Goal: Task Accomplishment & Management: Manage account settings

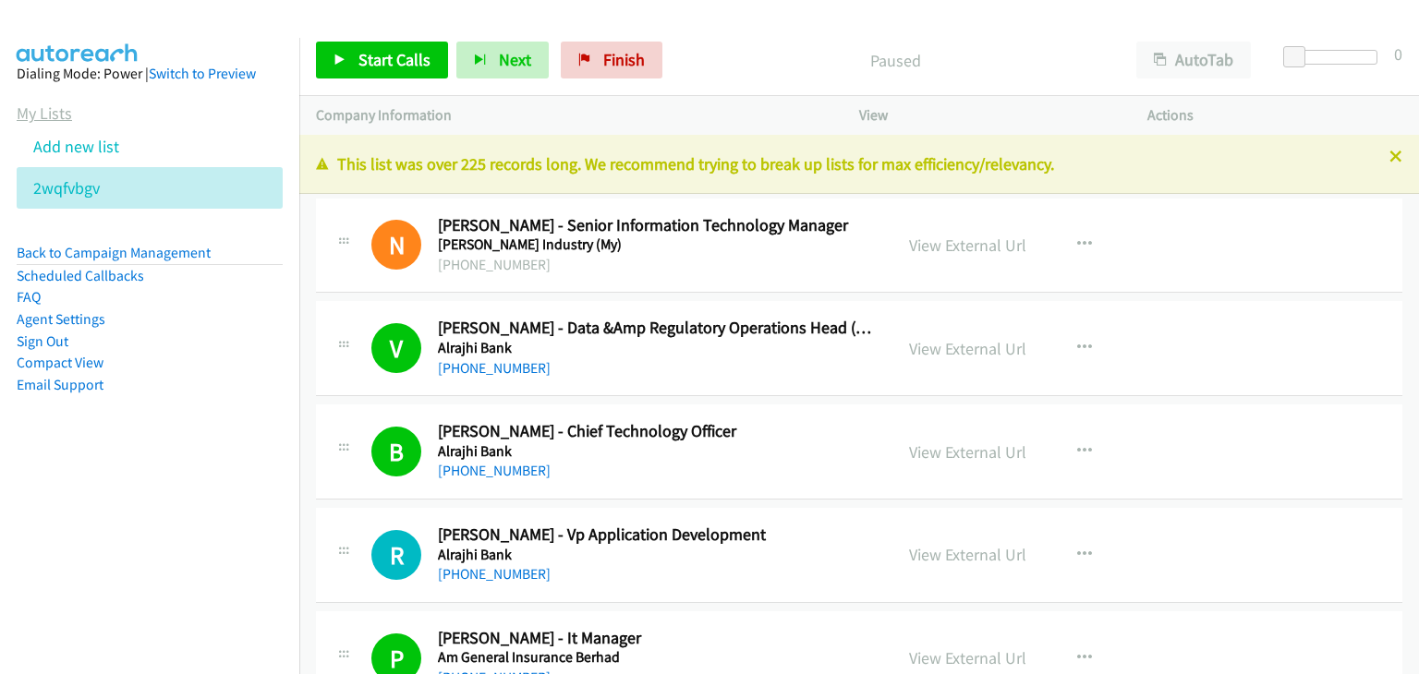
click at [43, 108] on link "My Lists" at bounding box center [44, 113] width 55 height 21
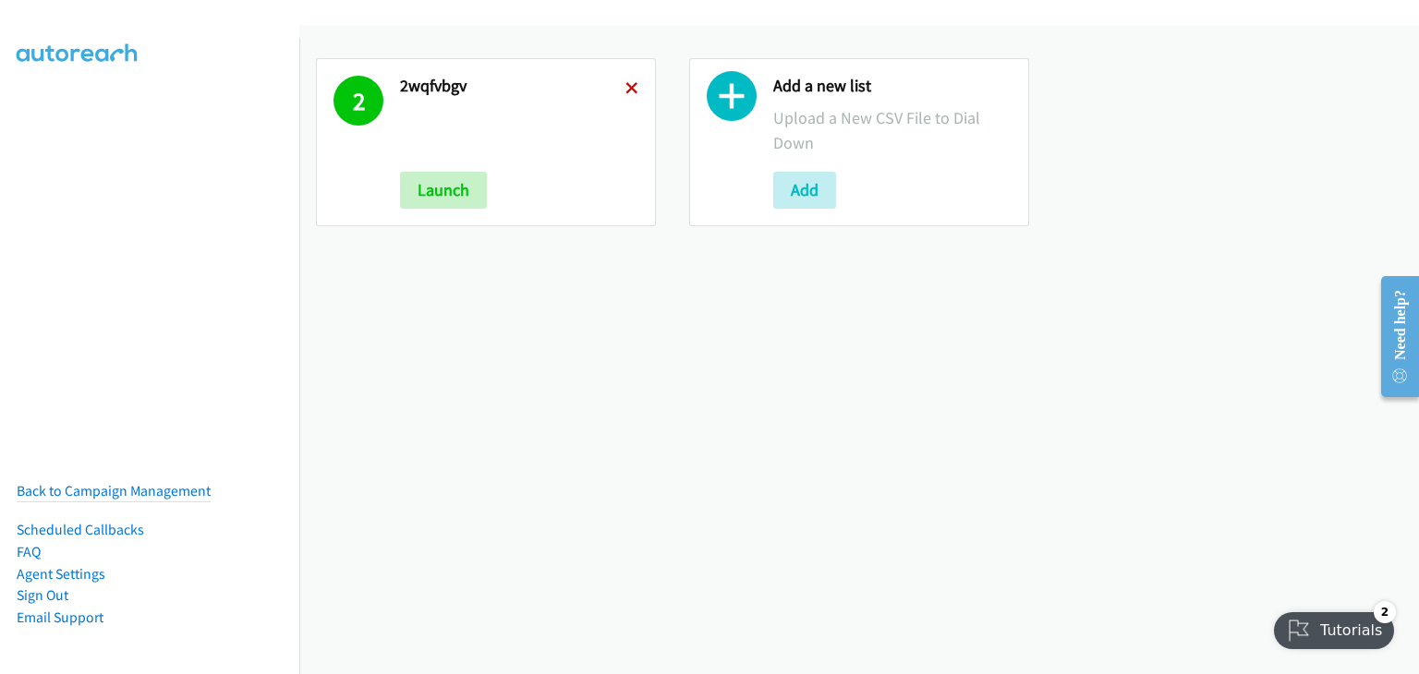
click at [630, 86] on icon at bounding box center [632, 89] width 13 height 13
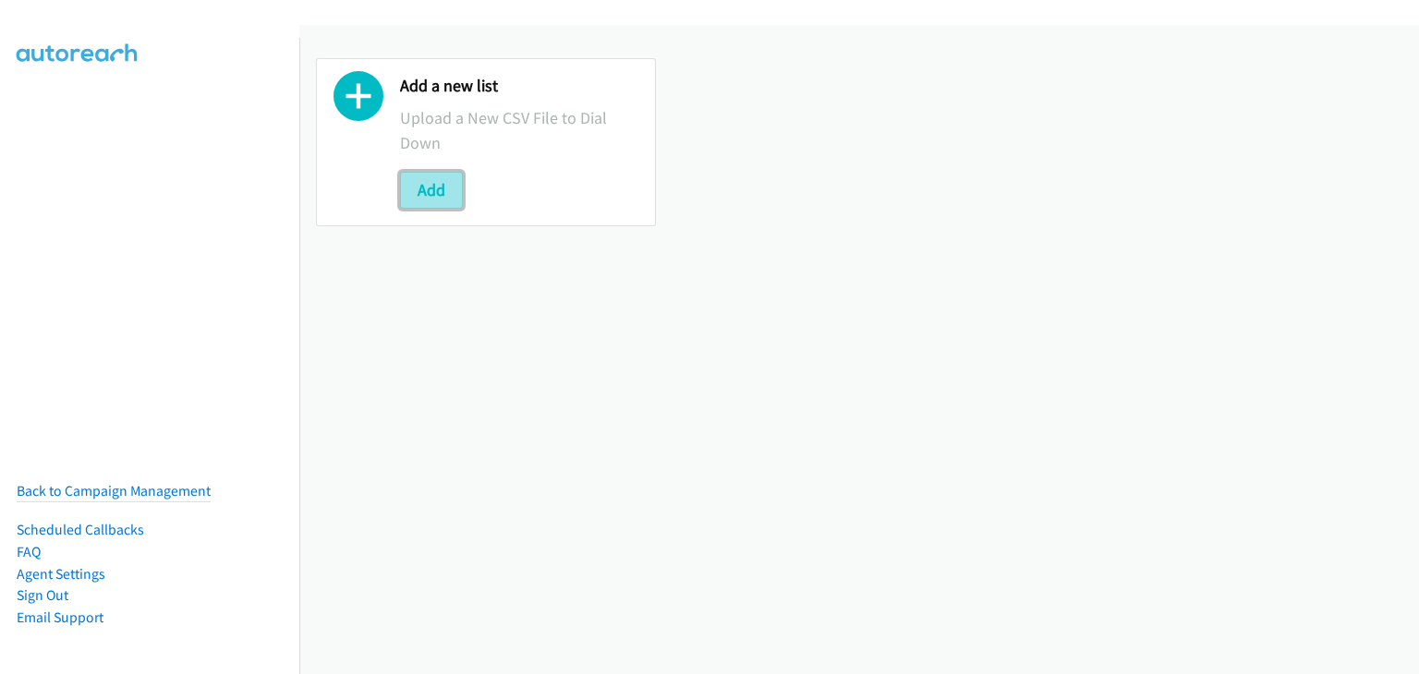
click at [447, 187] on button "Add" at bounding box center [431, 190] width 63 height 37
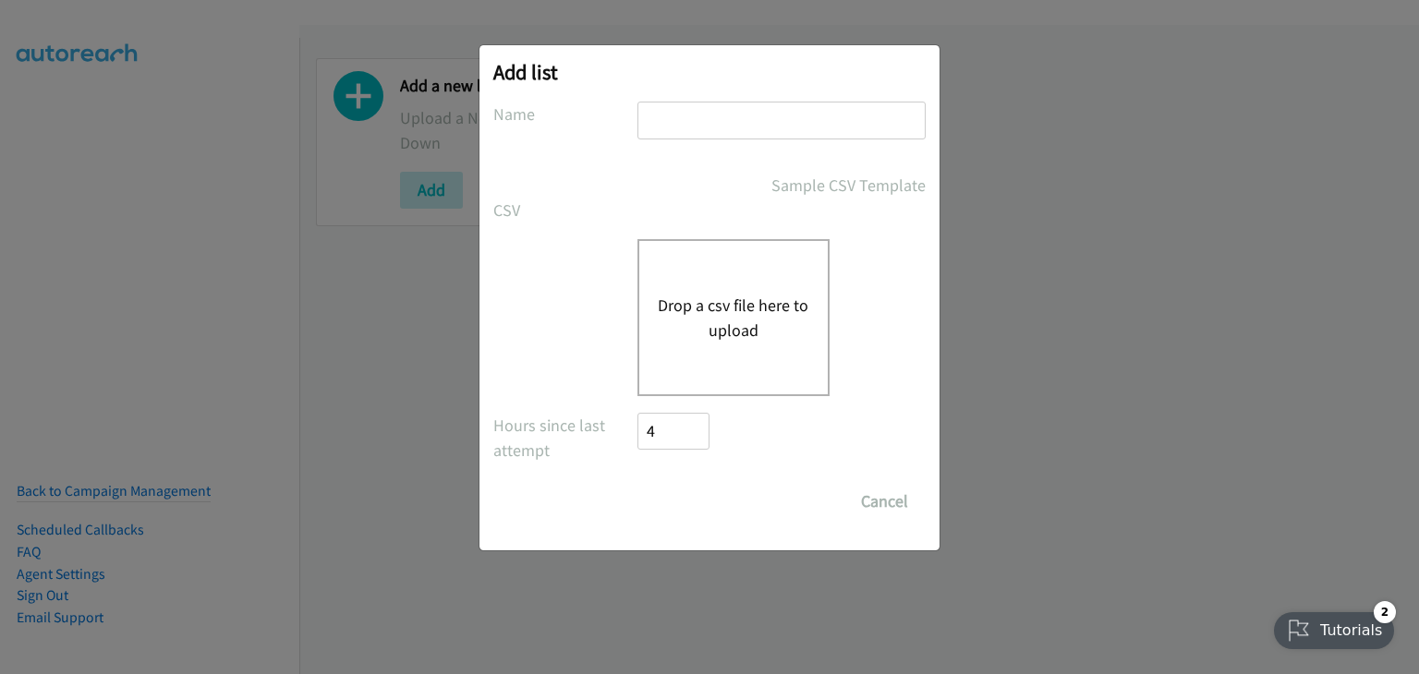
click at [781, 310] on button "Drop a csv file here to upload" at bounding box center [734, 318] width 152 height 50
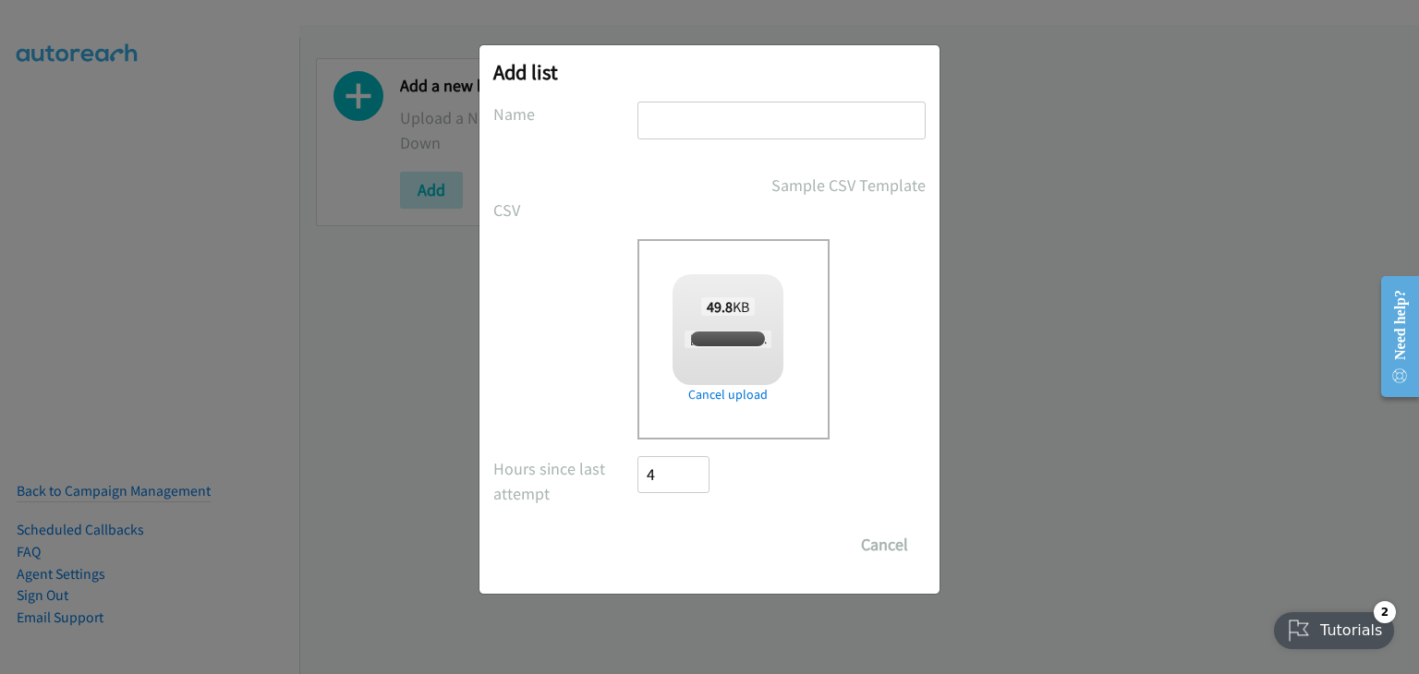
checkbox input "true"
click at [725, 129] on input "text" at bounding box center [782, 121] width 288 height 38
type input "a"
type input "lhdbjk"
click at [674, 542] on input "Save List" at bounding box center [686, 545] width 97 height 37
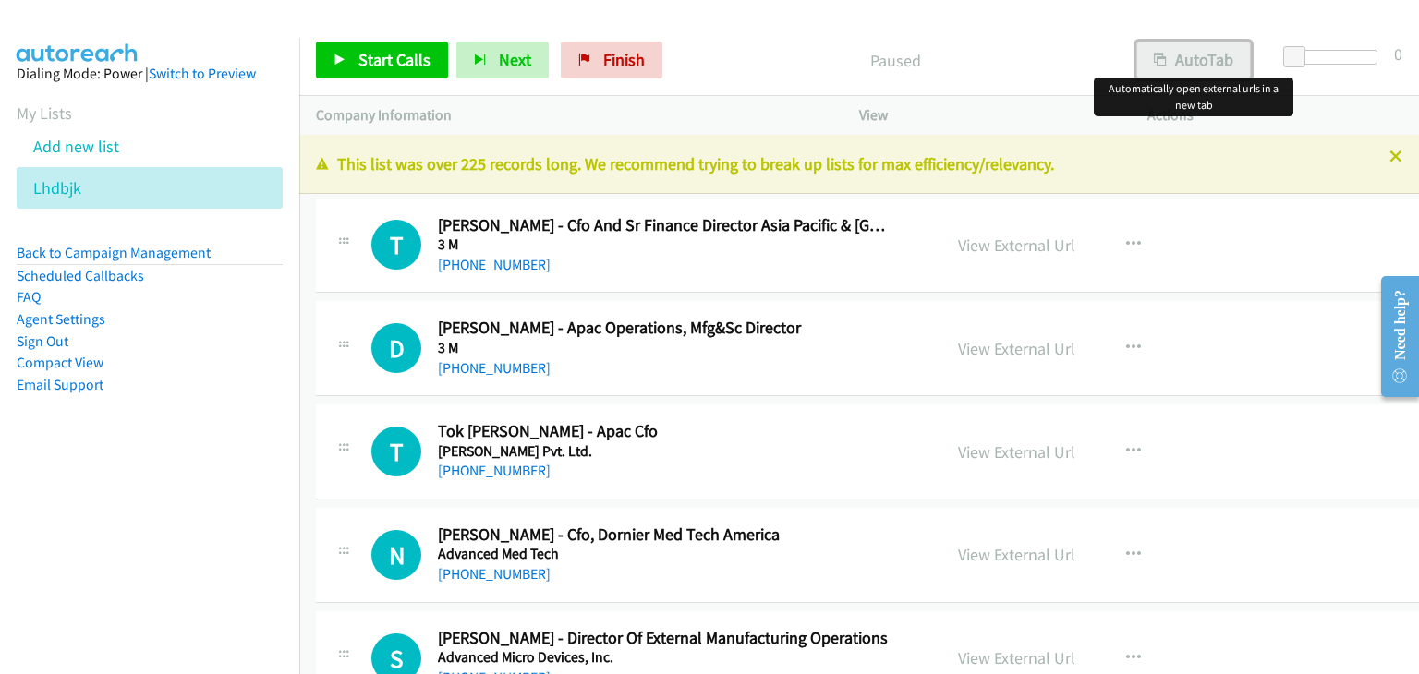
click at [1203, 53] on button "AutoTab" at bounding box center [1193, 60] width 115 height 37
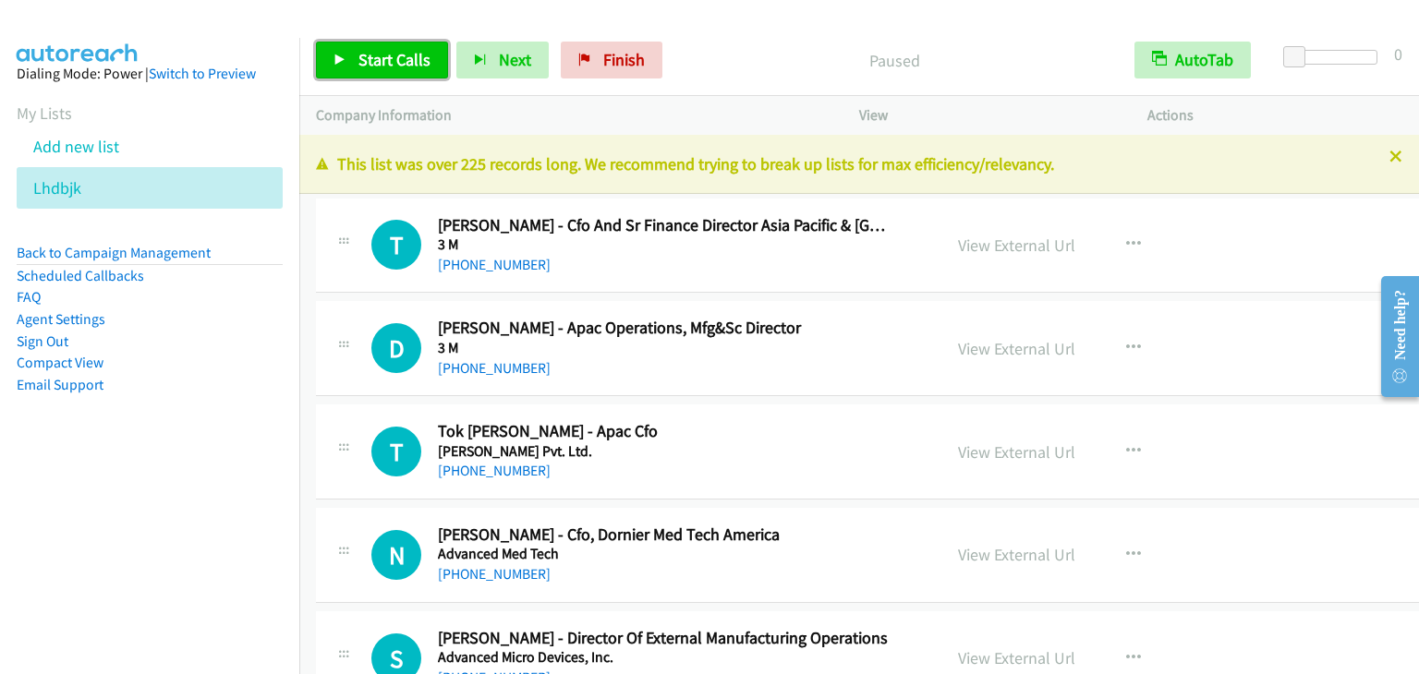
click at [406, 53] on span "Start Calls" at bounding box center [394, 59] width 72 height 21
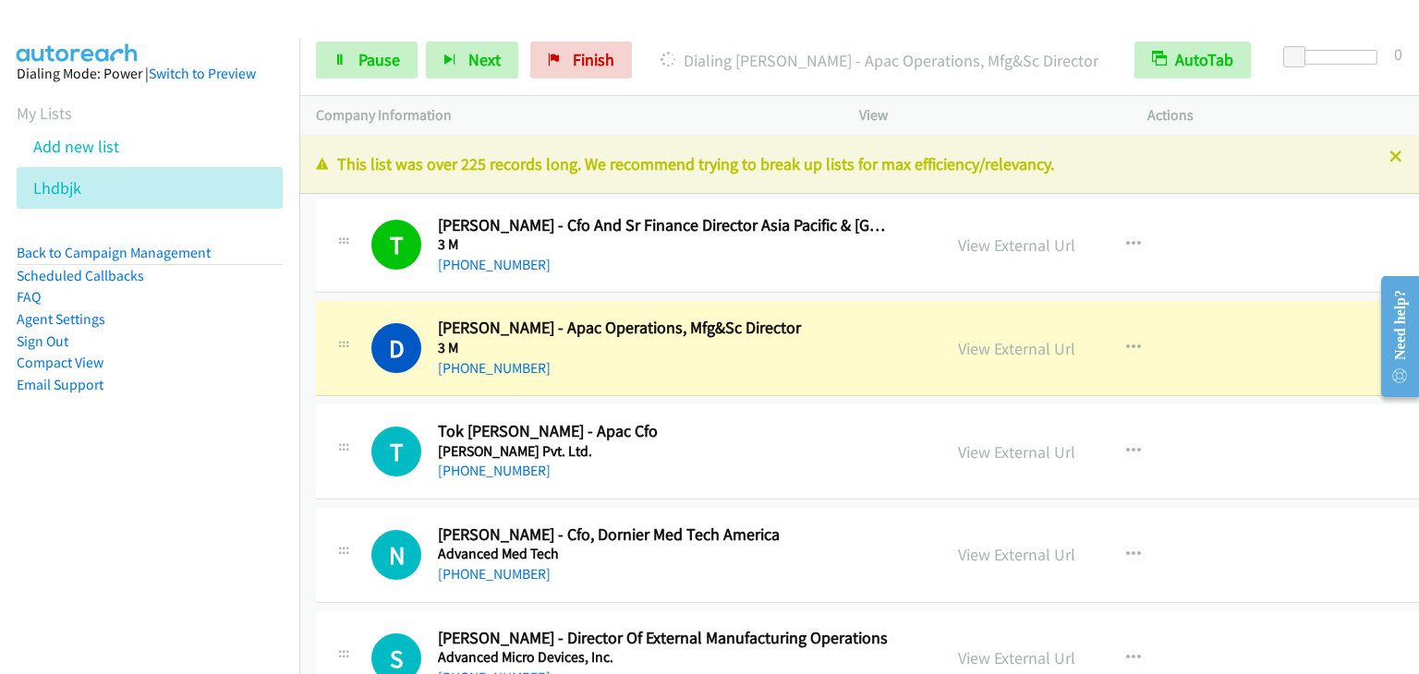
drag, startPoint x: 972, startPoint y: 241, endPoint x: 649, endPoint y: 55, distance: 373.4
click at [958, 249] on link "View External Url" at bounding box center [1016, 245] width 117 height 21
click at [391, 56] on span "Pause" at bounding box center [379, 59] width 42 height 21
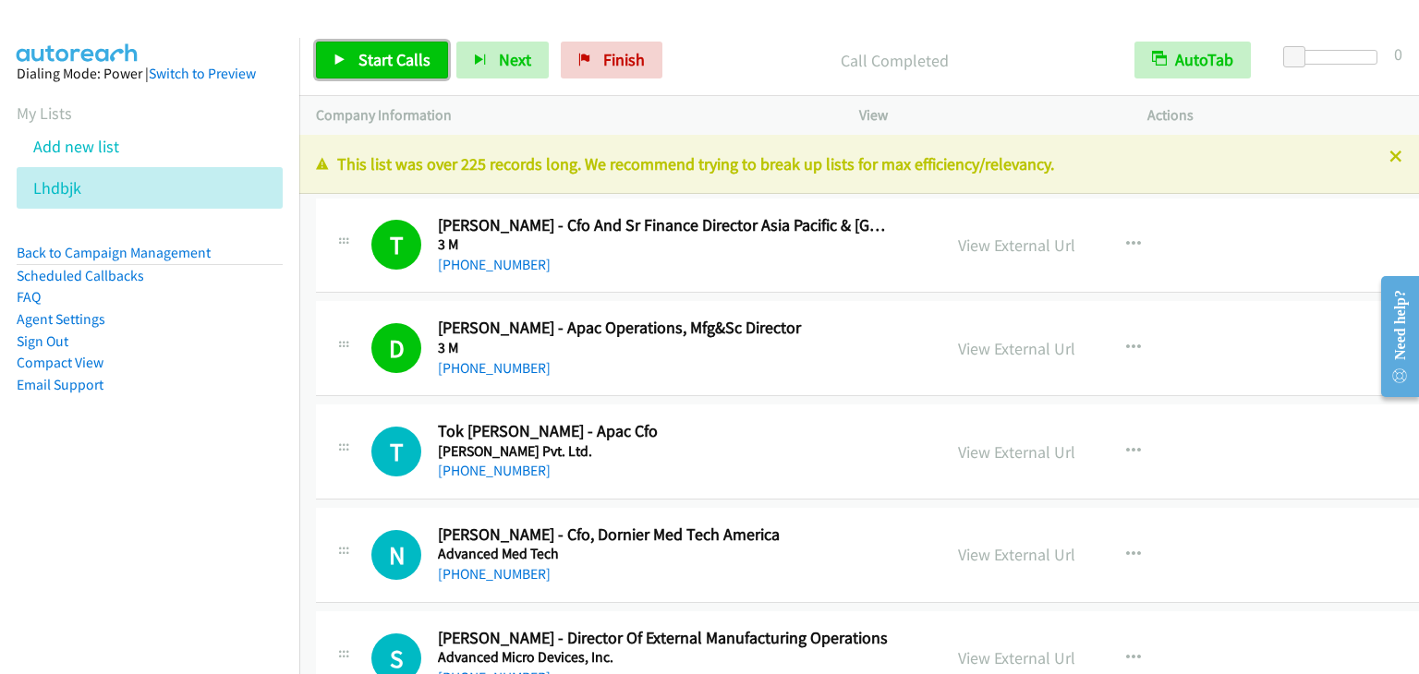
click at [358, 45] on link "Start Calls" at bounding box center [382, 60] width 132 height 37
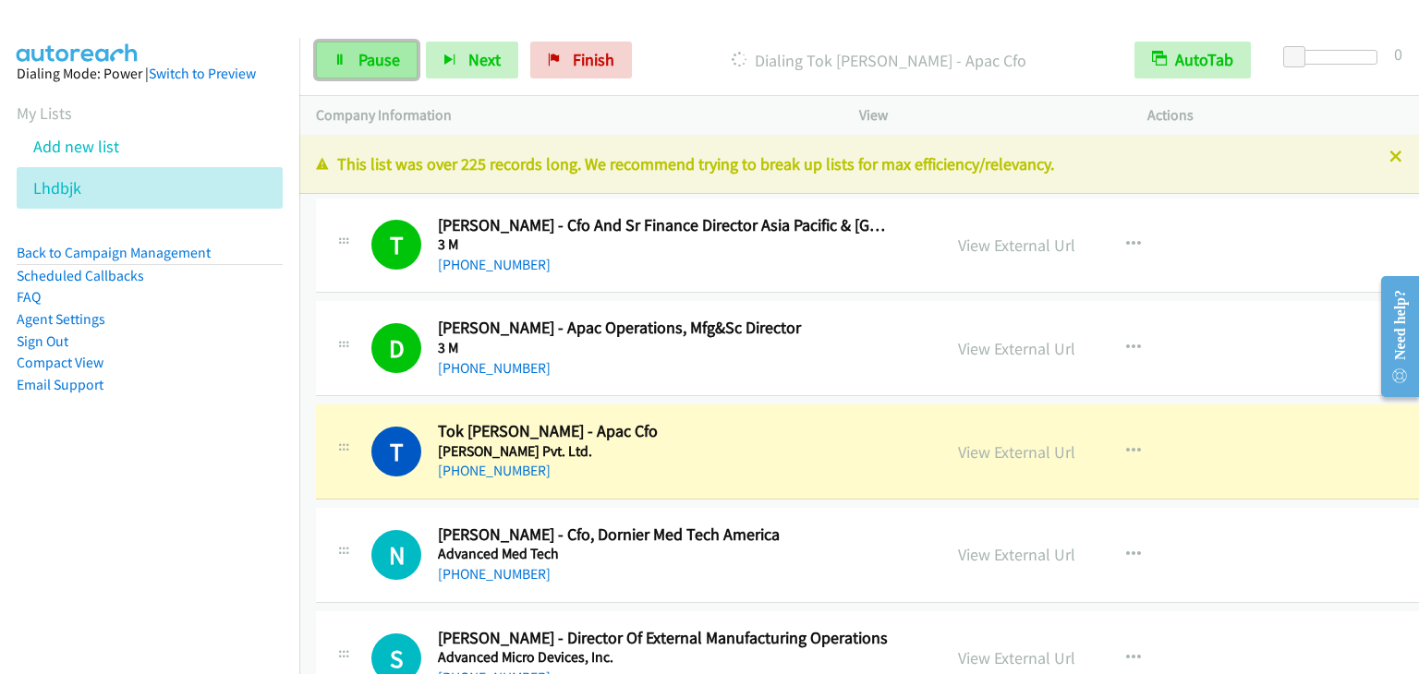
click at [370, 60] on span "Pause" at bounding box center [379, 59] width 42 height 21
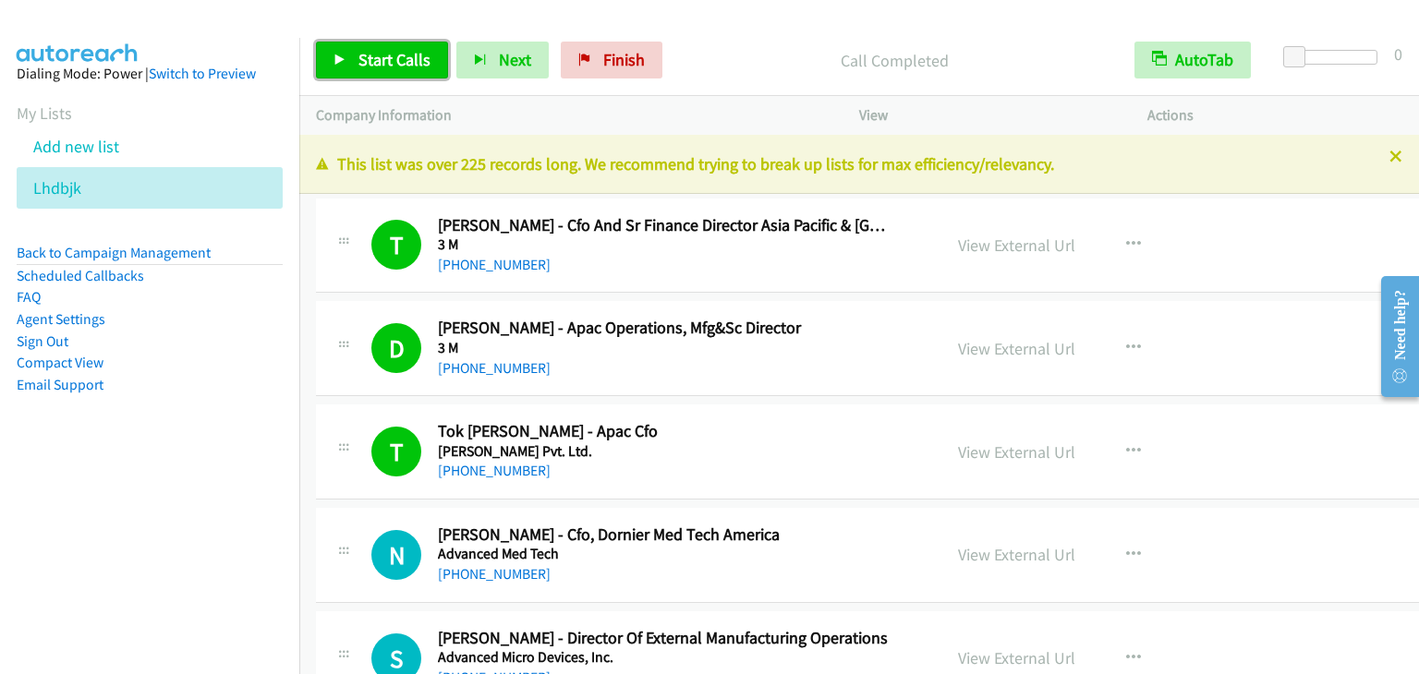
click at [414, 53] on span "Start Calls" at bounding box center [394, 59] width 72 height 21
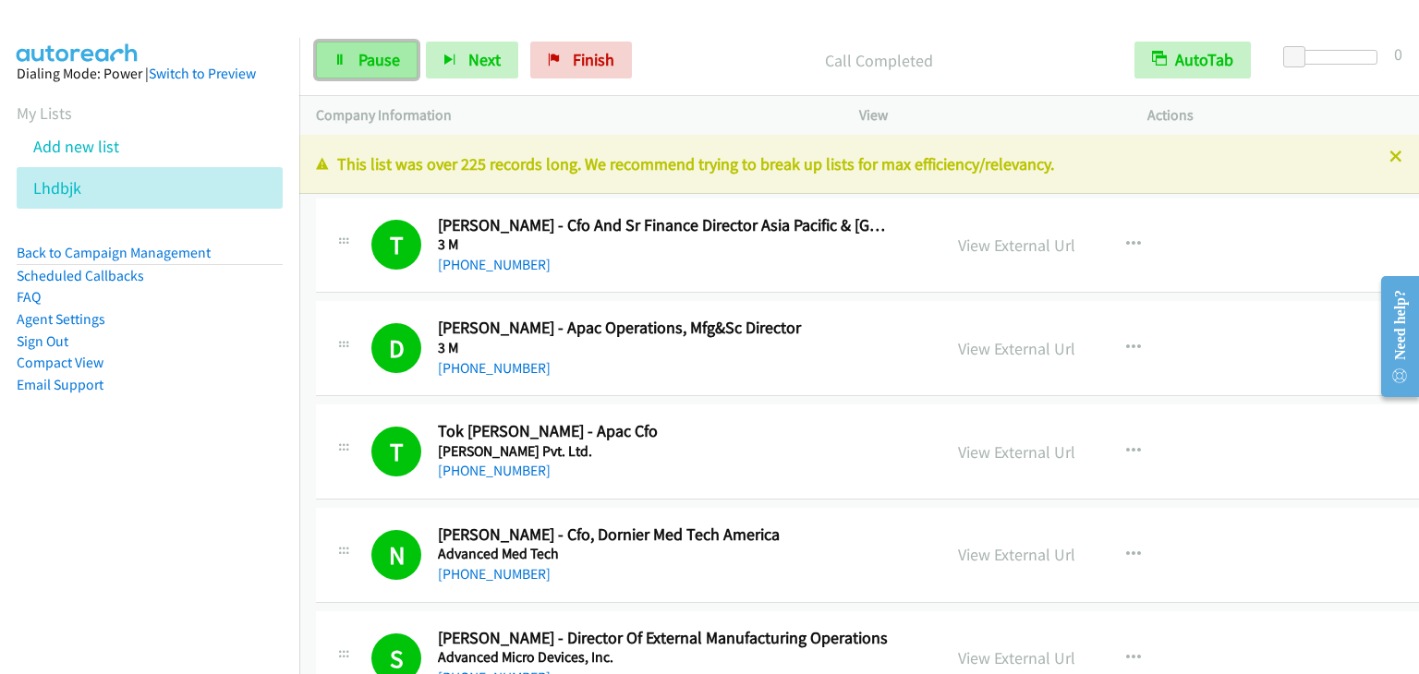
click at [365, 42] on link "Pause" at bounding box center [367, 60] width 102 height 37
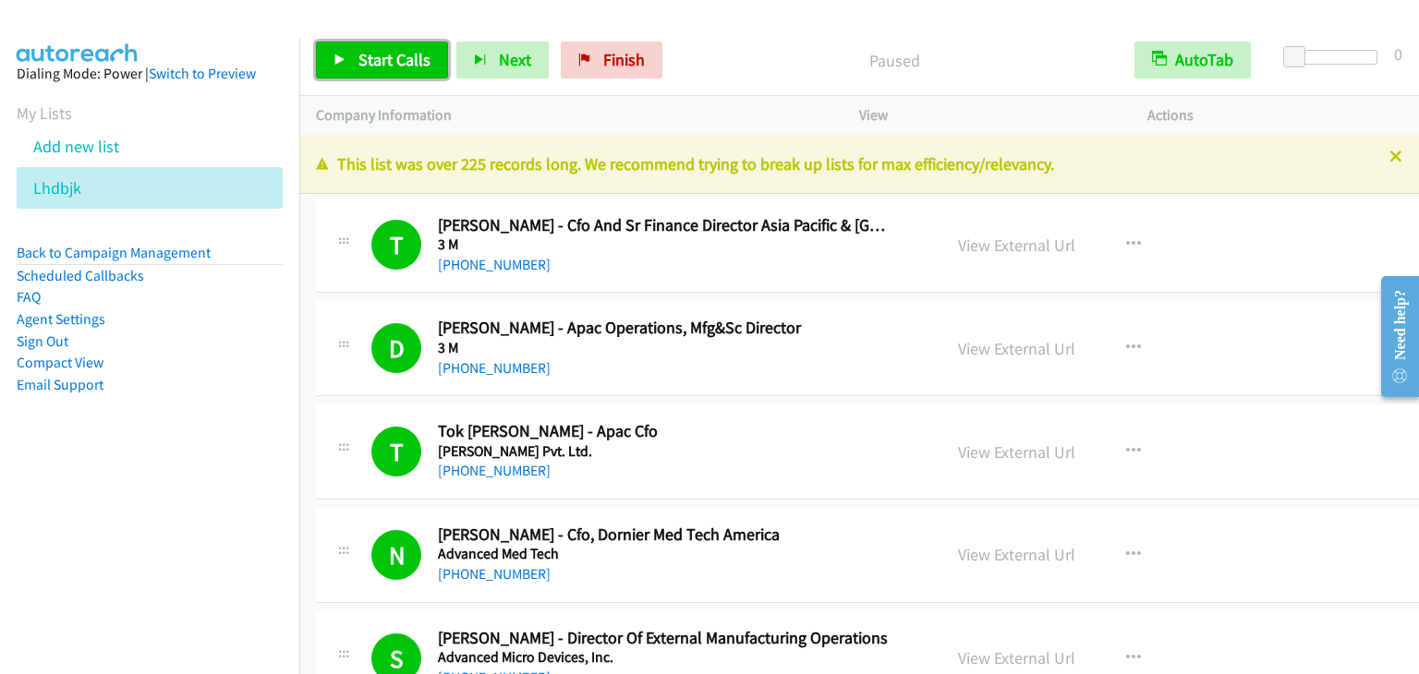
click at [365, 42] on link "Start Calls" at bounding box center [382, 60] width 132 height 37
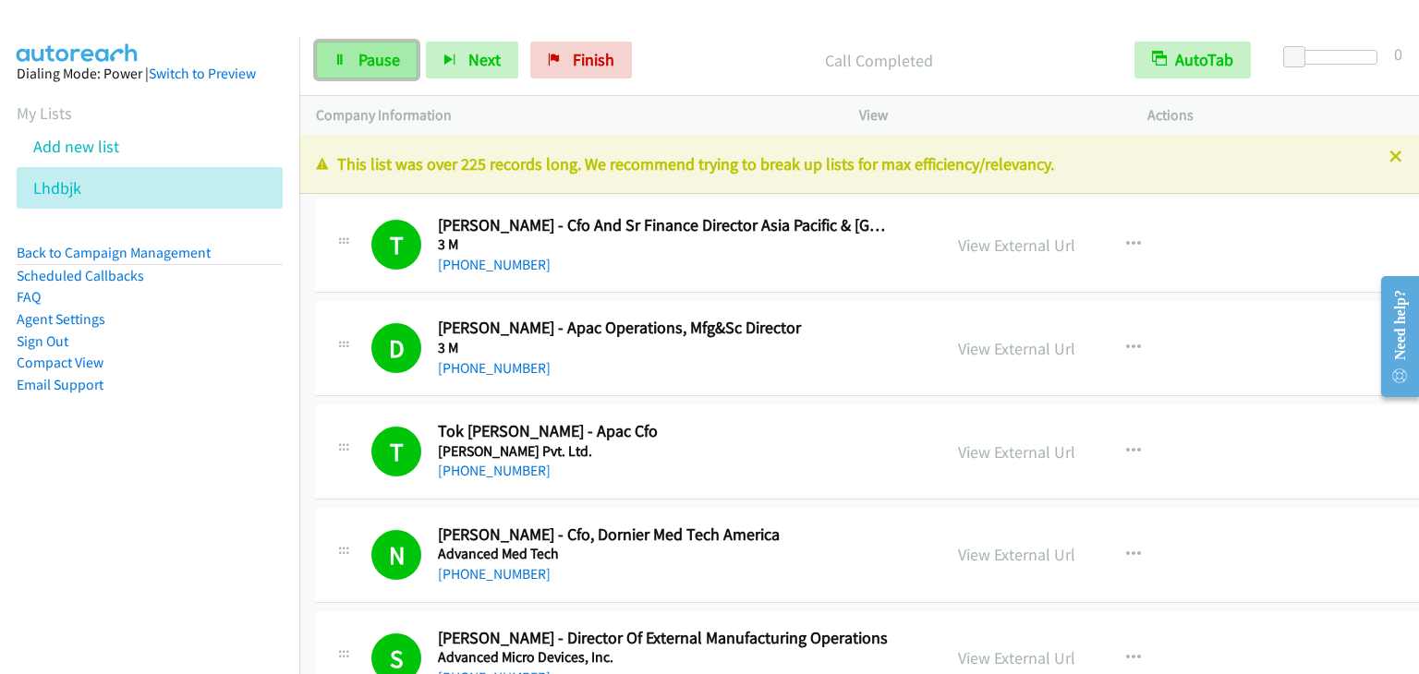
click at [395, 60] on span "Pause" at bounding box center [379, 59] width 42 height 21
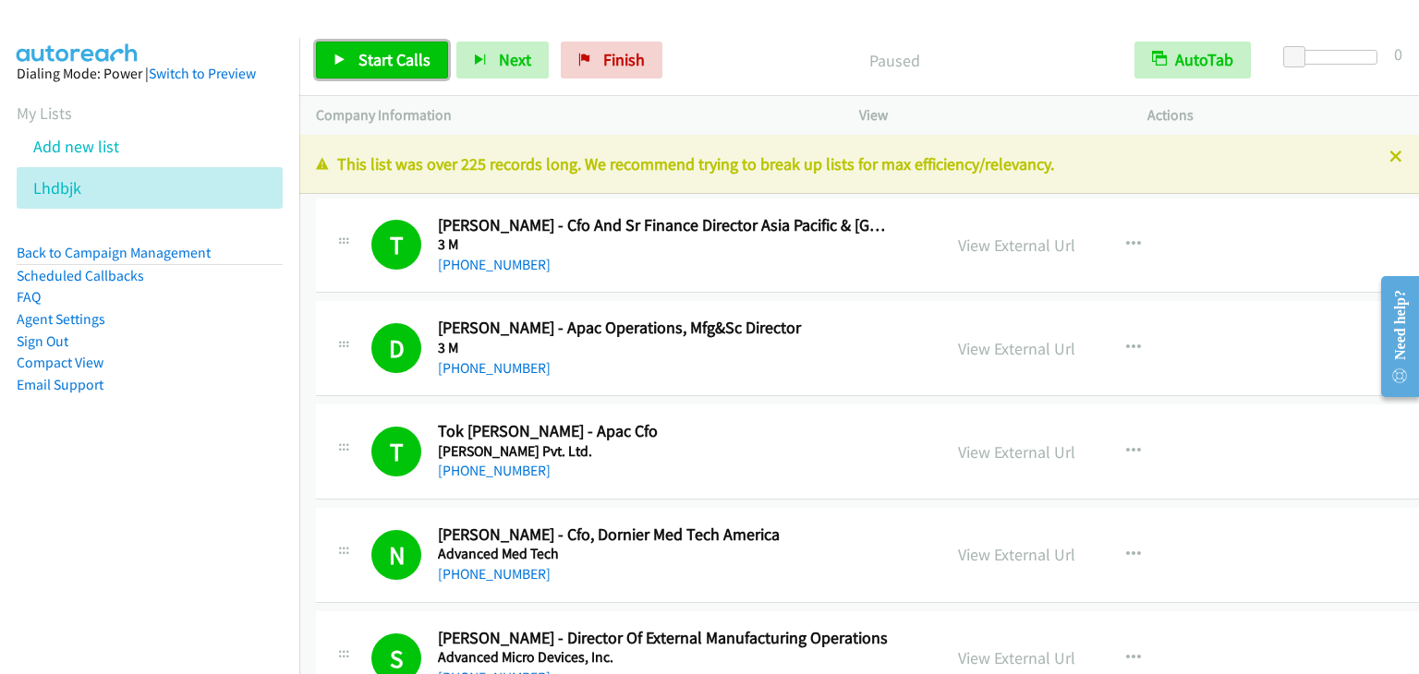
click at [395, 60] on span "Start Calls" at bounding box center [394, 59] width 72 height 21
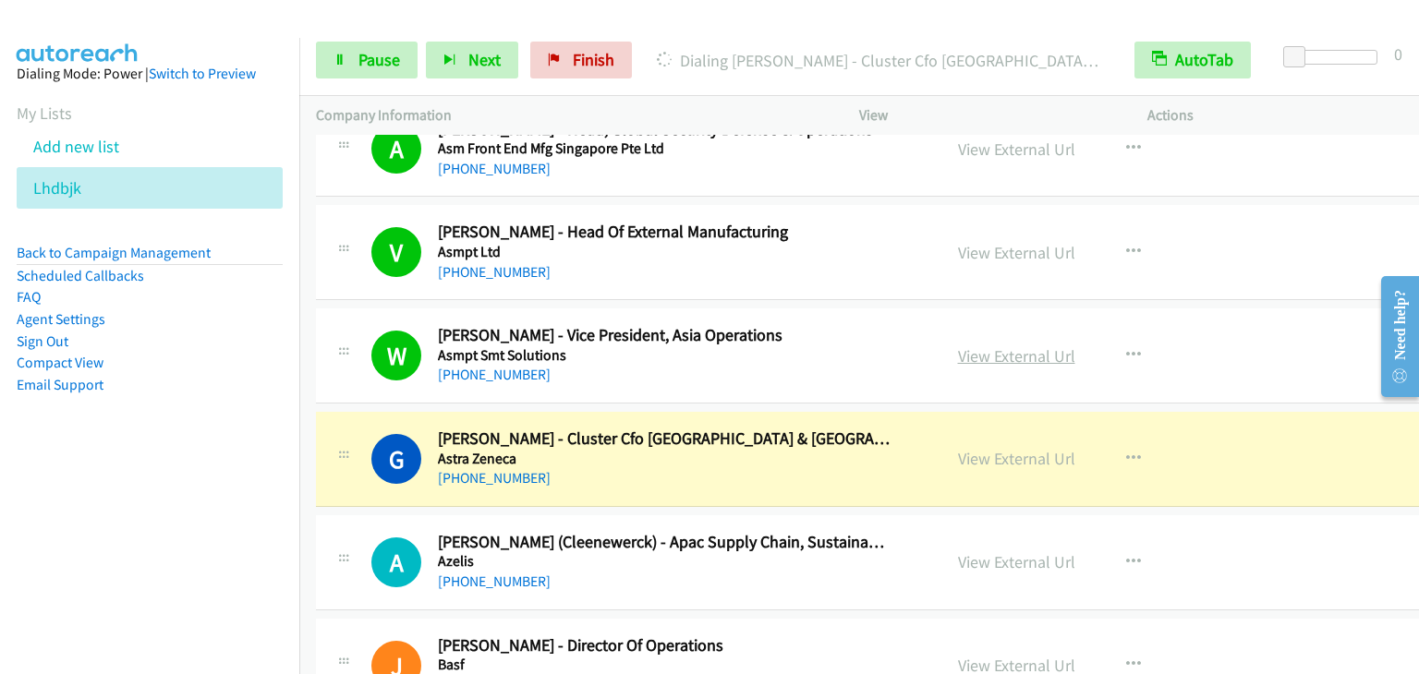
scroll to position [2217, 0]
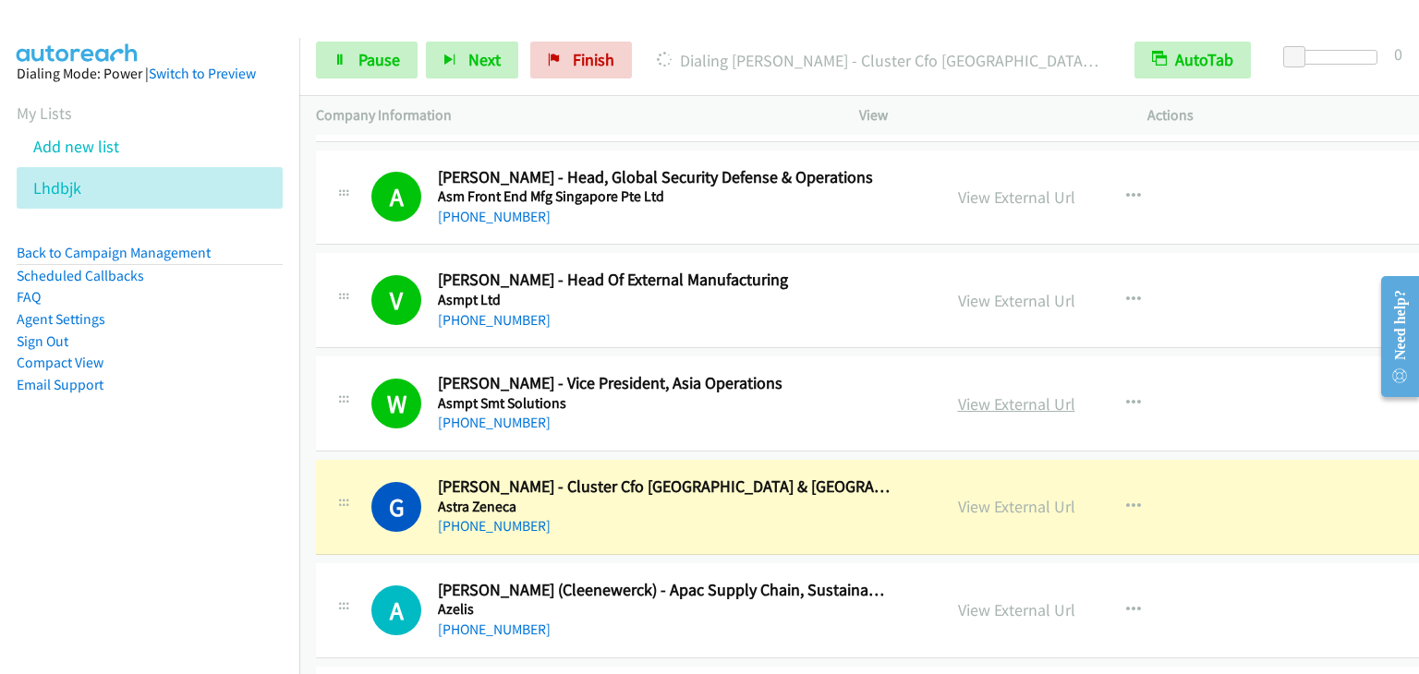
click at [972, 397] on link "View External Url" at bounding box center [1016, 404] width 117 height 21
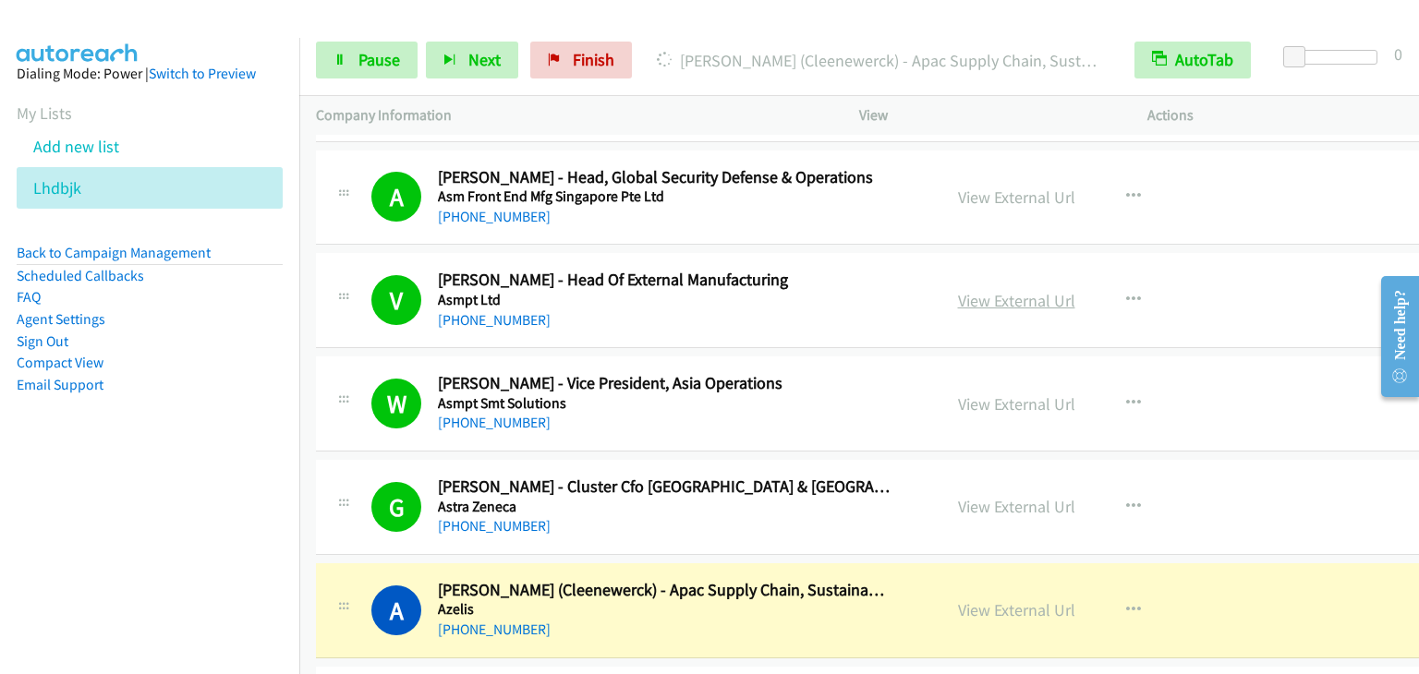
click at [958, 292] on link "View External Url" at bounding box center [1016, 300] width 117 height 21
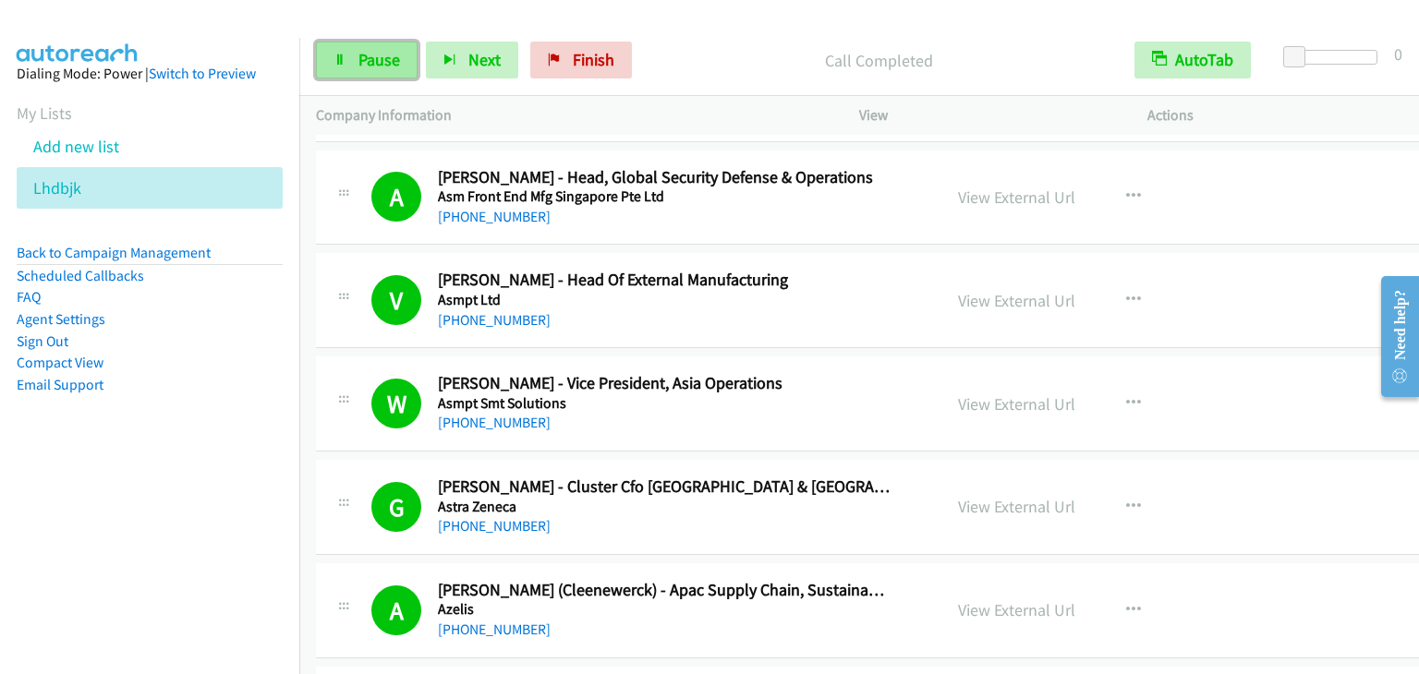
click at [381, 56] on span "Pause" at bounding box center [379, 59] width 42 height 21
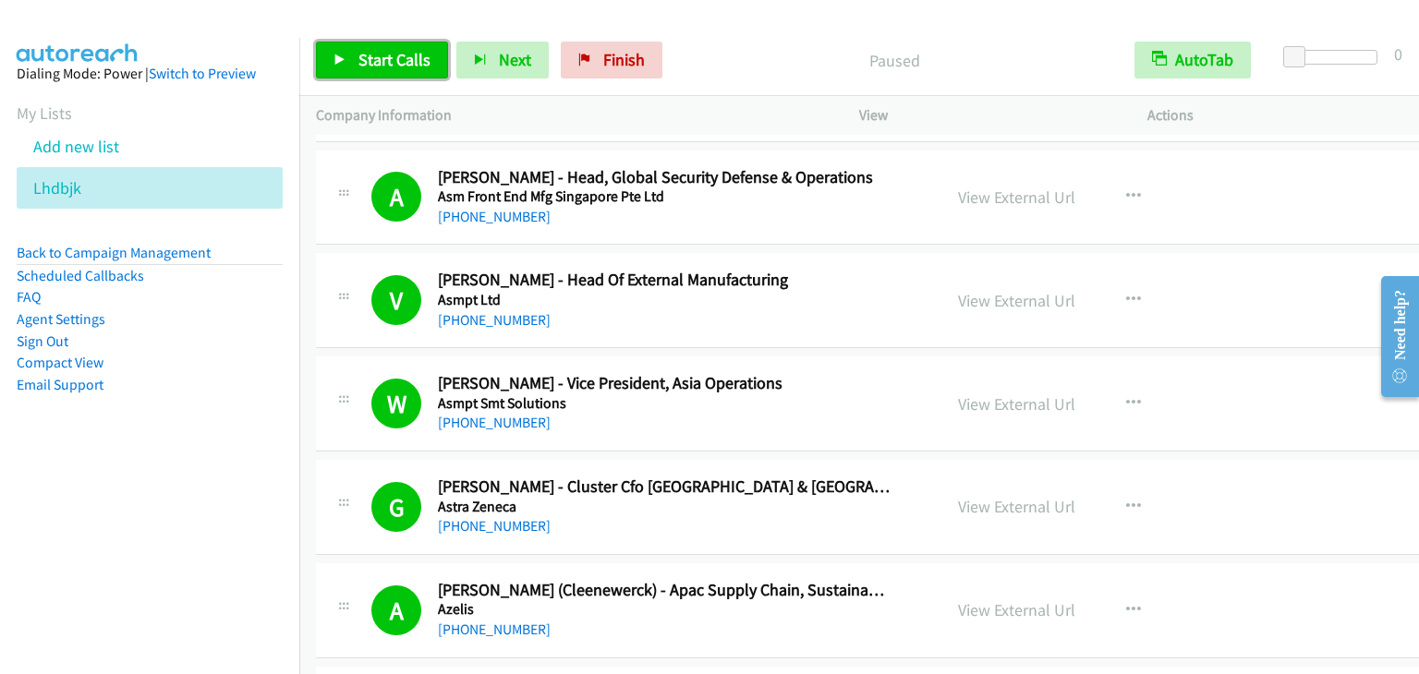
click at [380, 56] on span "Start Calls" at bounding box center [394, 59] width 72 height 21
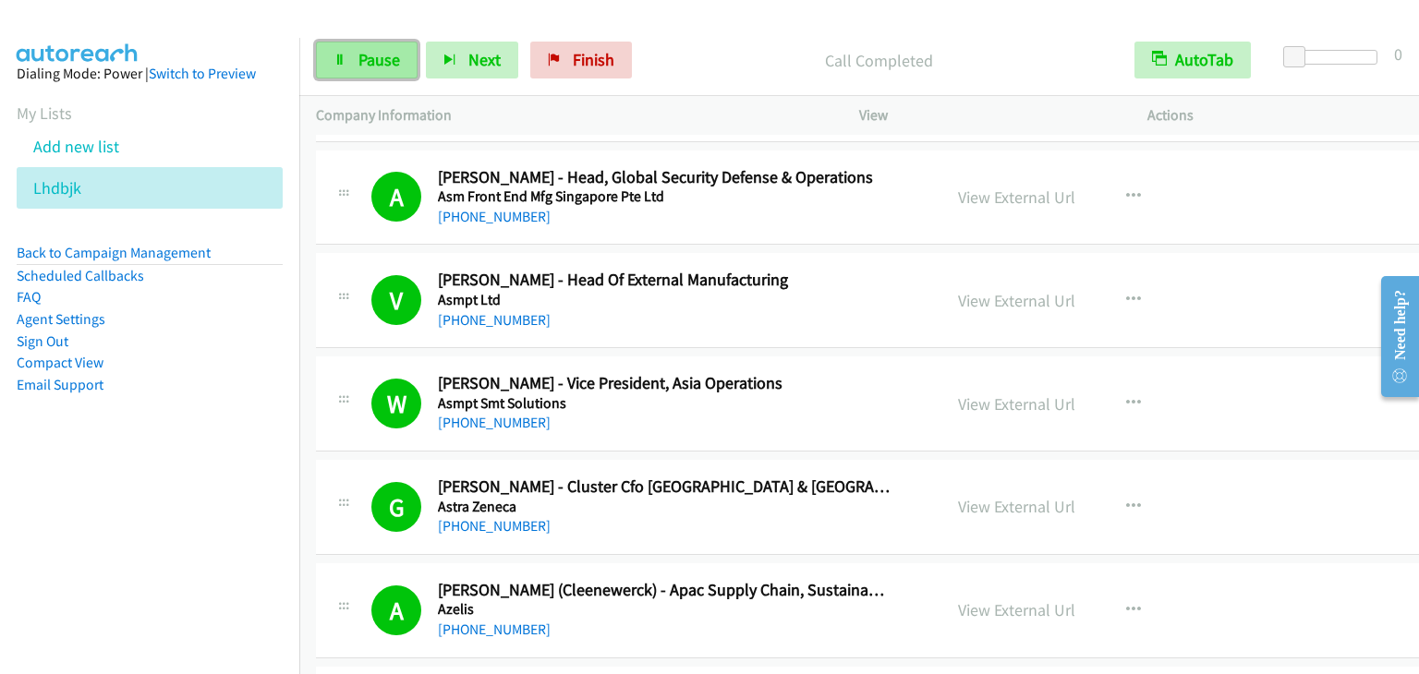
click at [387, 50] on span "Pause" at bounding box center [379, 59] width 42 height 21
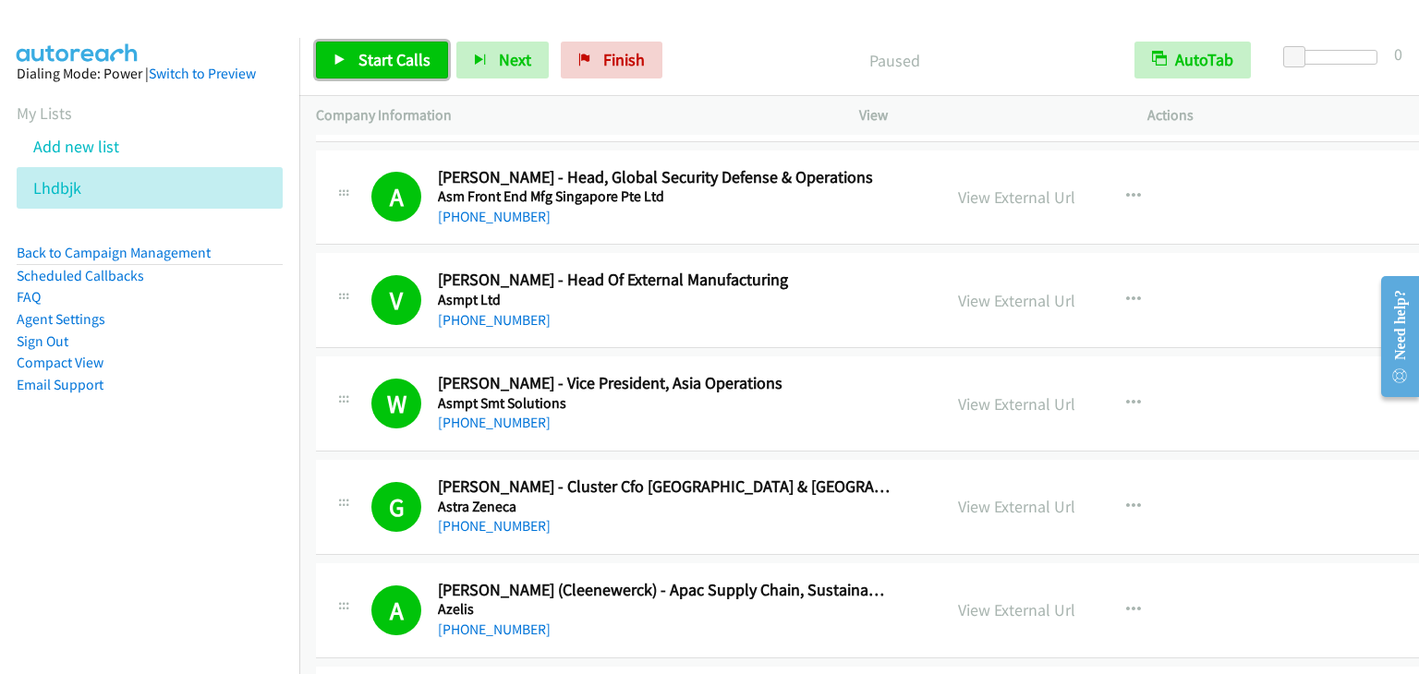
click at [387, 50] on span "Start Calls" at bounding box center [394, 59] width 72 height 21
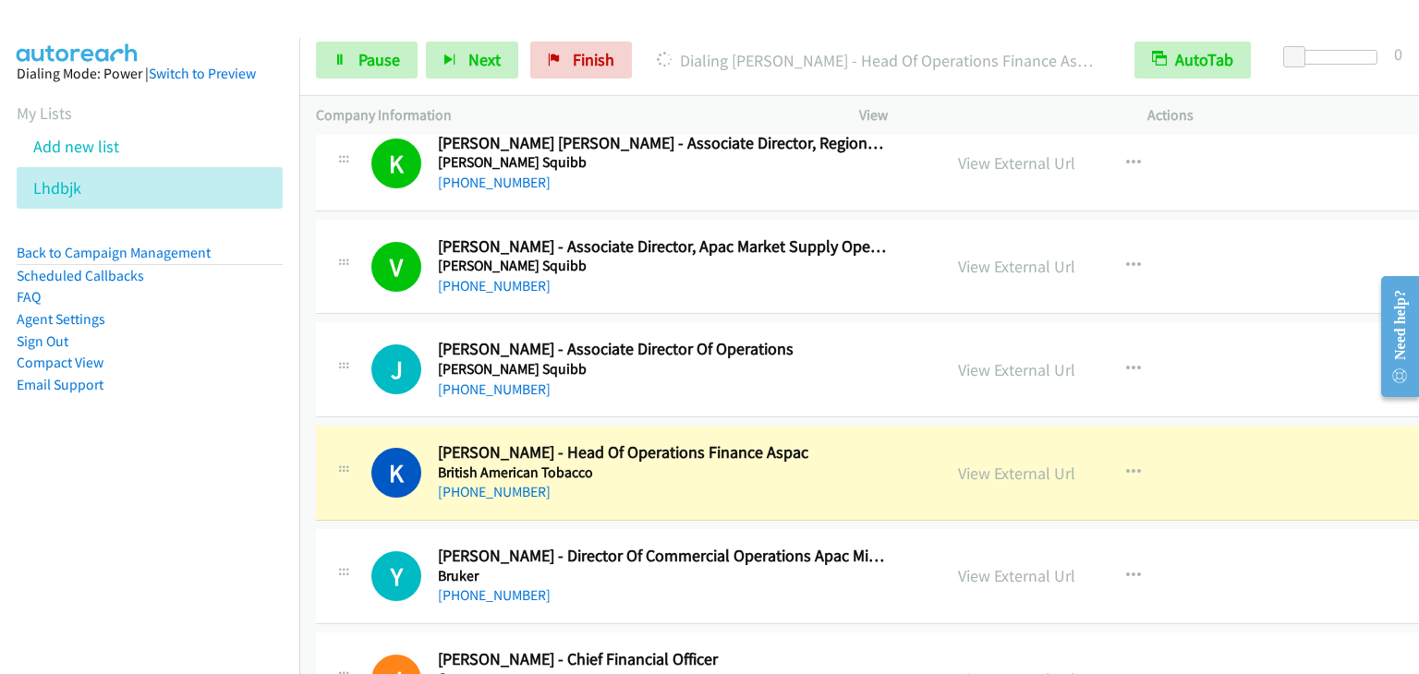
scroll to position [4343, 0]
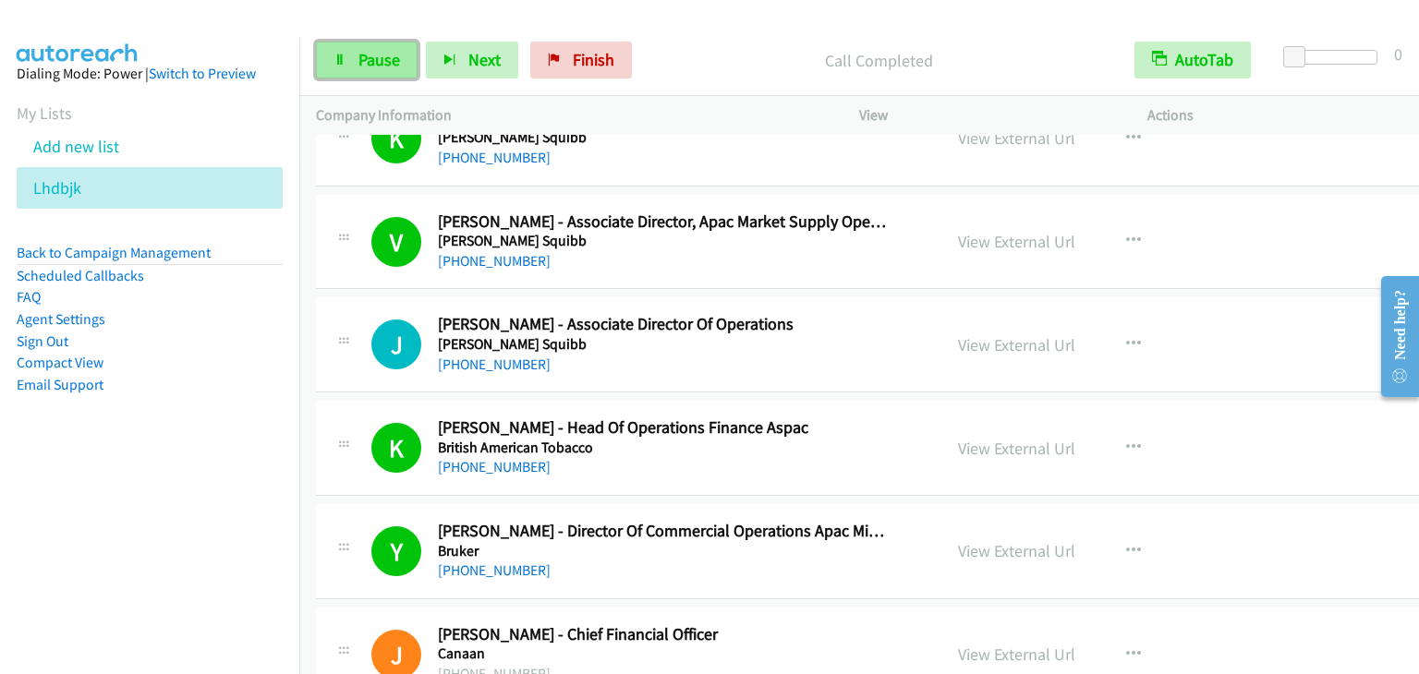
click at [381, 59] on span "Pause" at bounding box center [379, 59] width 42 height 21
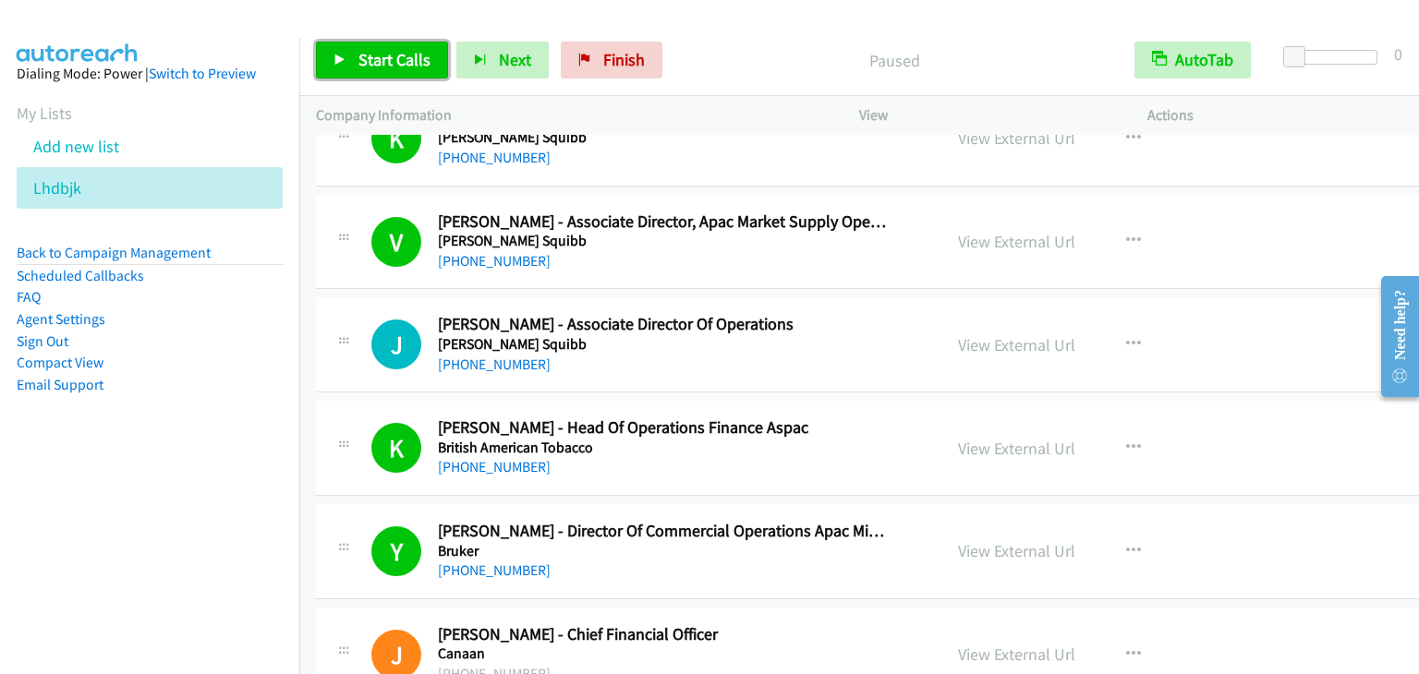
click at [381, 59] on span "Start Calls" at bounding box center [394, 59] width 72 height 21
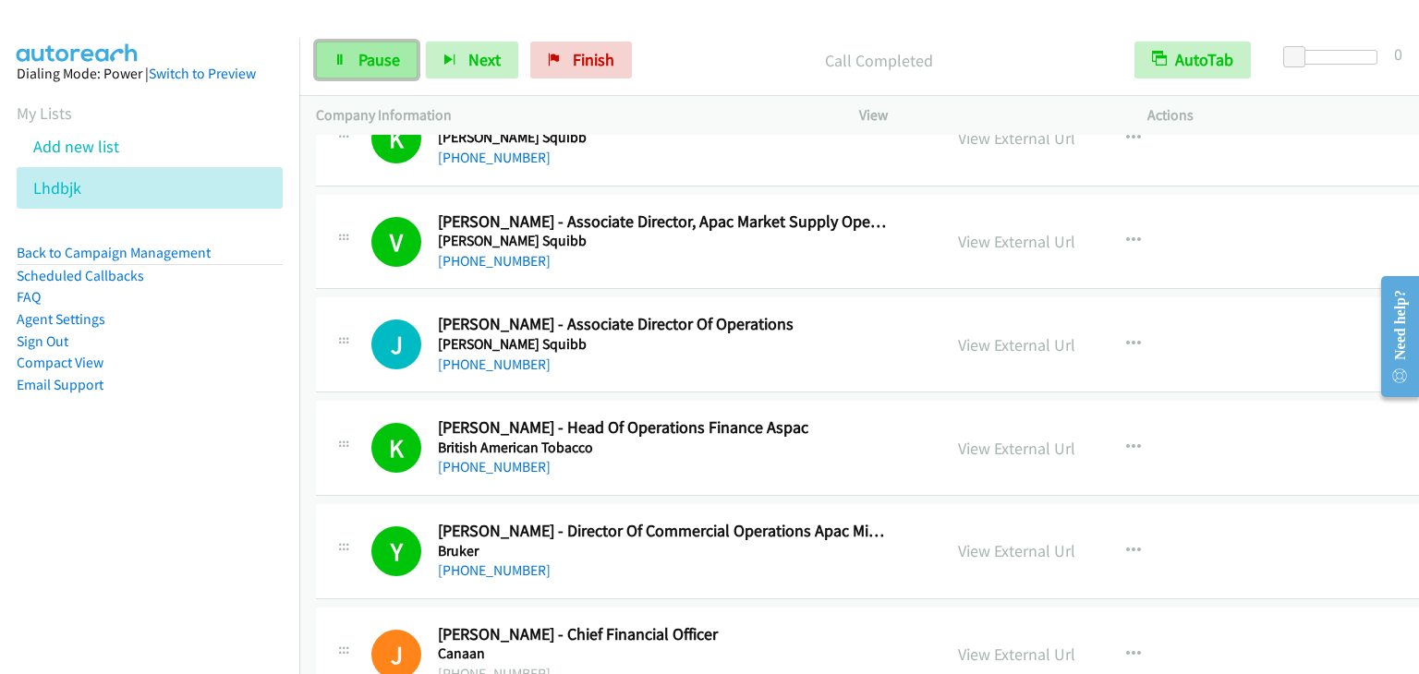
click at [345, 47] on link "Pause" at bounding box center [367, 60] width 102 height 37
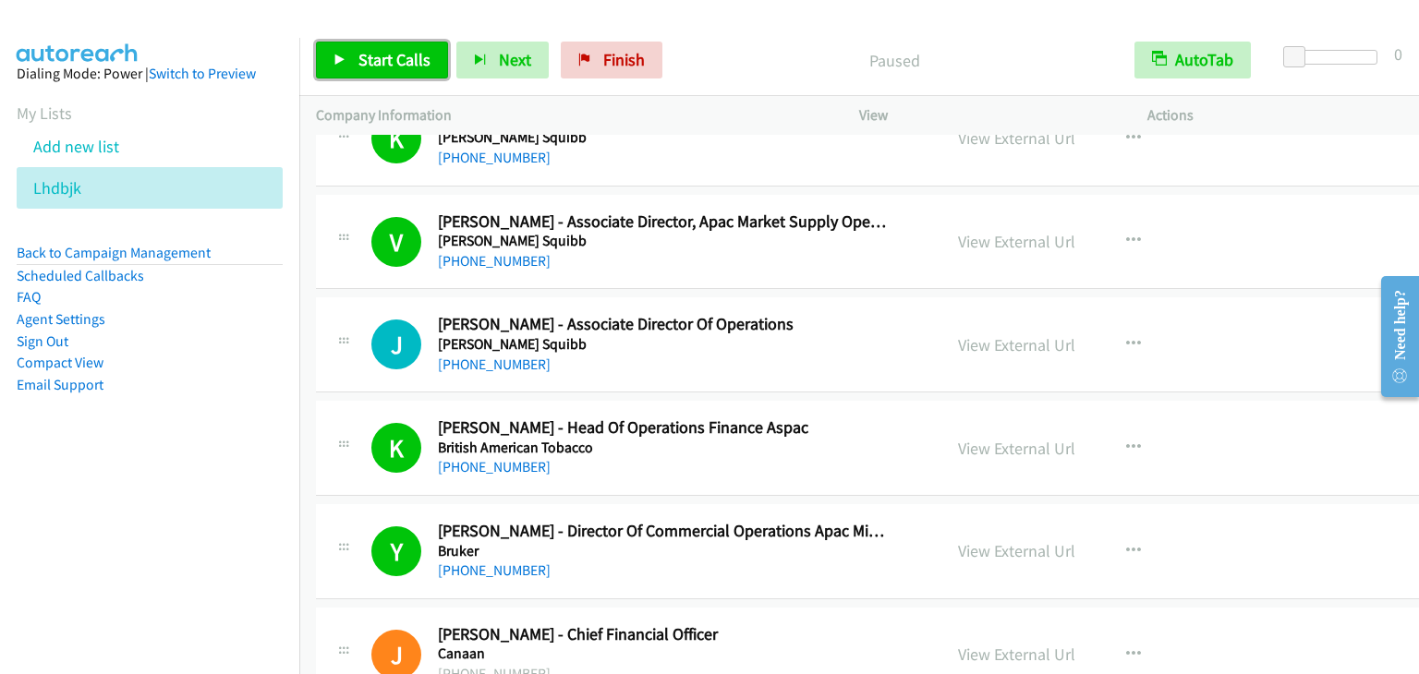
click at [345, 47] on link "Start Calls" at bounding box center [382, 60] width 132 height 37
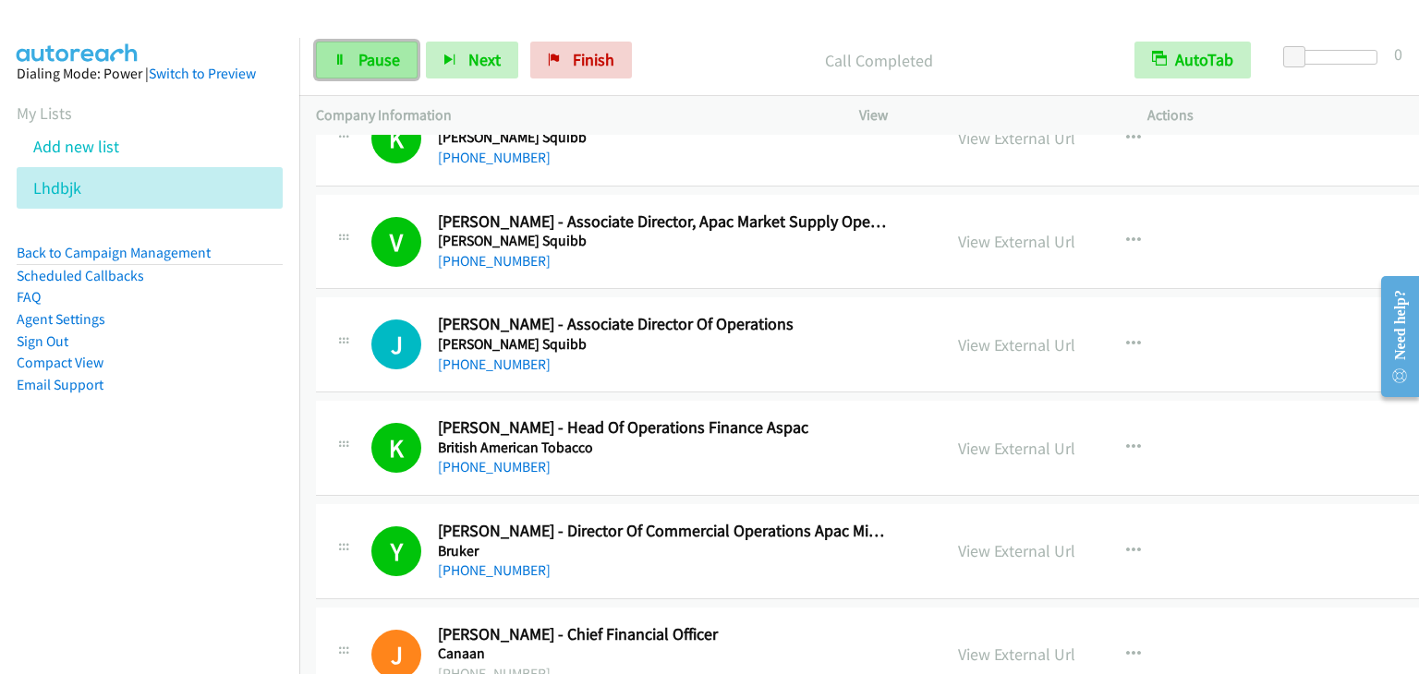
click at [383, 56] on span "Pause" at bounding box center [379, 59] width 42 height 21
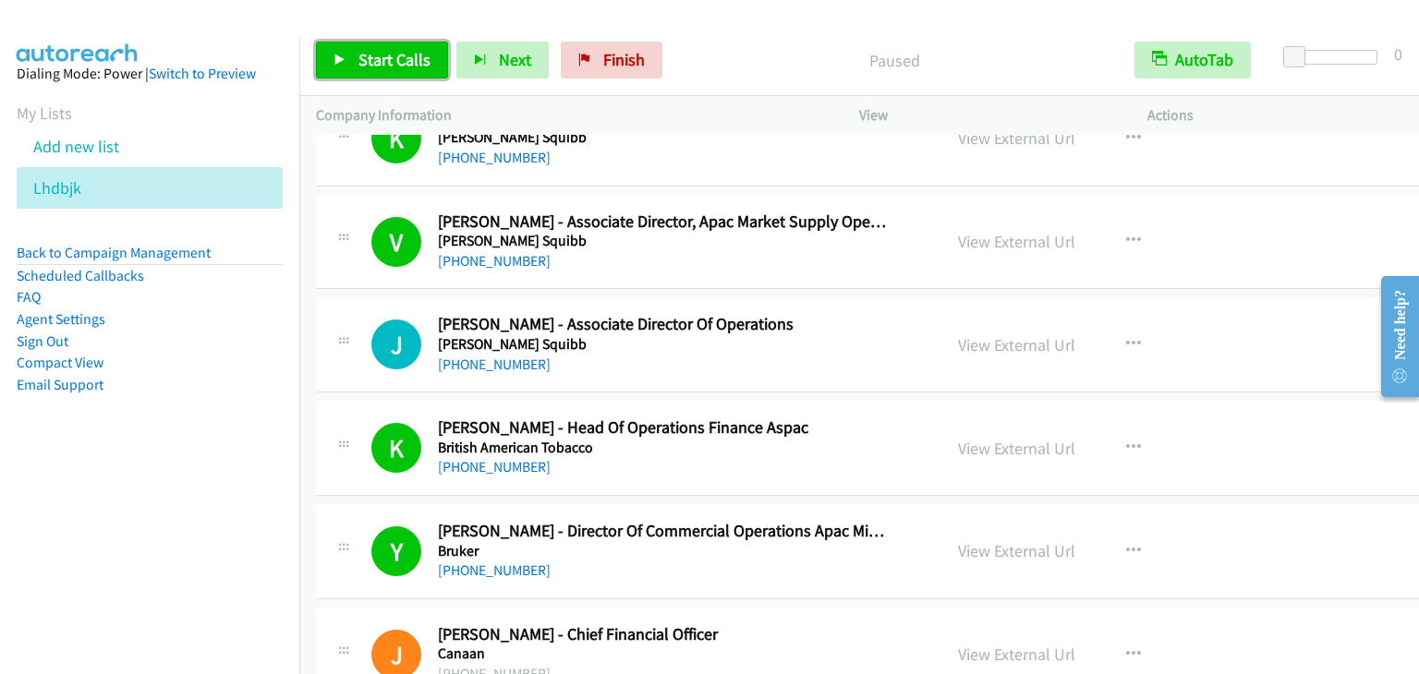
click at [383, 56] on span "Start Calls" at bounding box center [394, 59] width 72 height 21
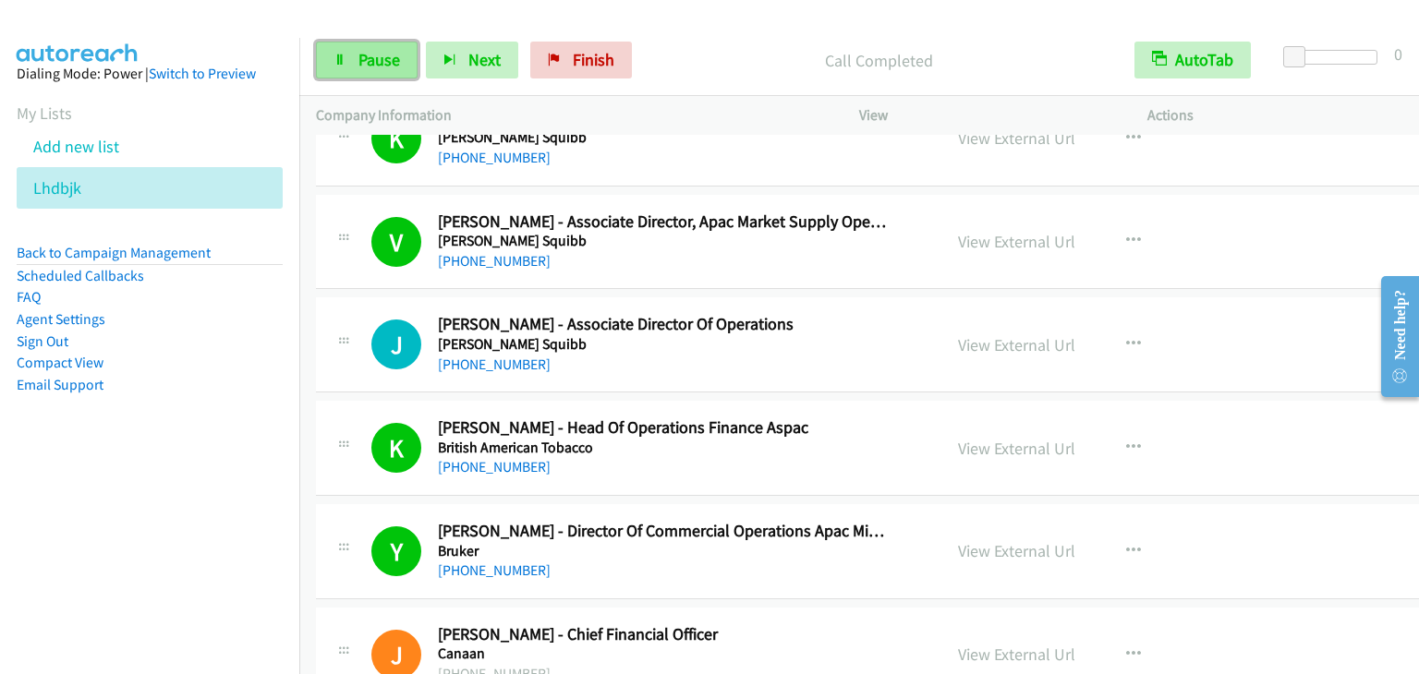
click at [358, 47] on link "Pause" at bounding box center [367, 60] width 102 height 37
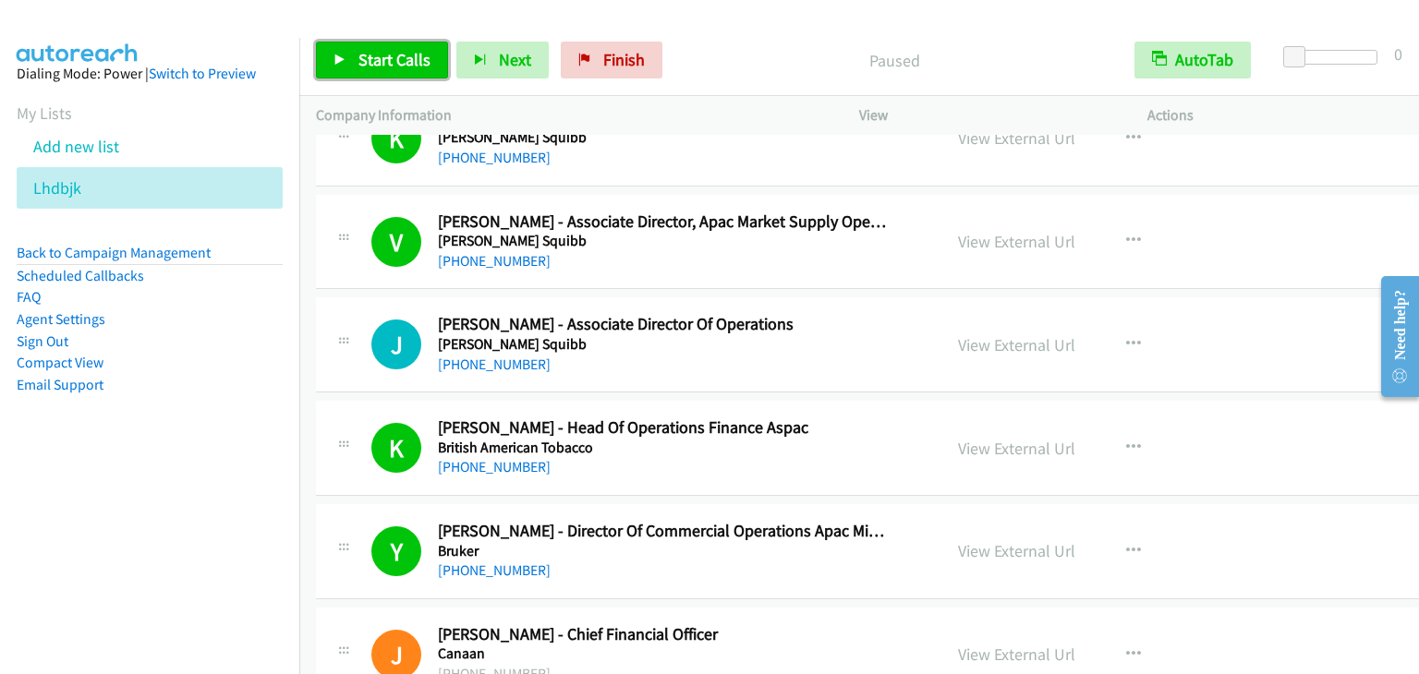
click at [358, 47] on link "Start Calls" at bounding box center [382, 60] width 132 height 37
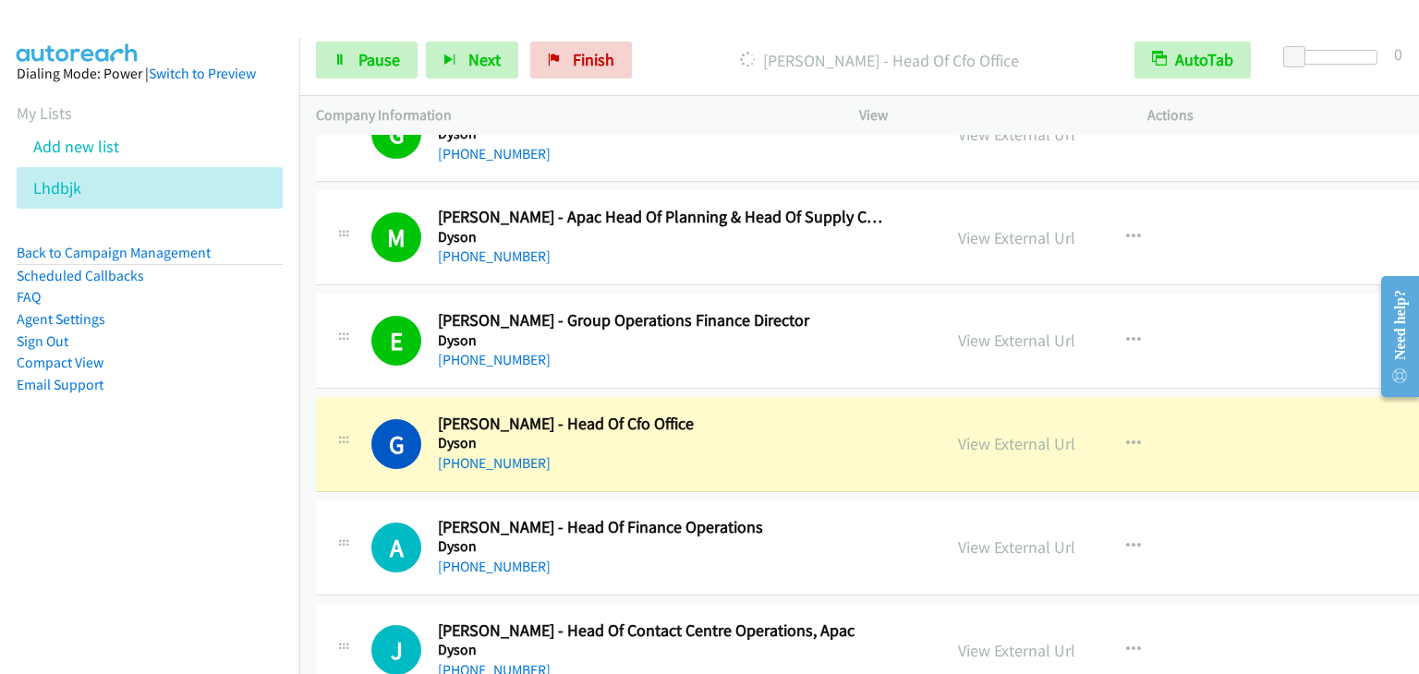
scroll to position [7853, 0]
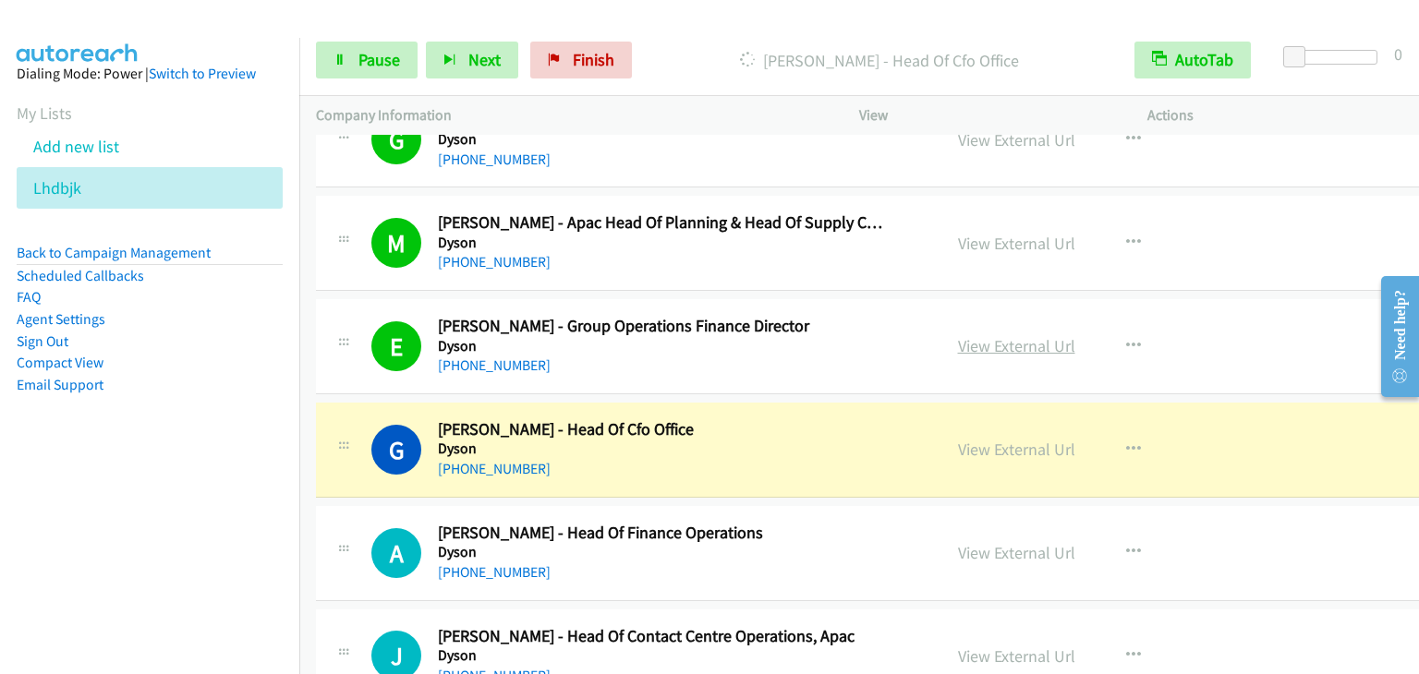
click at [958, 335] on link "View External Url" at bounding box center [1016, 345] width 117 height 21
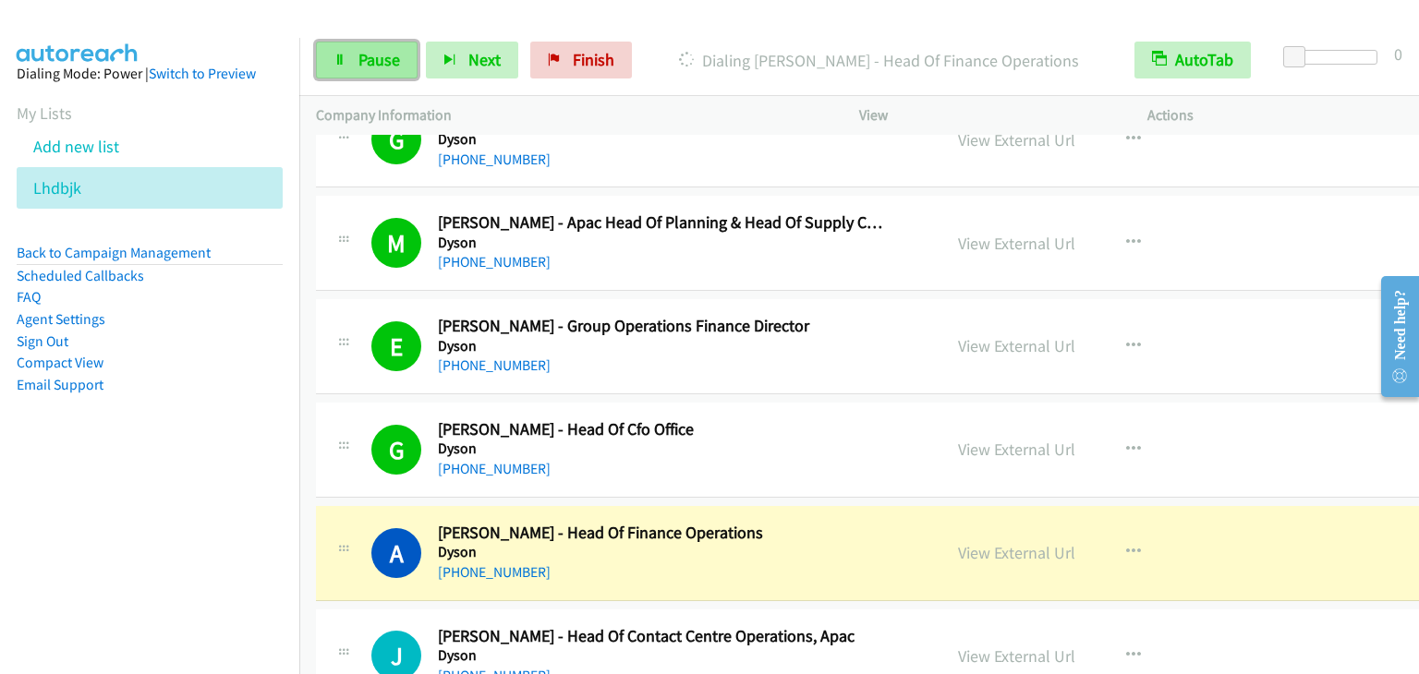
click at [333, 48] on link "Pause" at bounding box center [367, 60] width 102 height 37
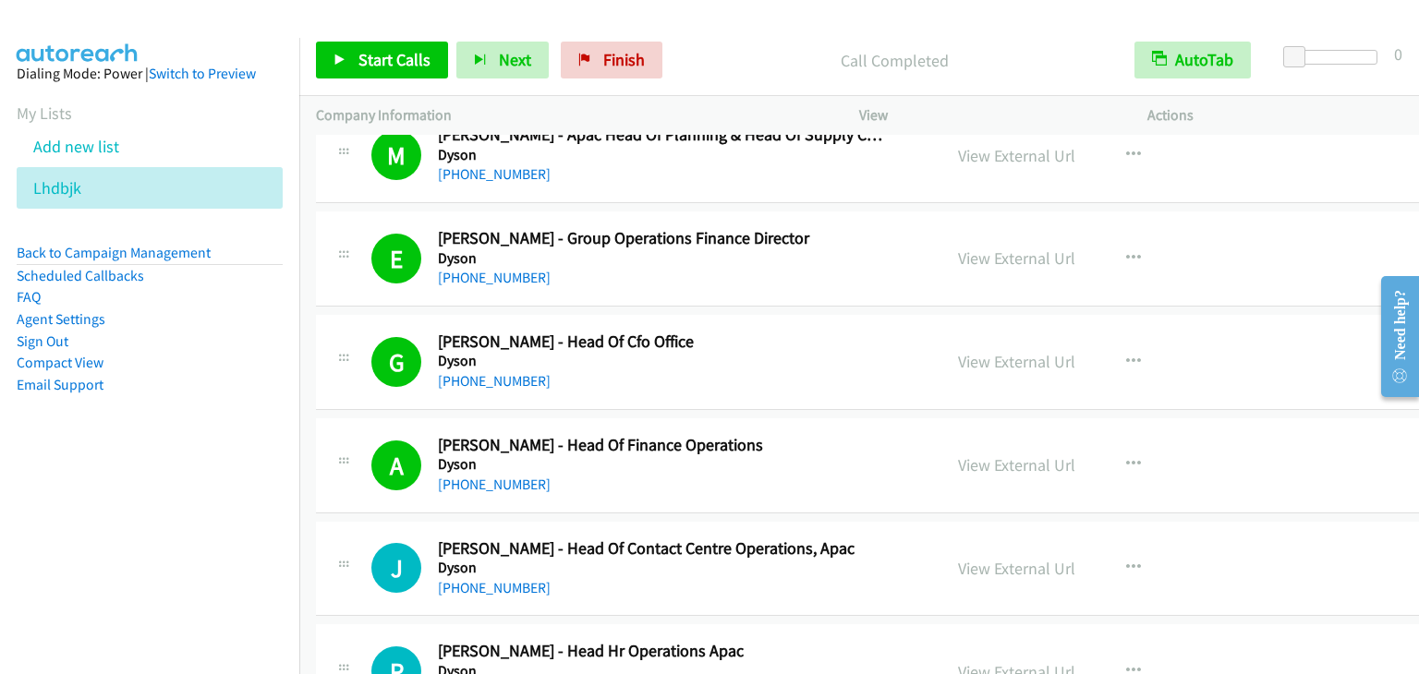
scroll to position [7946, 0]
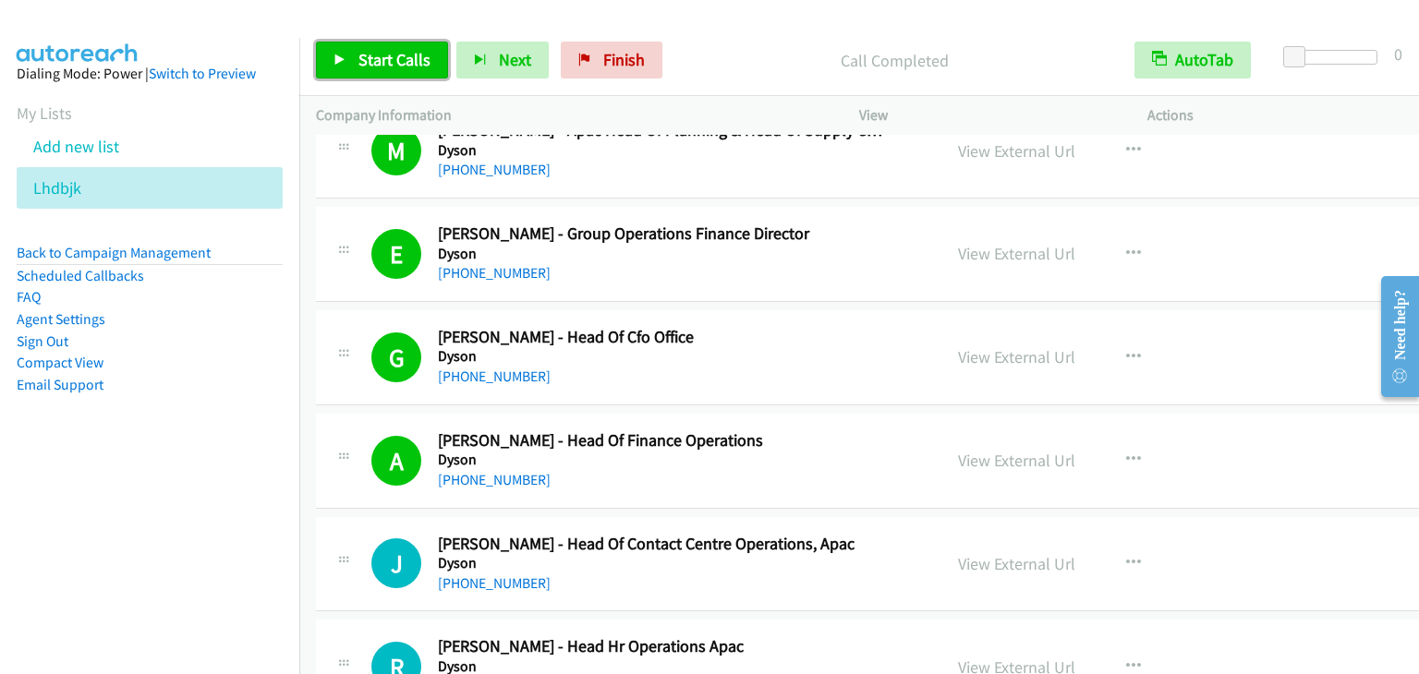
click at [375, 49] on span "Start Calls" at bounding box center [394, 59] width 72 height 21
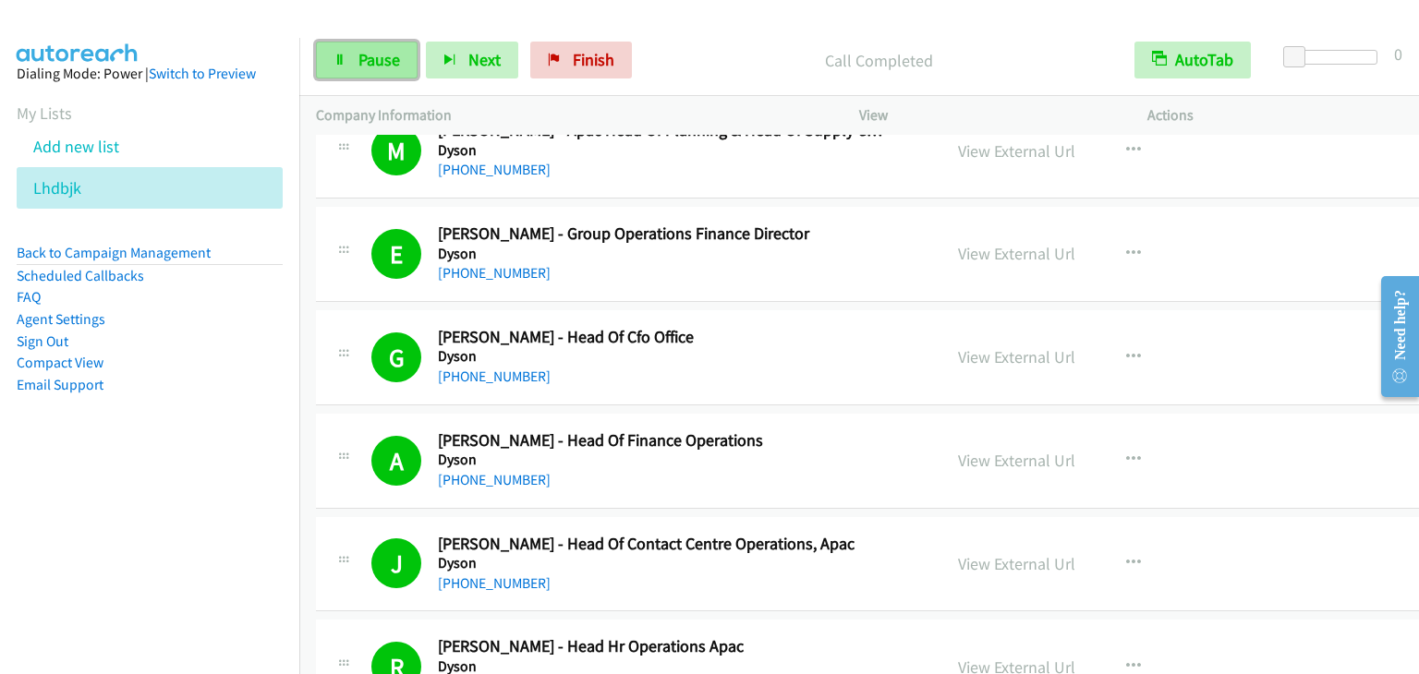
click at [383, 71] on link "Pause" at bounding box center [367, 60] width 102 height 37
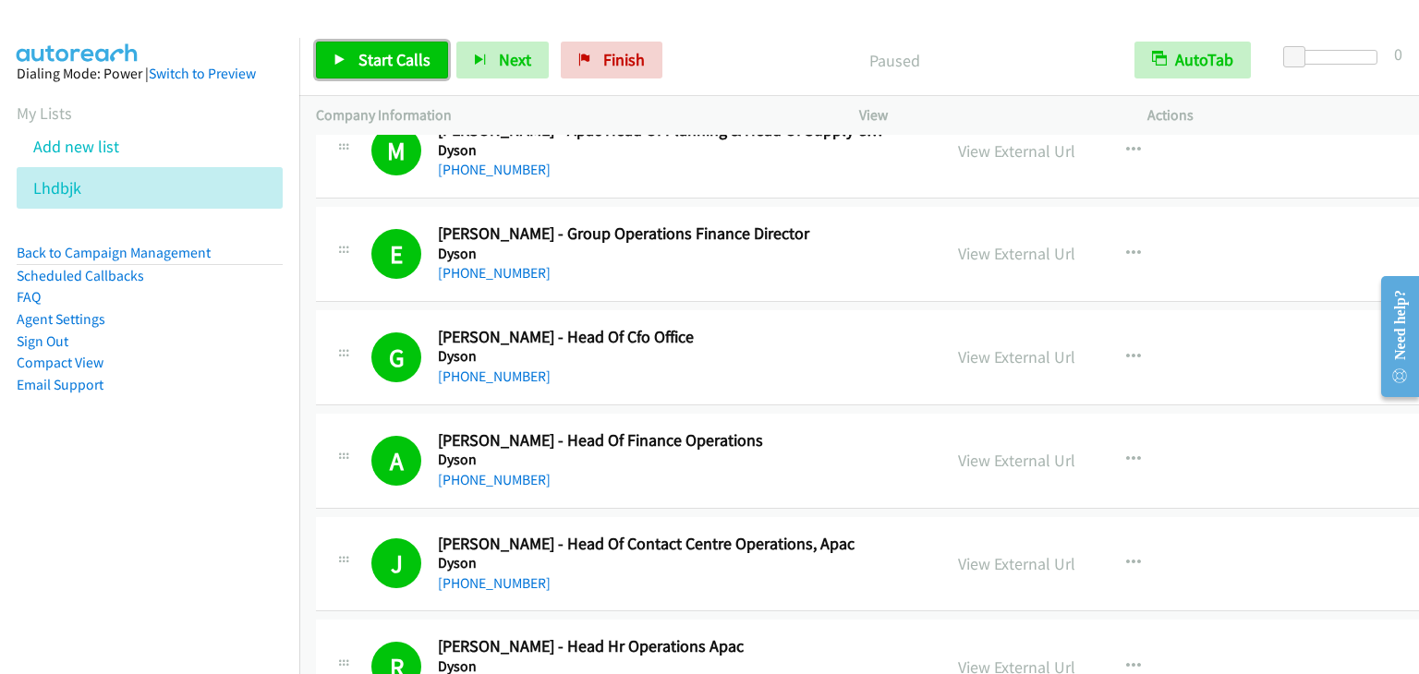
click at [383, 71] on link "Start Calls" at bounding box center [382, 60] width 132 height 37
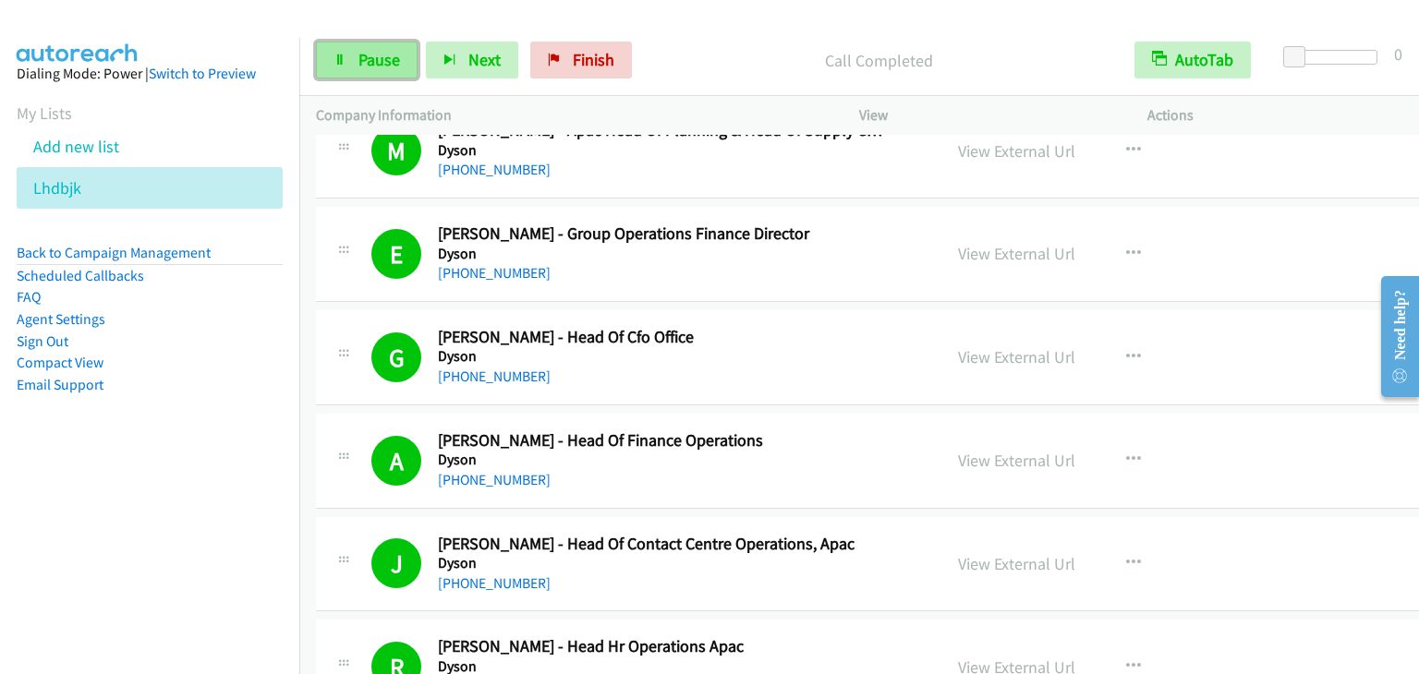
click at [371, 58] on span "Pause" at bounding box center [379, 59] width 42 height 21
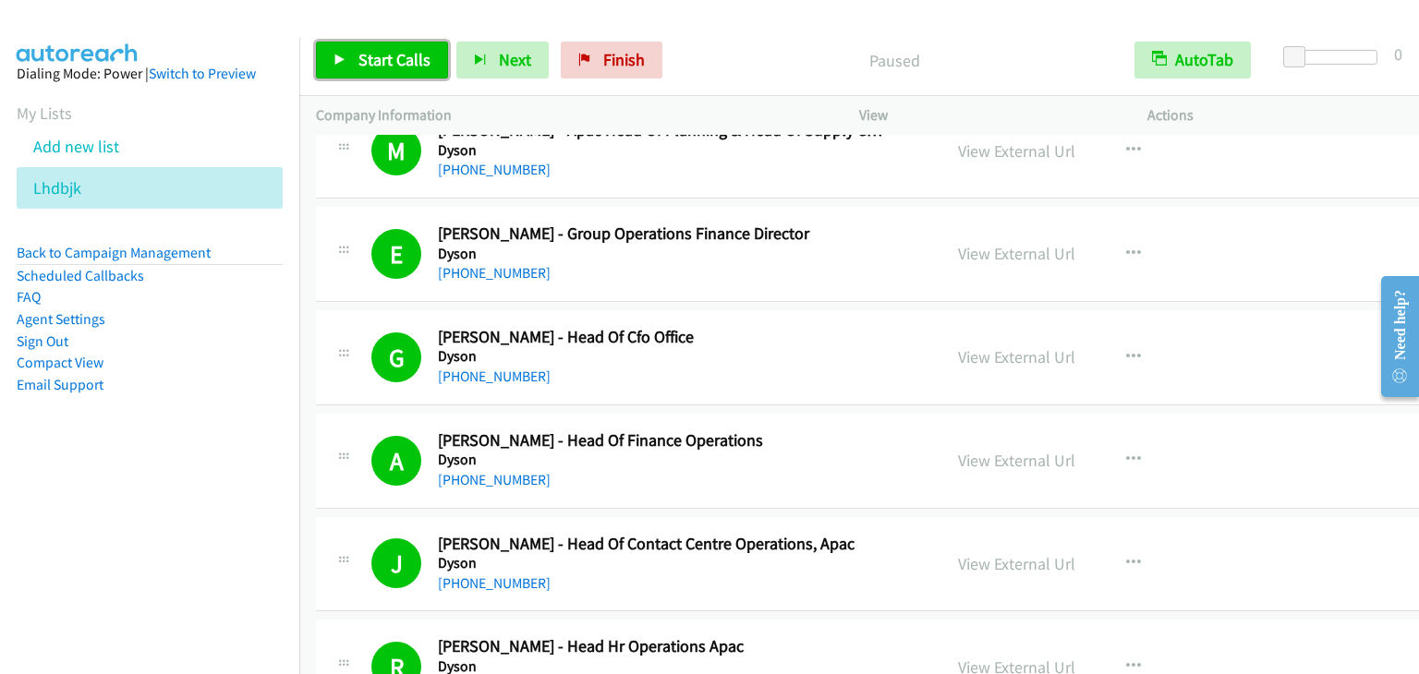
click at [371, 58] on span "Start Calls" at bounding box center [394, 59] width 72 height 21
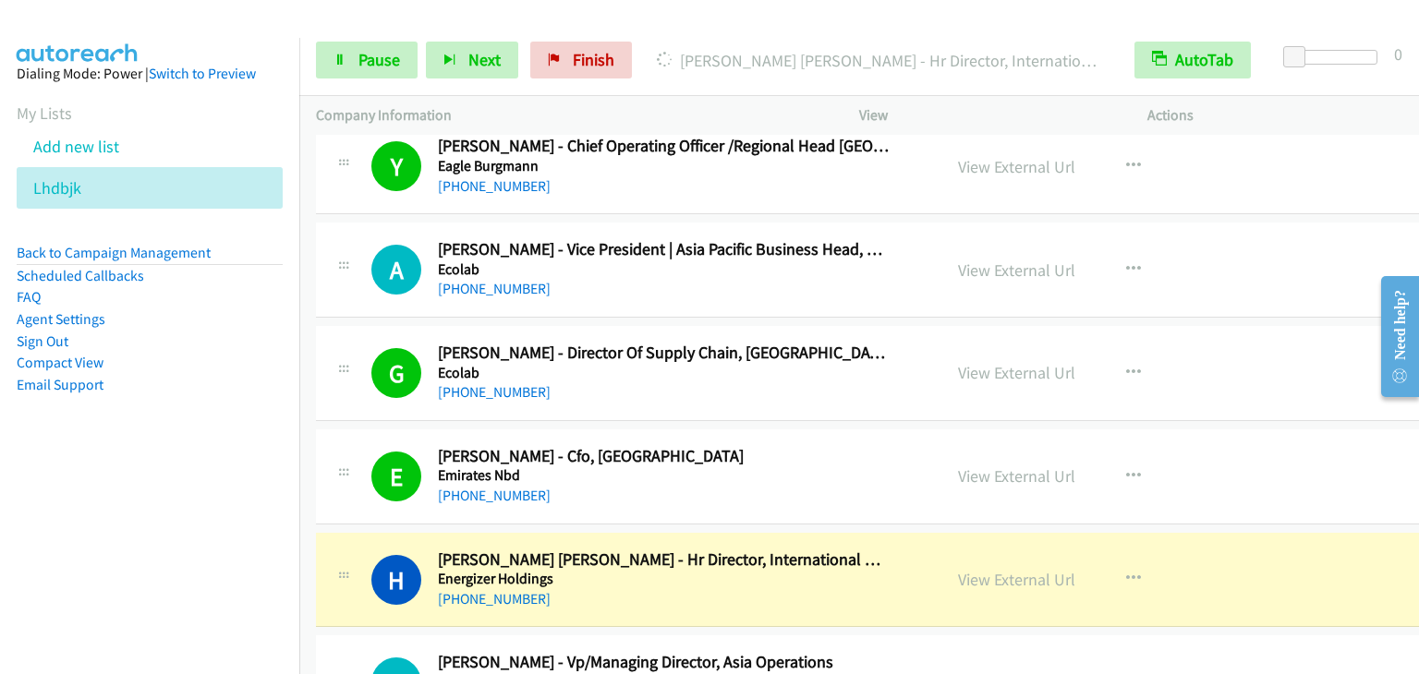
scroll to position [8962, 0]
click at [974, 467] on link "View External Url" at bounding box center [1016, 477] width 117 height 21
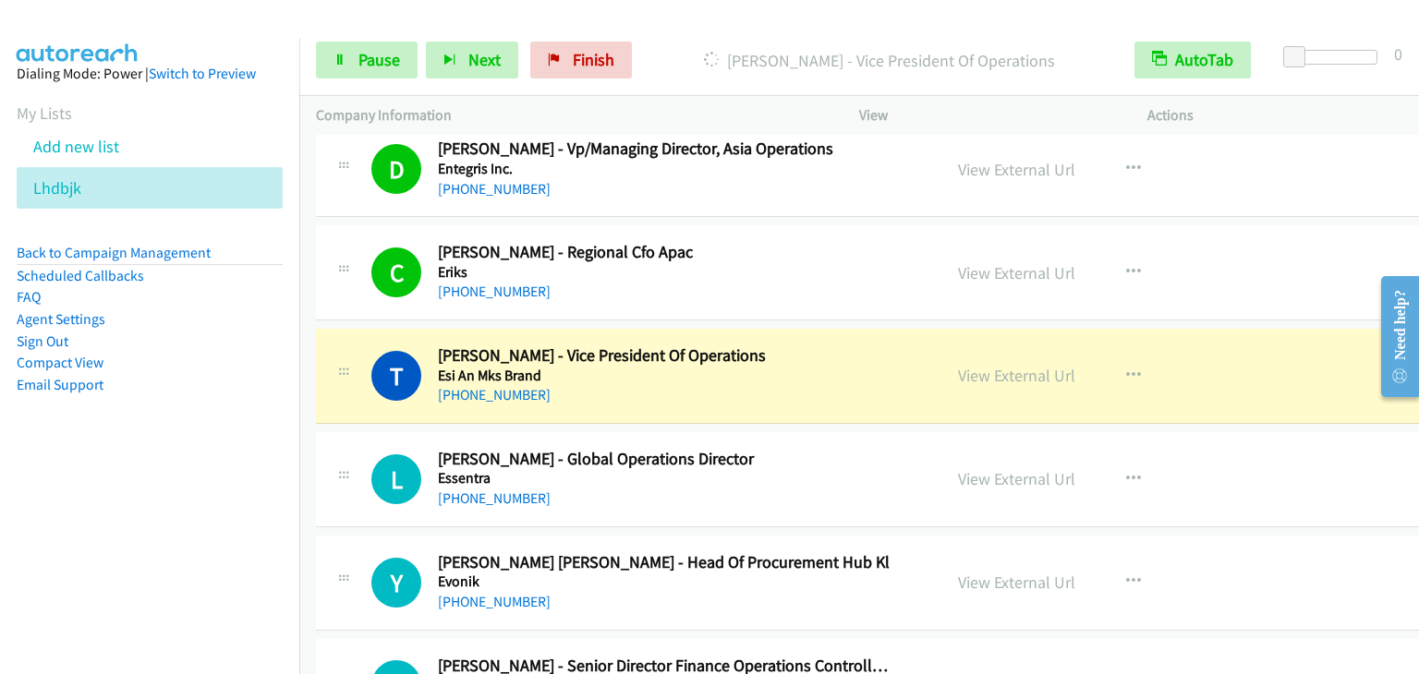
scroll to position [9424, 0]
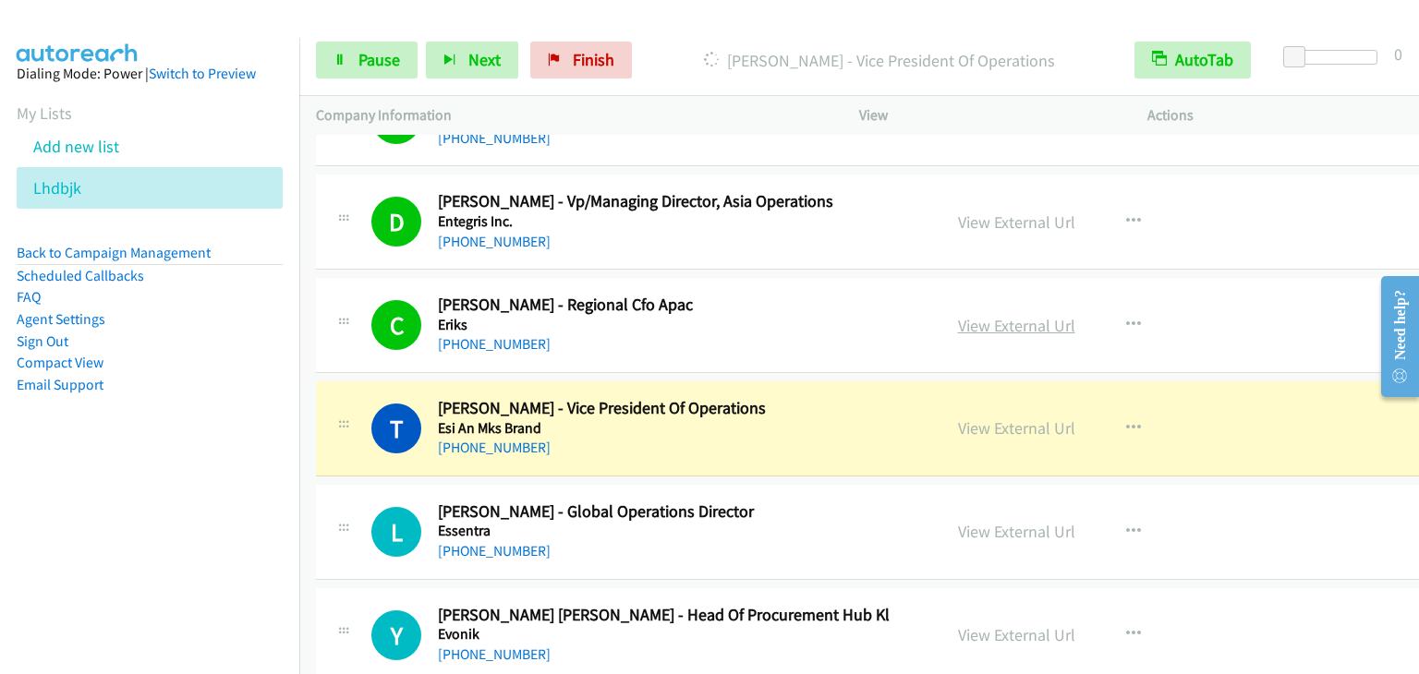
click at [958, 315] on link "View External Url" at bounding box center [1016, 325] width 117 height 21
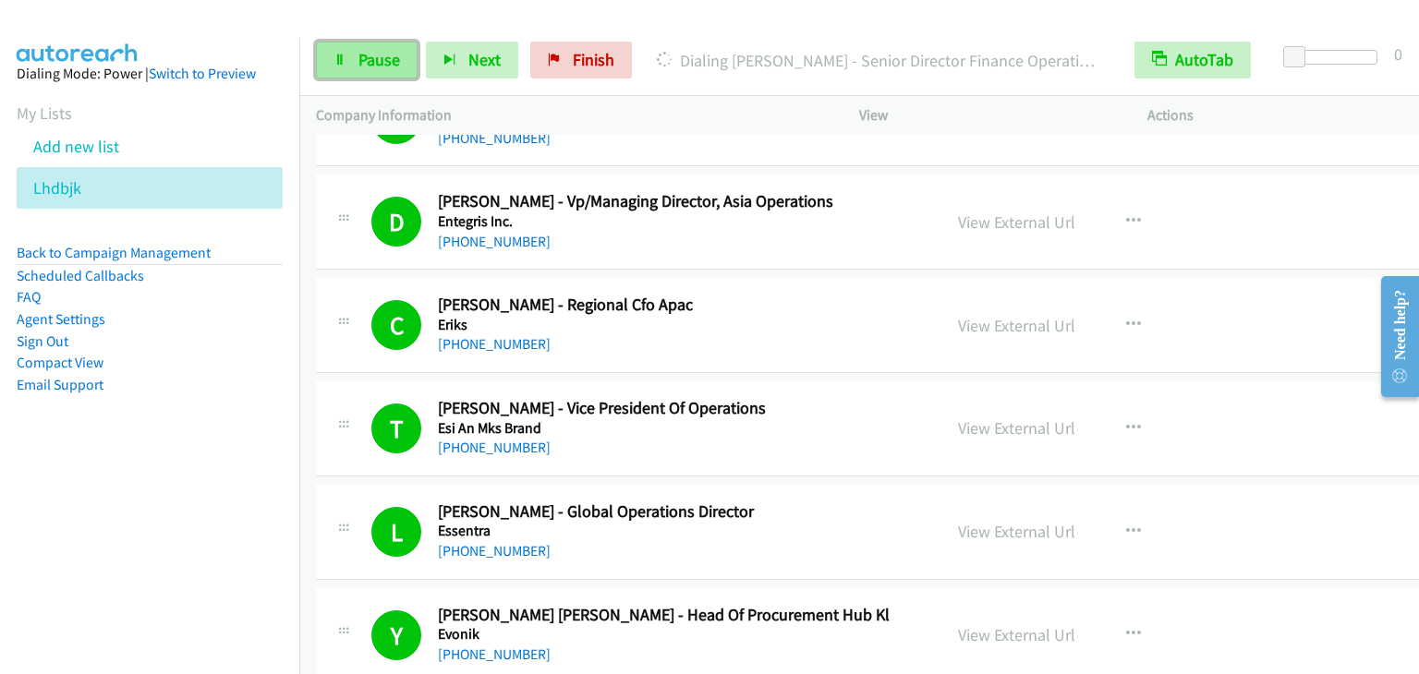
click at [367, 43] on link "Pause" at bounding box center [367, 60] width 102 height 37
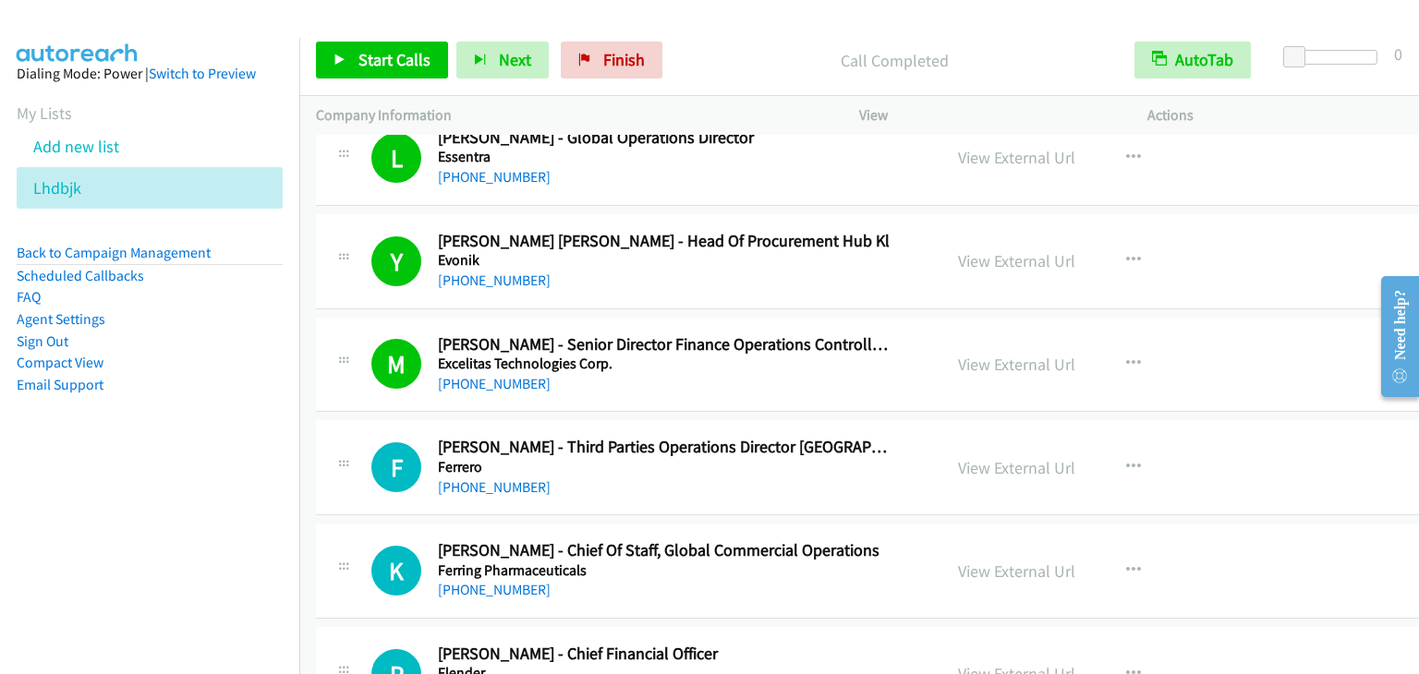
scroll to position [9794, 0]
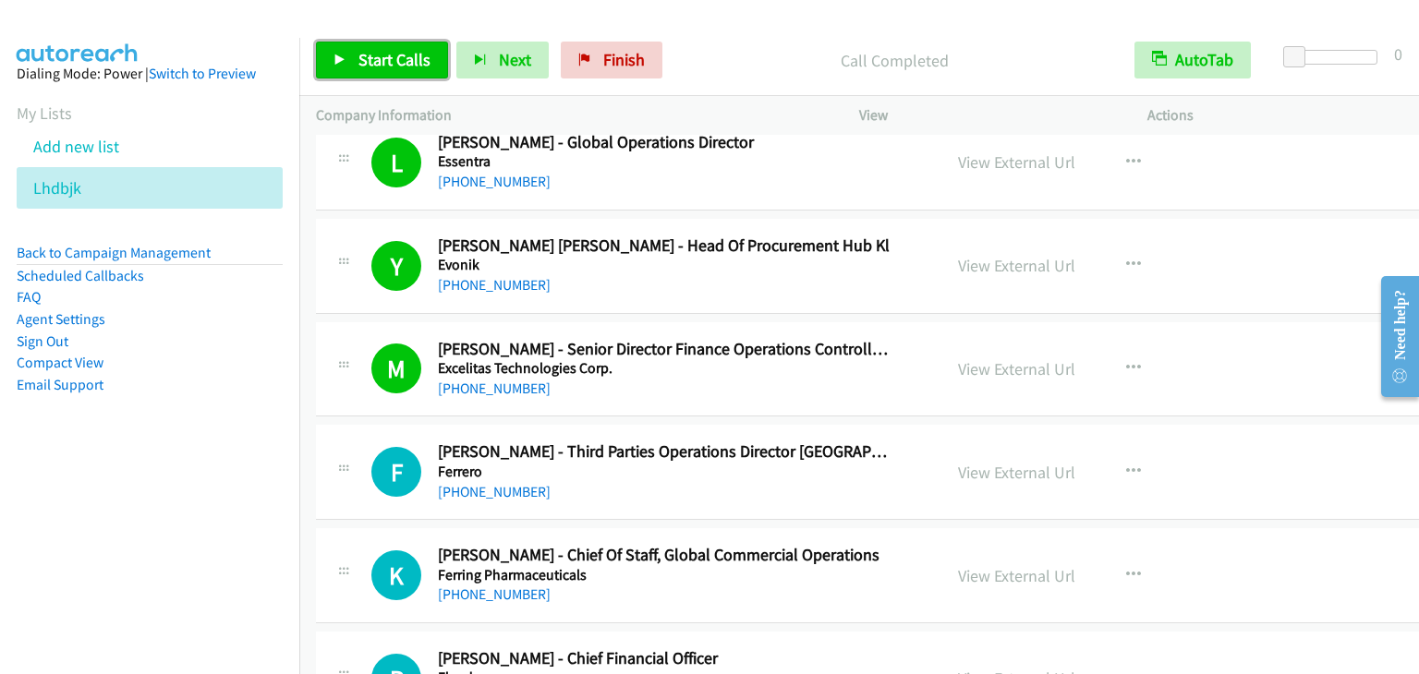
click at [358, 43] on link "Start Calls" at bounding box center [382, 60] width 132 height 37
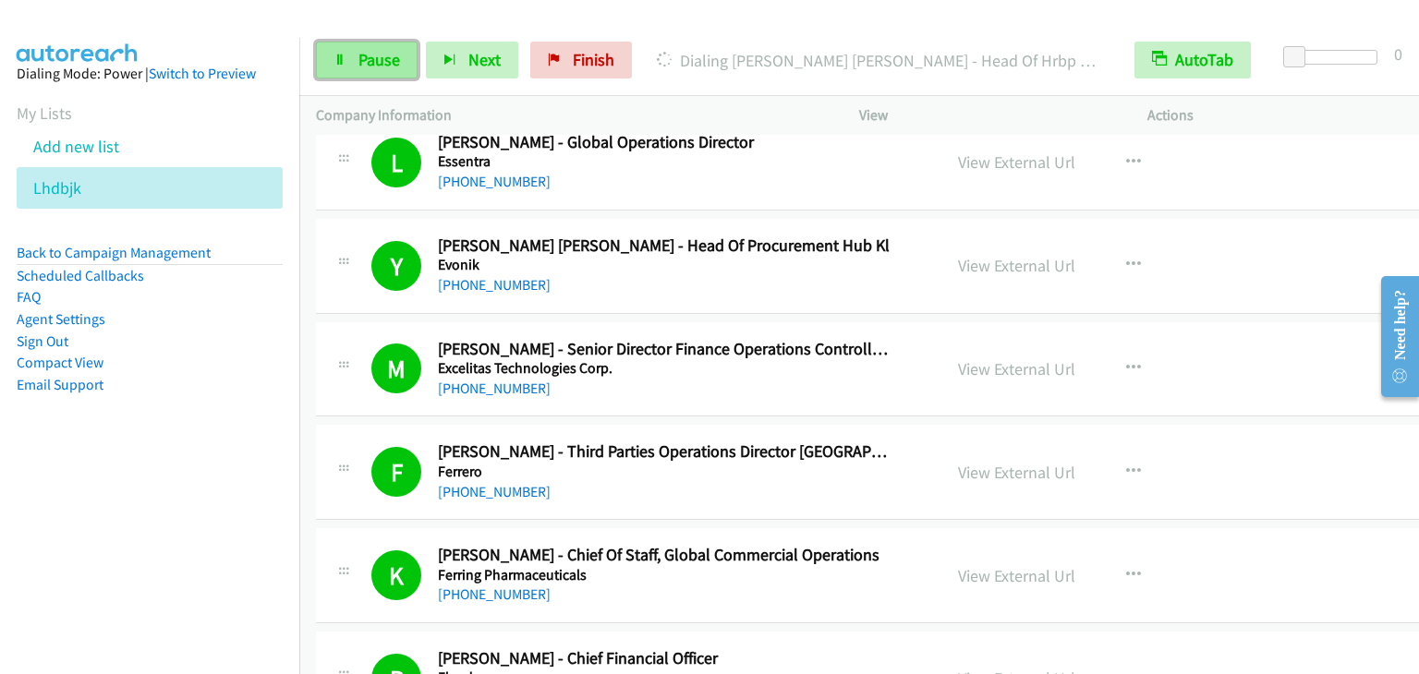
click at [370, 45] on link "Pause" at bounding box center [367, 60] width 102 height 37
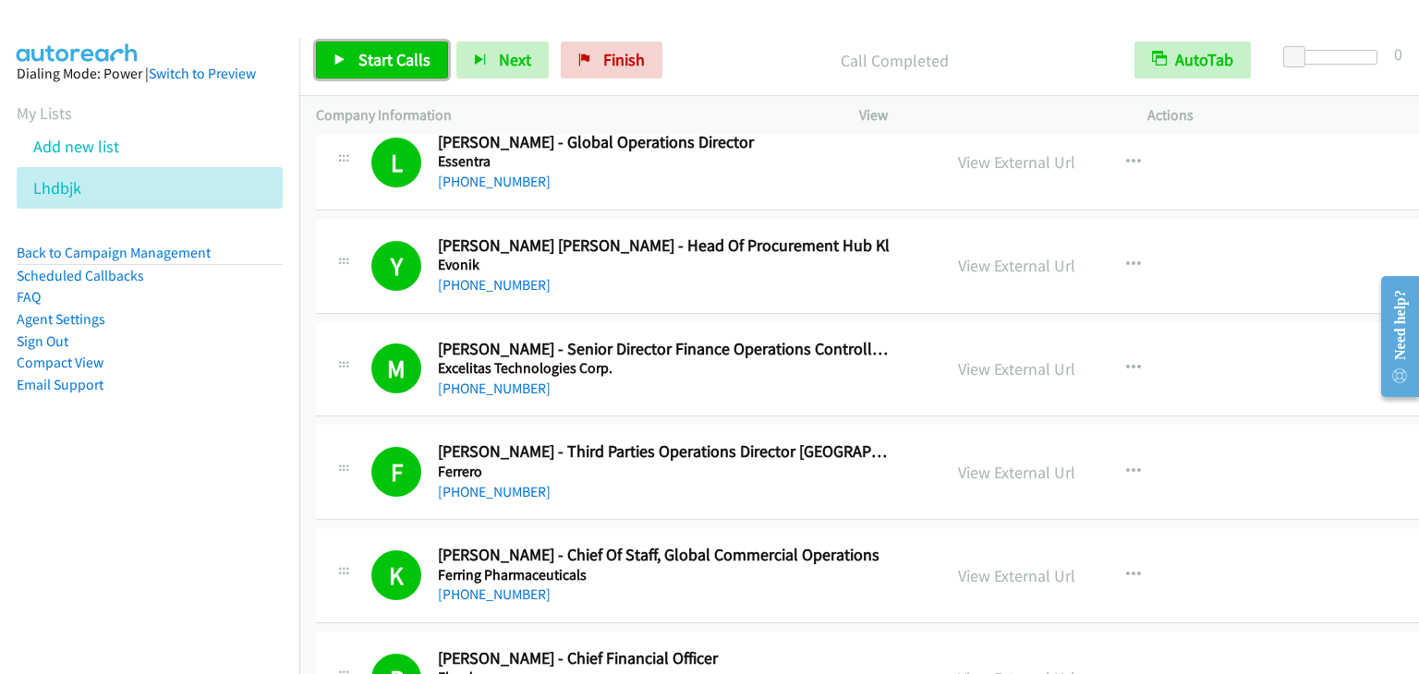
click at [403, 62] on span "Start Calls" at bounding box center [394, 59] width 72 height 21
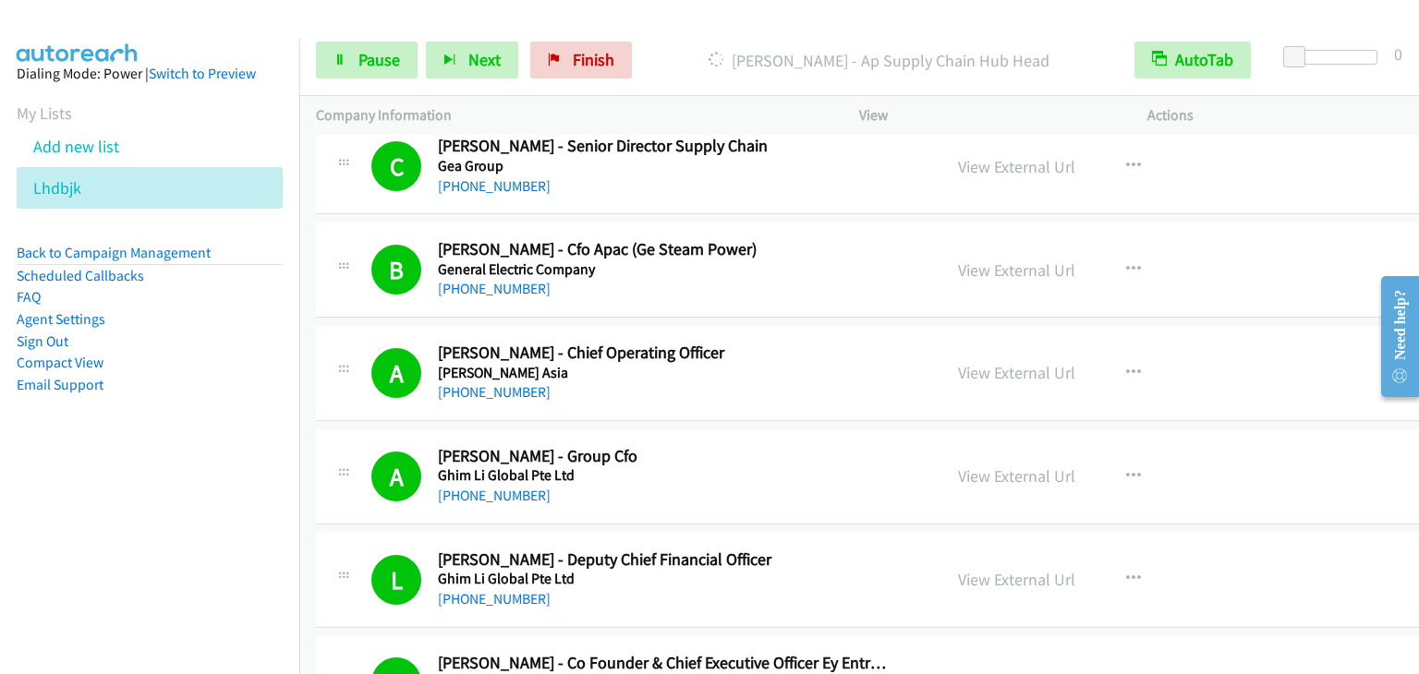
scroll to position [11549, 0]
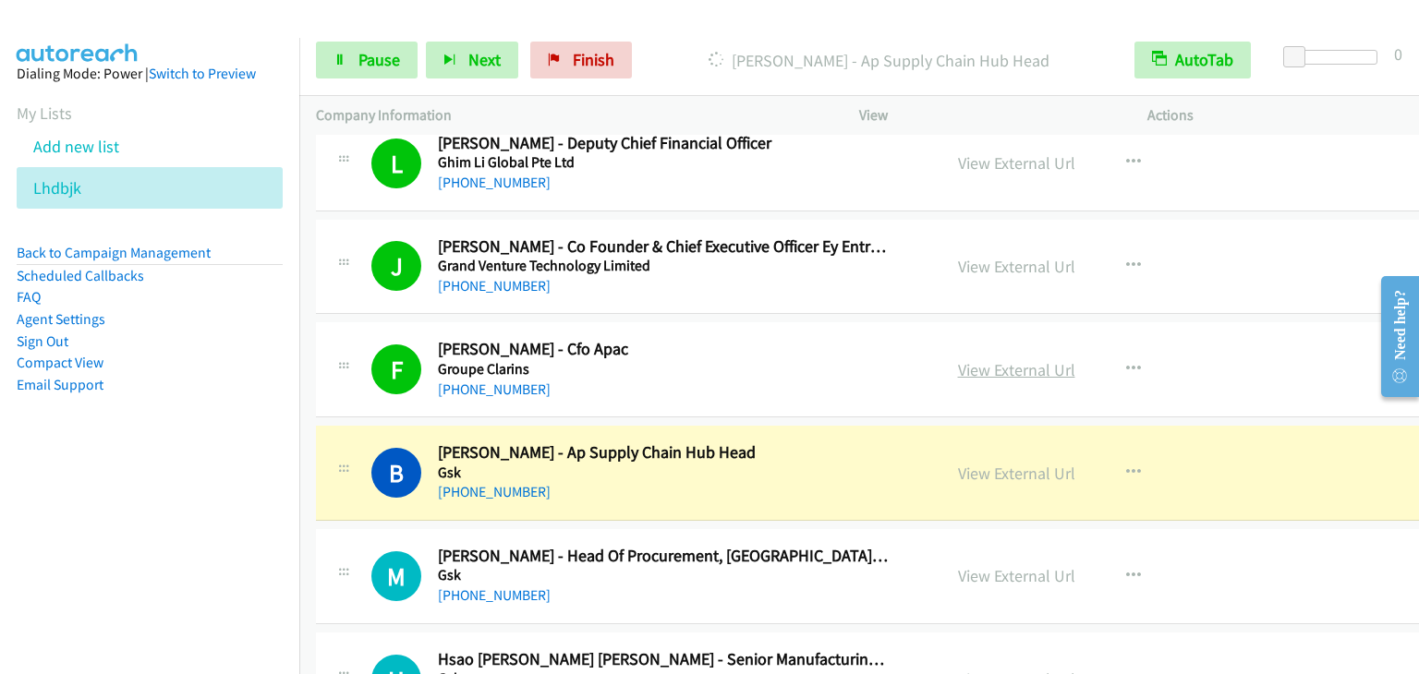
click at [958, 359] on link "View External Url" at bounding box center [1016, 369] width 117 height 21
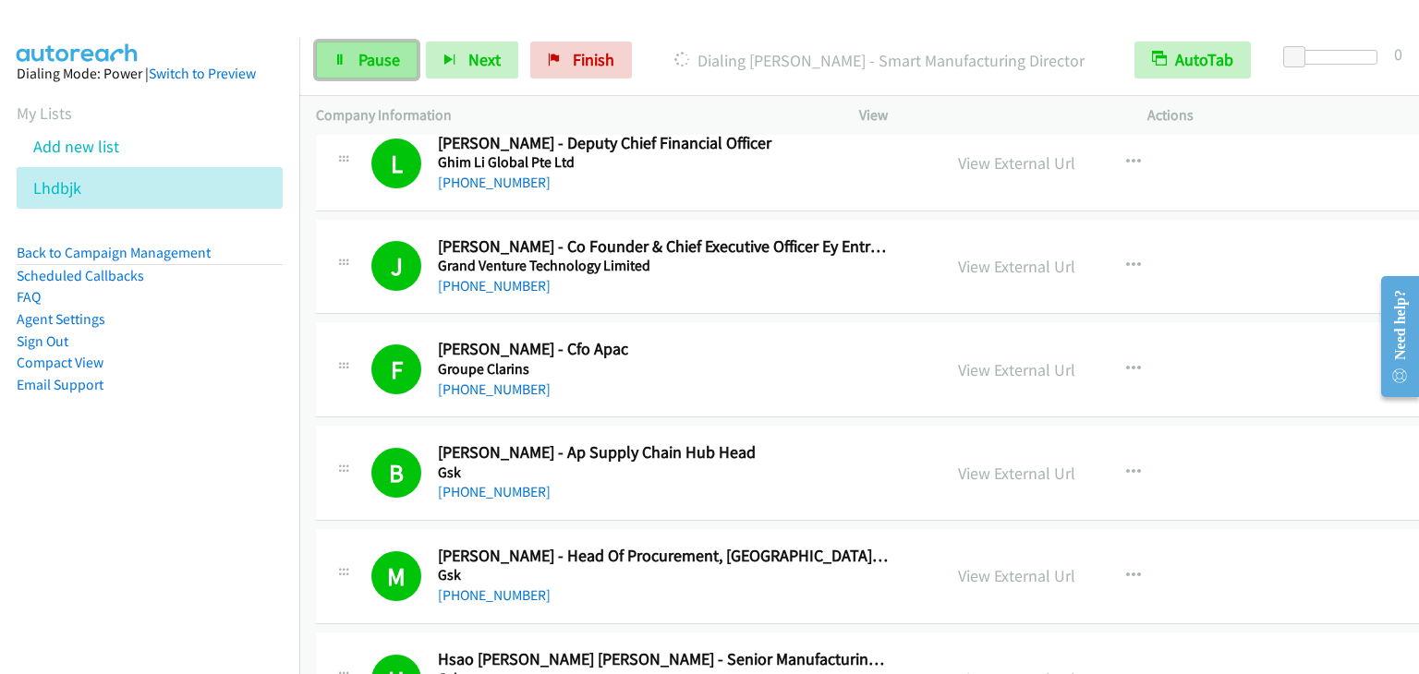
click at [372, 65] on span "Pause" at bounding box center [379, 59] width 42 height 21
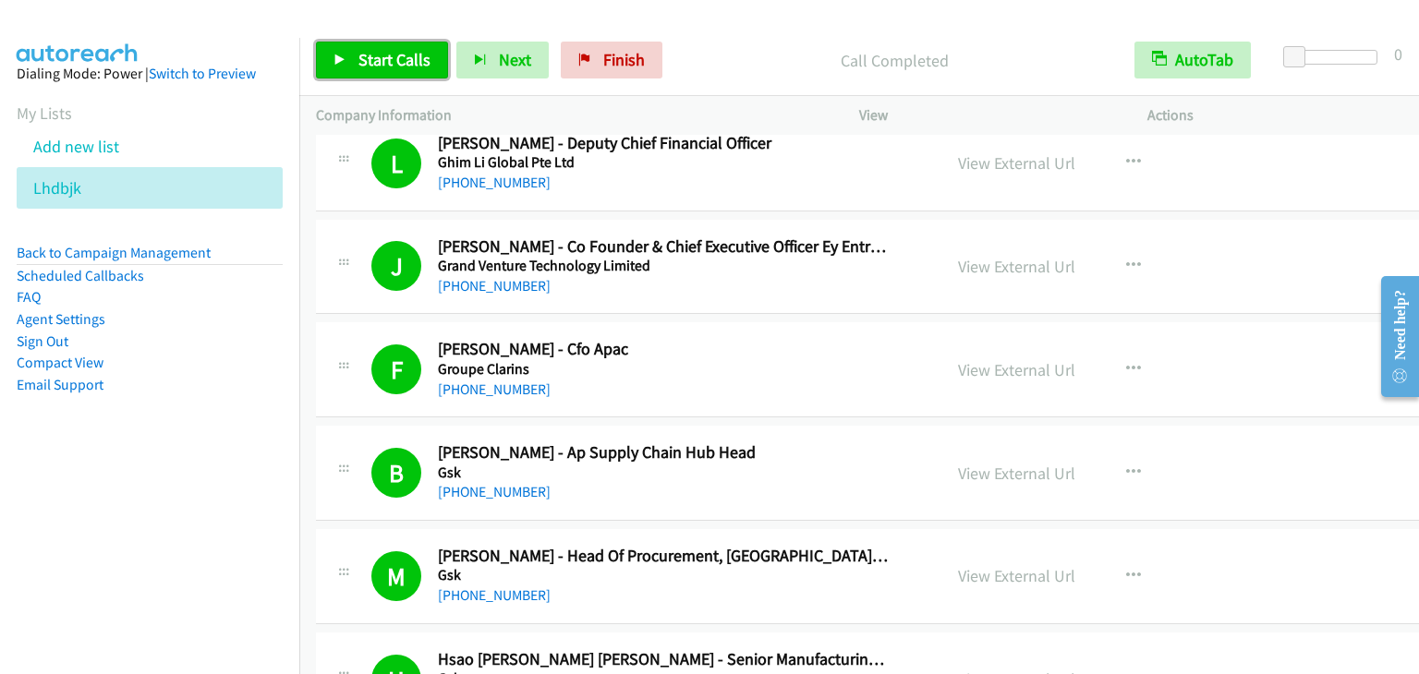
click at [385, 64] on span "Start Calls" at bounding box center [394, 59] width 72 height 21
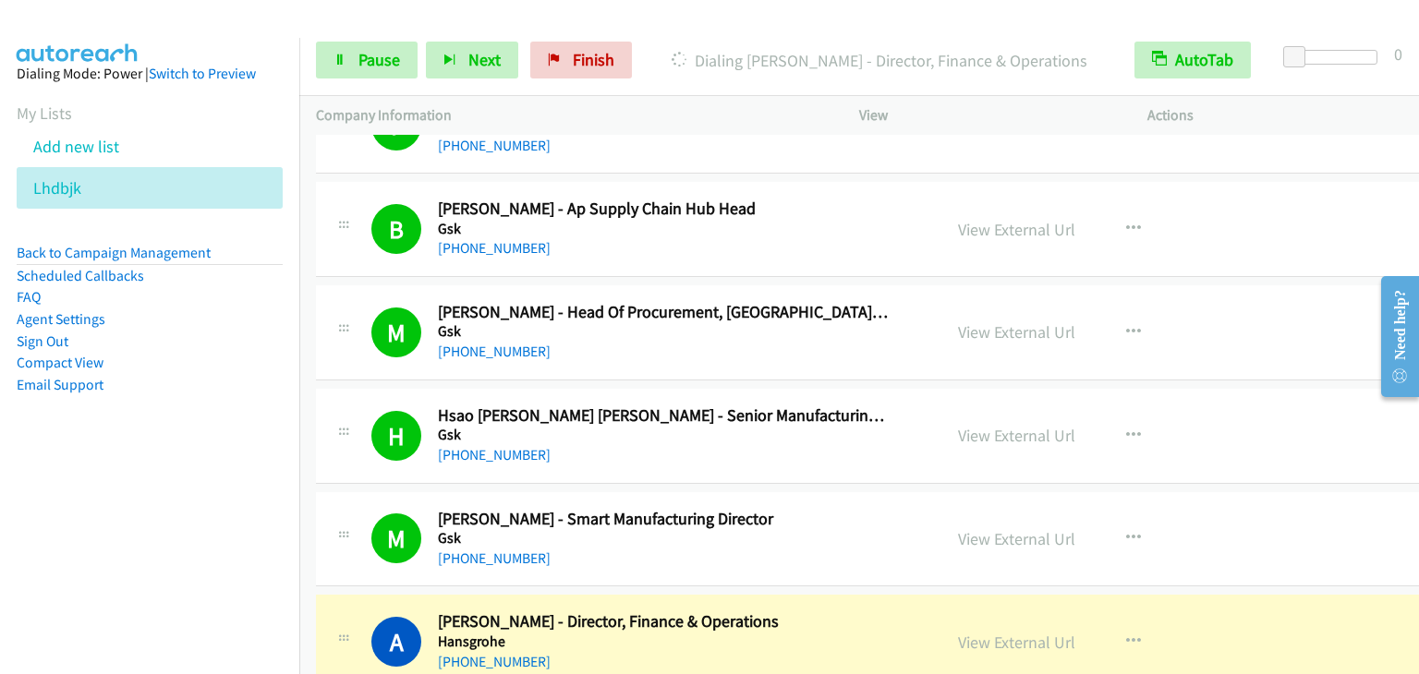
scroll to position [11826, 0]
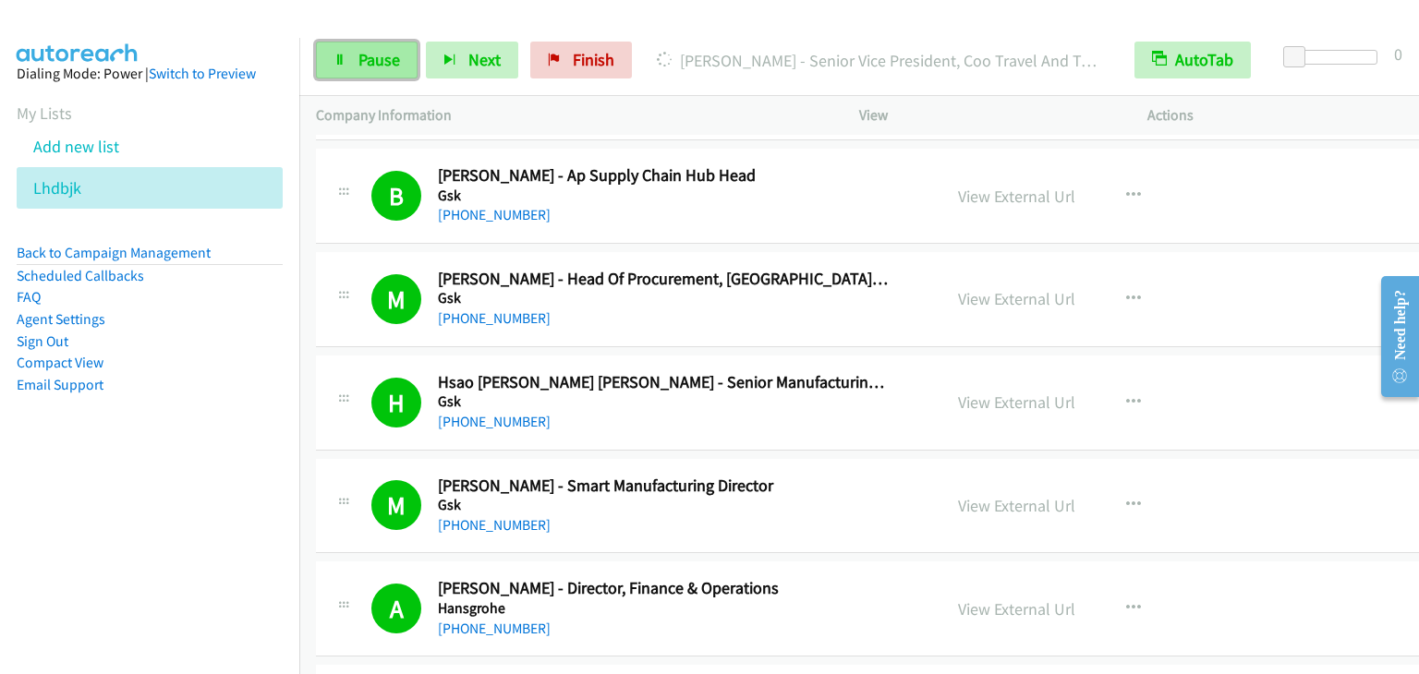
click at [352, 64] on link "Pause" at bounding box center [367, 60] width 102 height 37
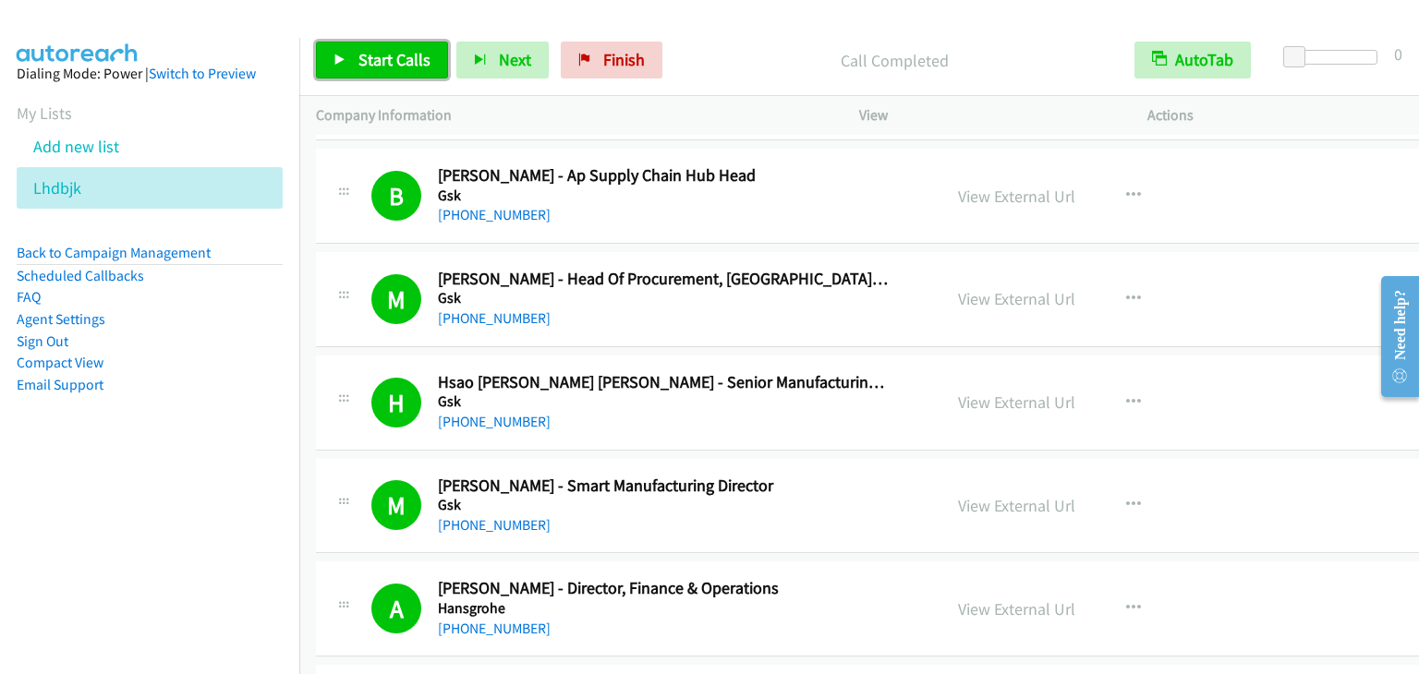
click at [418, 53] on span "Start Calls" at bounding box center [394, 59] width 72 height 21
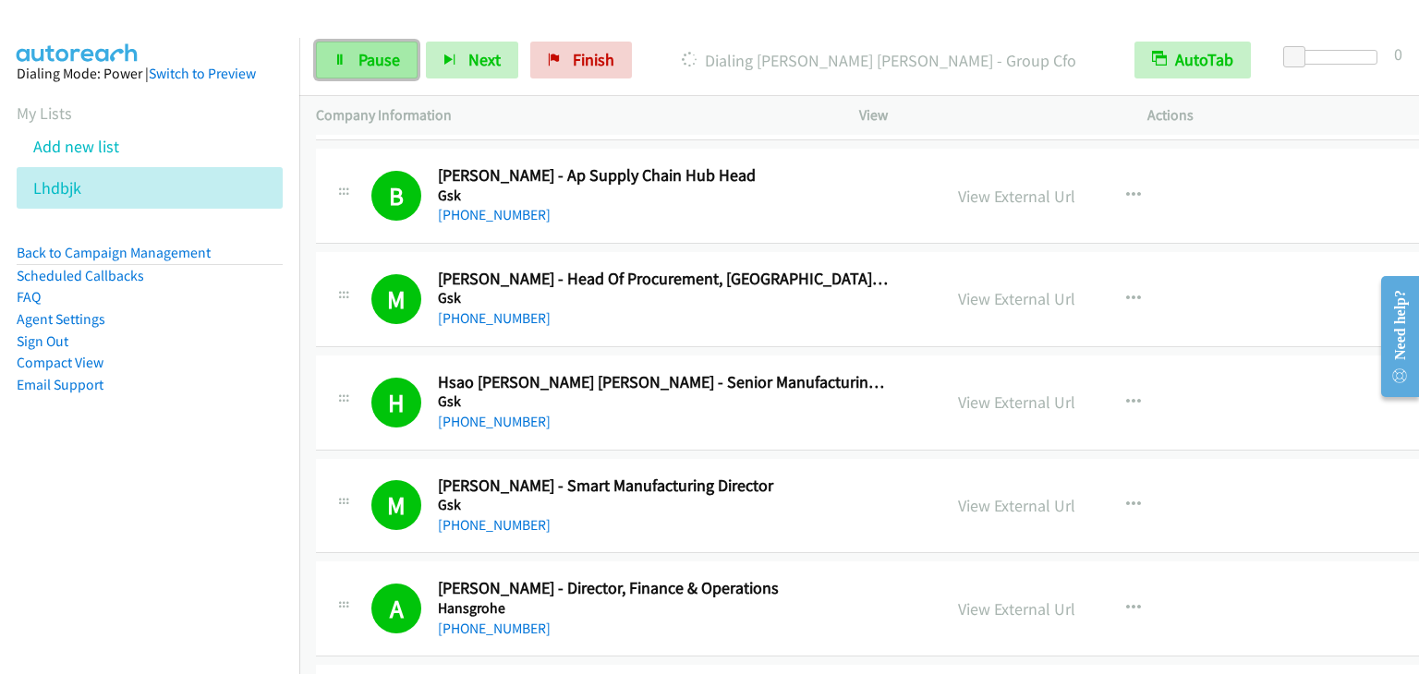
click at [372, 58] on span "Pause" at bounding box center [379, 59] width 42 height 21
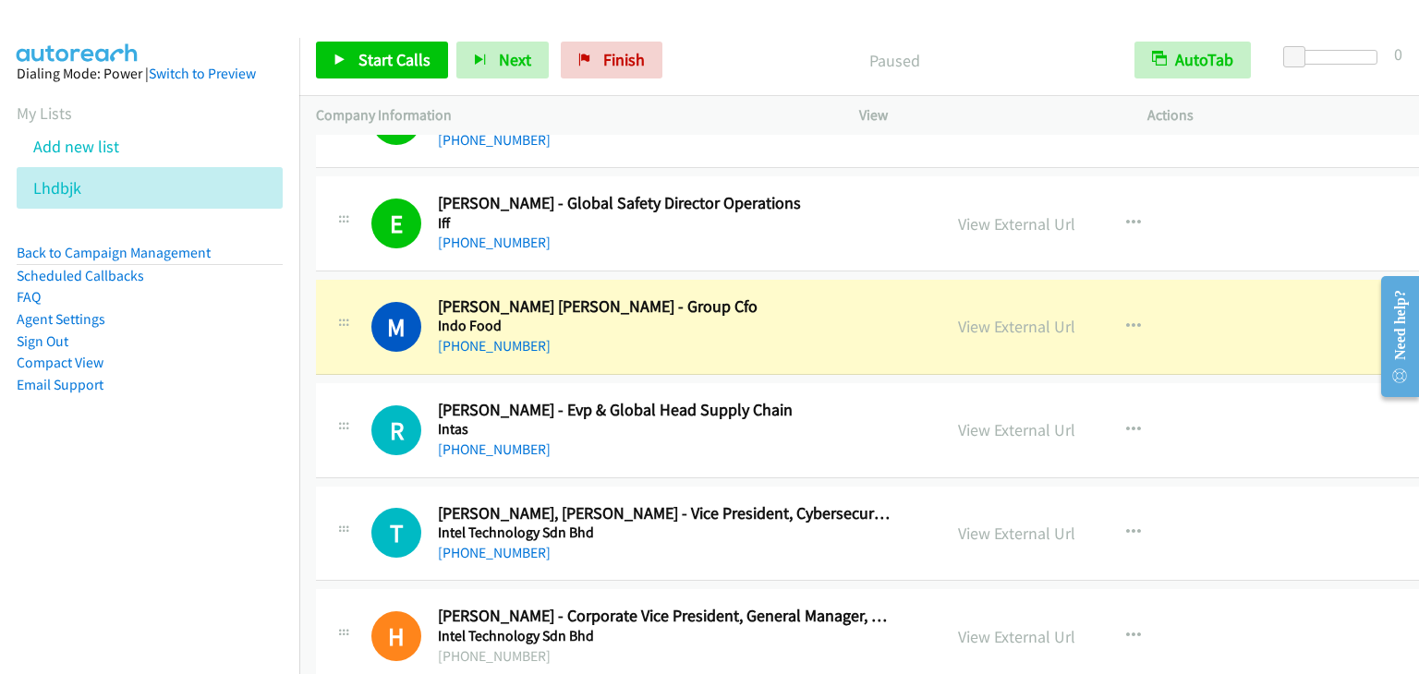
scroll to position [13489, 0]
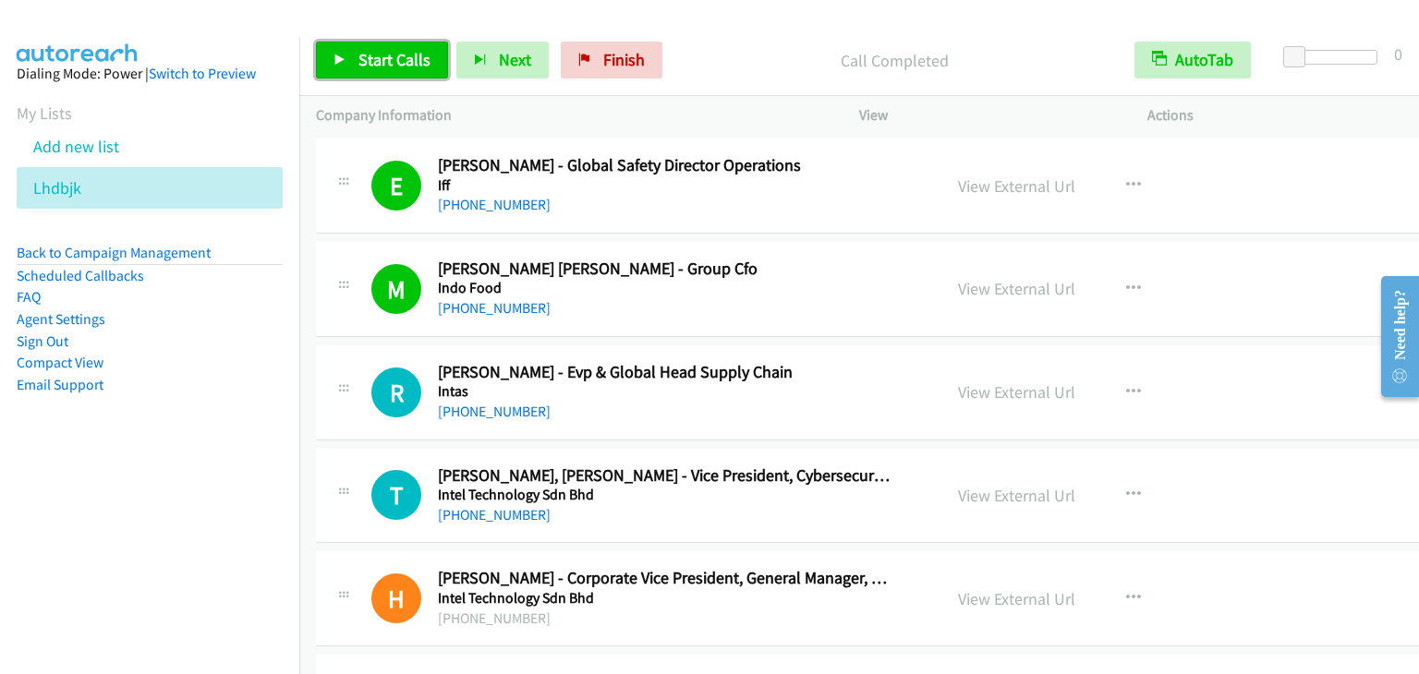
click at [366, 53] on span "Start Calls" at bounding box center [394, 59] width 72 height 21
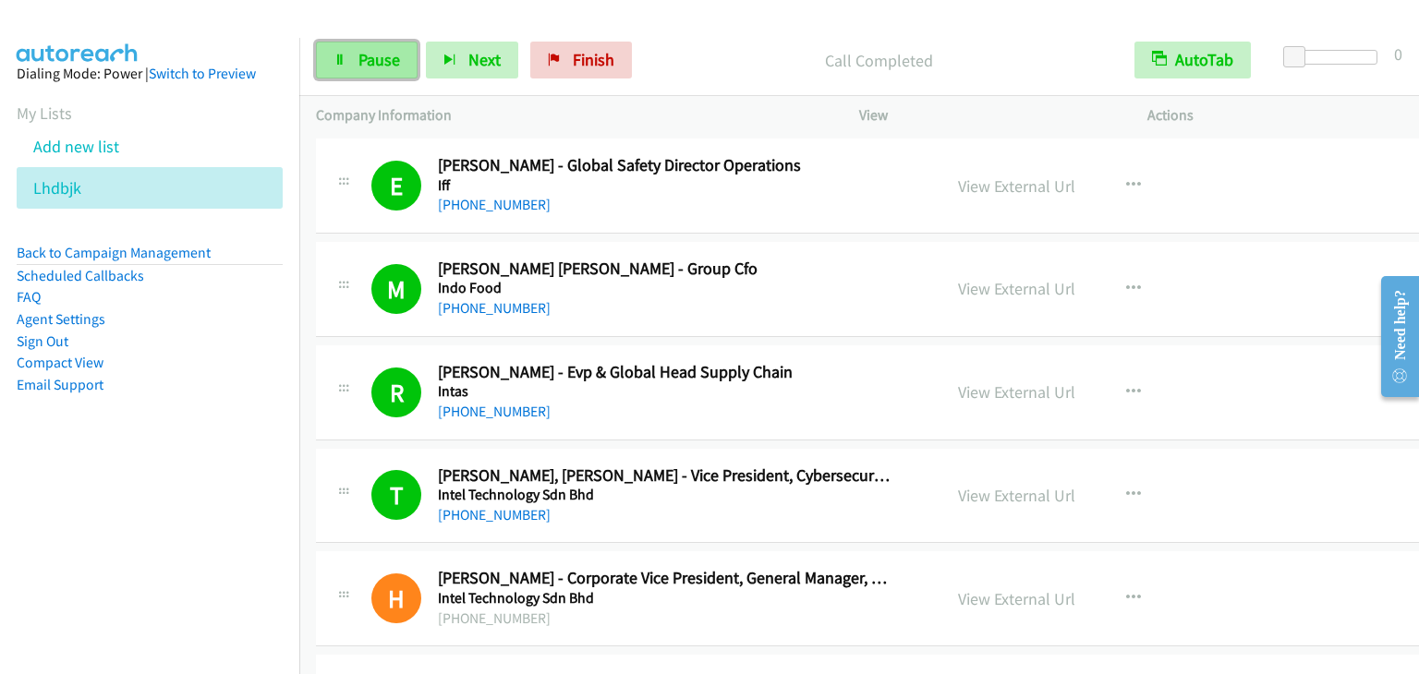
click at [344, 55] on icon at bounding box center [340, 61] width 13 height 13
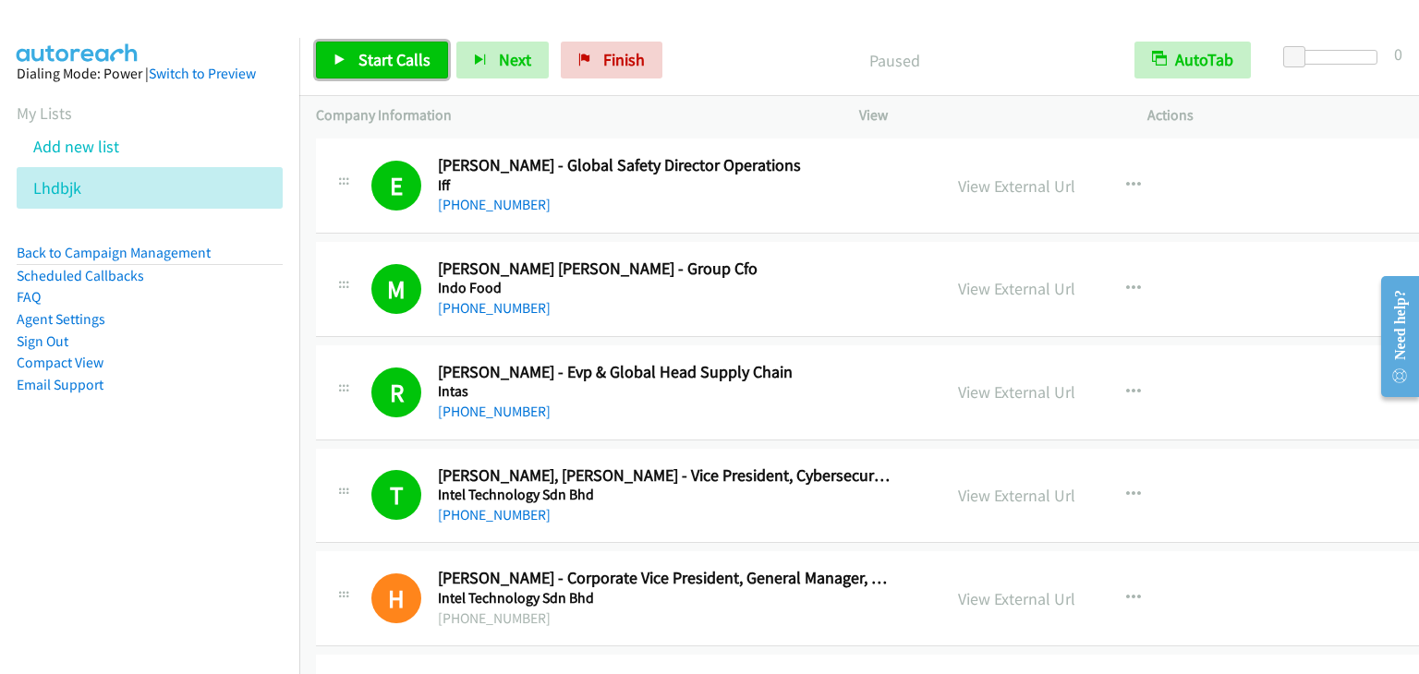
click at [344, 55] on icon at bounding box center [340, 61] width 13 height 13
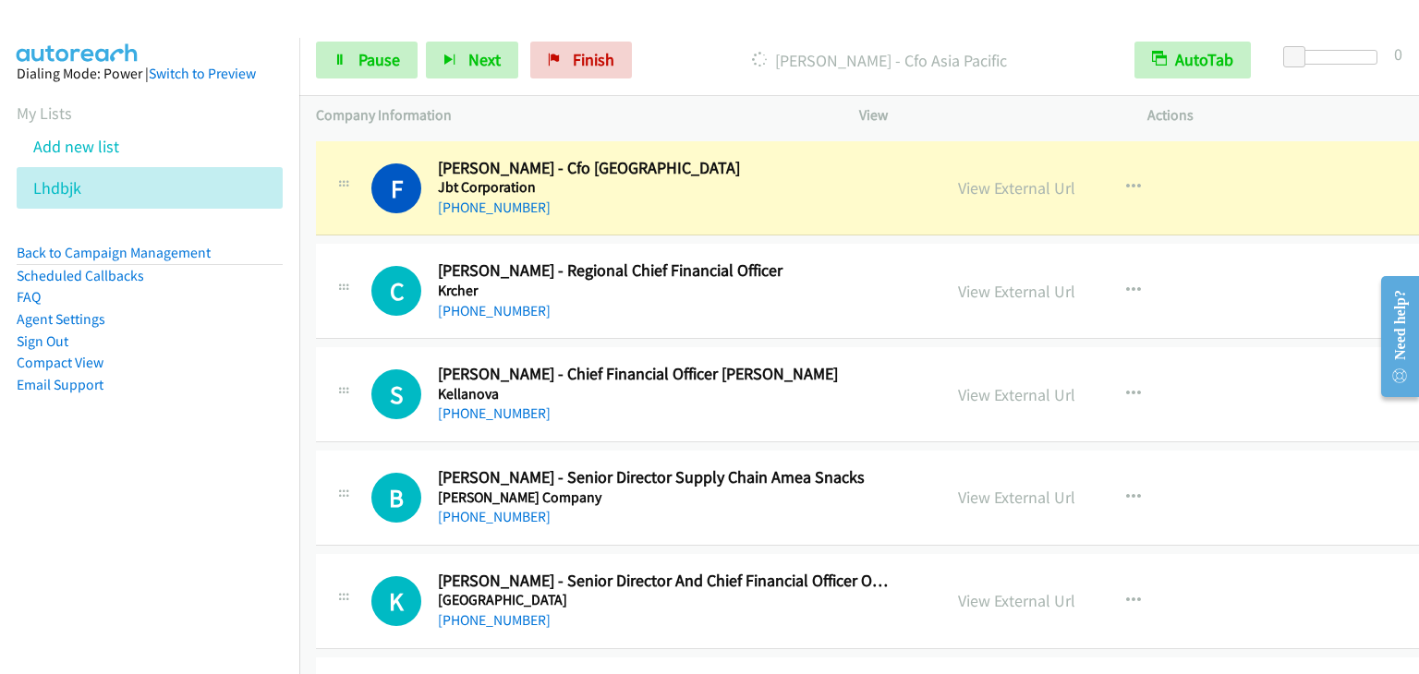
scroll to position [14321, 0]
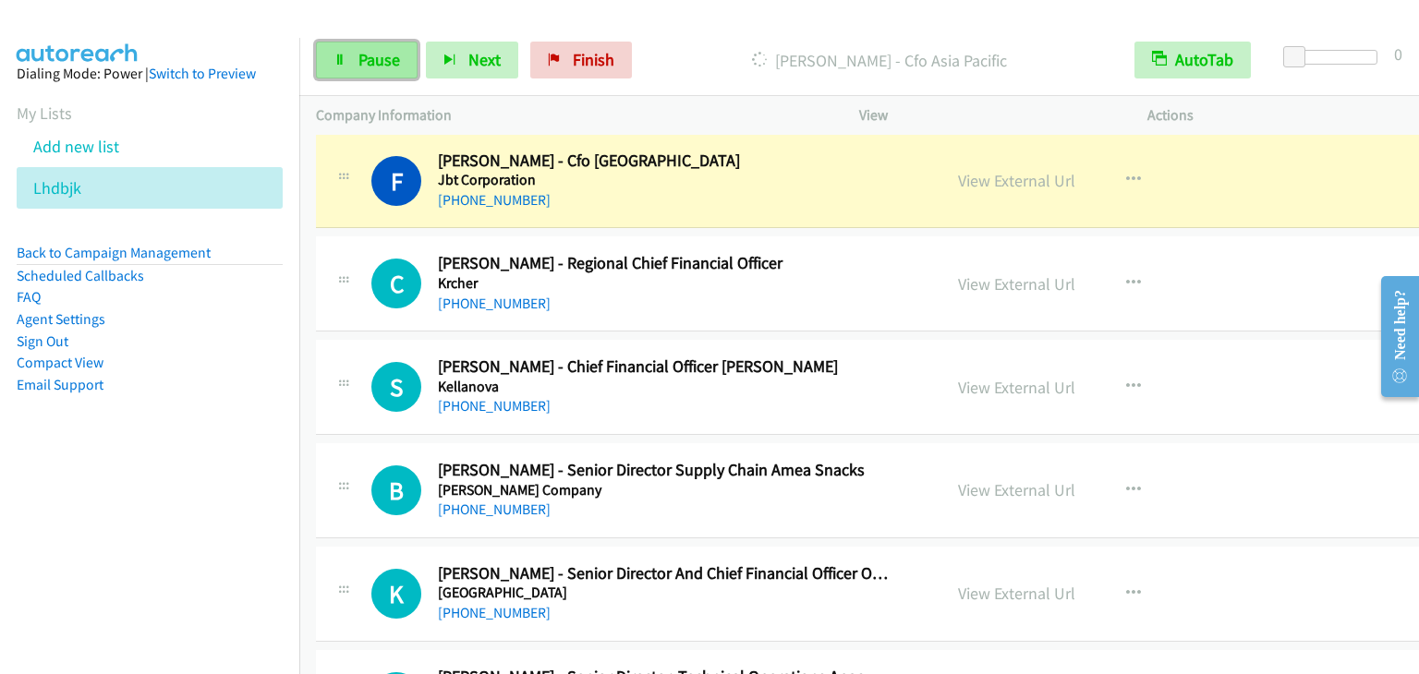
click at [384, 60] on span "Pause" at bounding box center [379, 59] width 42 height 21
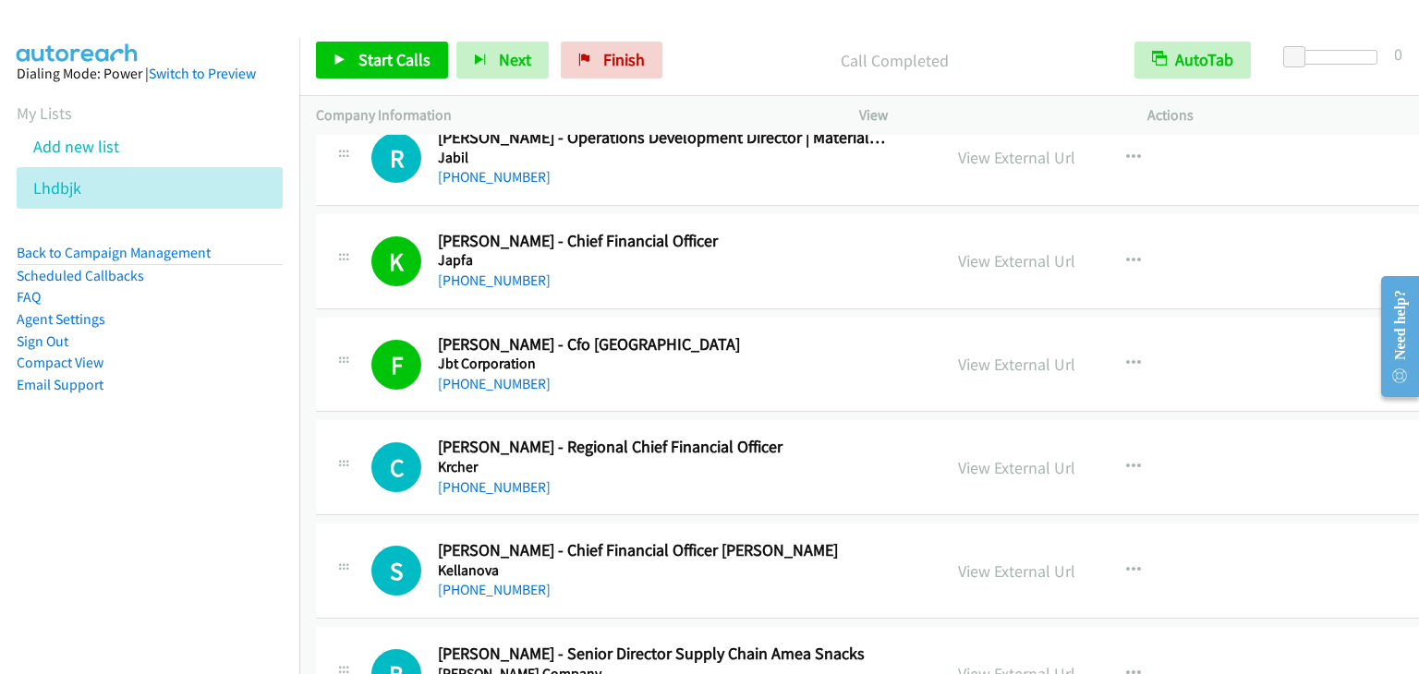
scroll to position [14136, 0]
click at [396, 38] on div "Start Calls Pause Next Finish Call Completed AutoTab AutoTab 0" at bounding box center [859, 60] width 1120 height 71
click at [389, 63] on span "Start Calls" at bounding box center [394, 59] width 72 height 21
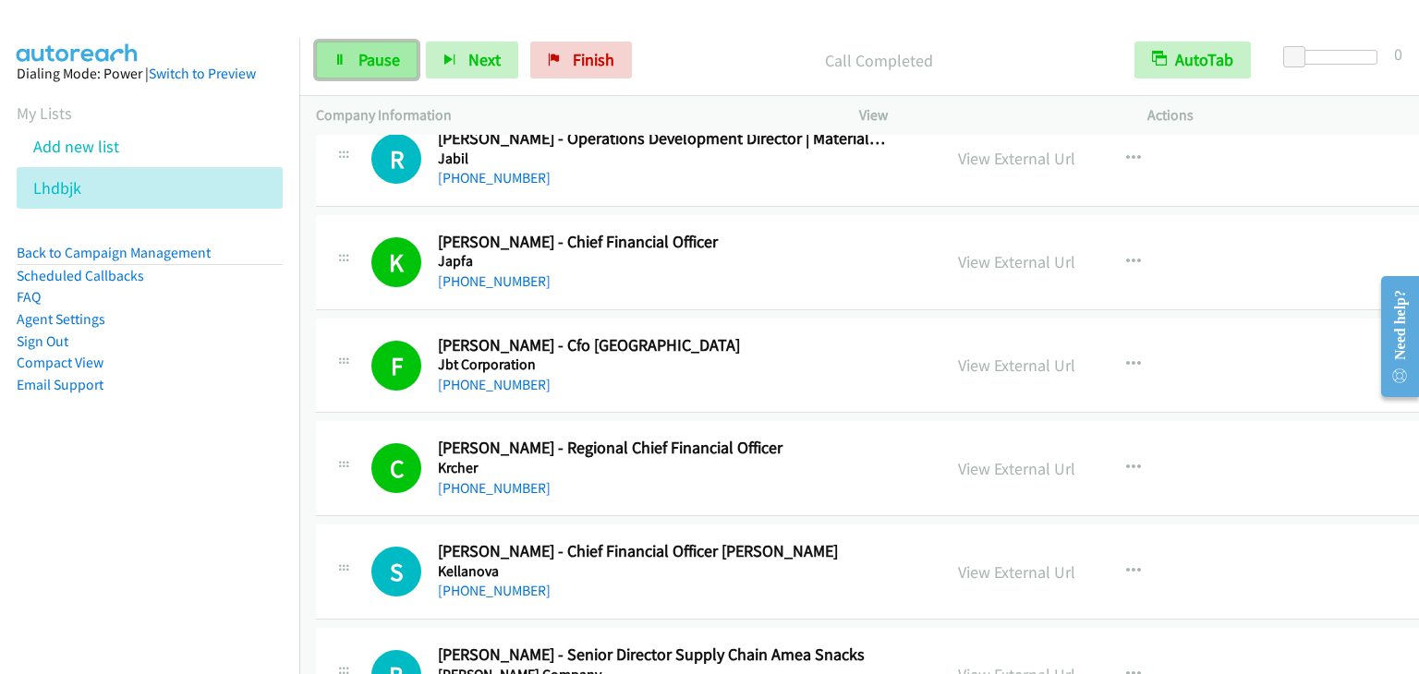
click at [391, 57] on span "Pause" at bounding box center [379, 59] width 42 height 21
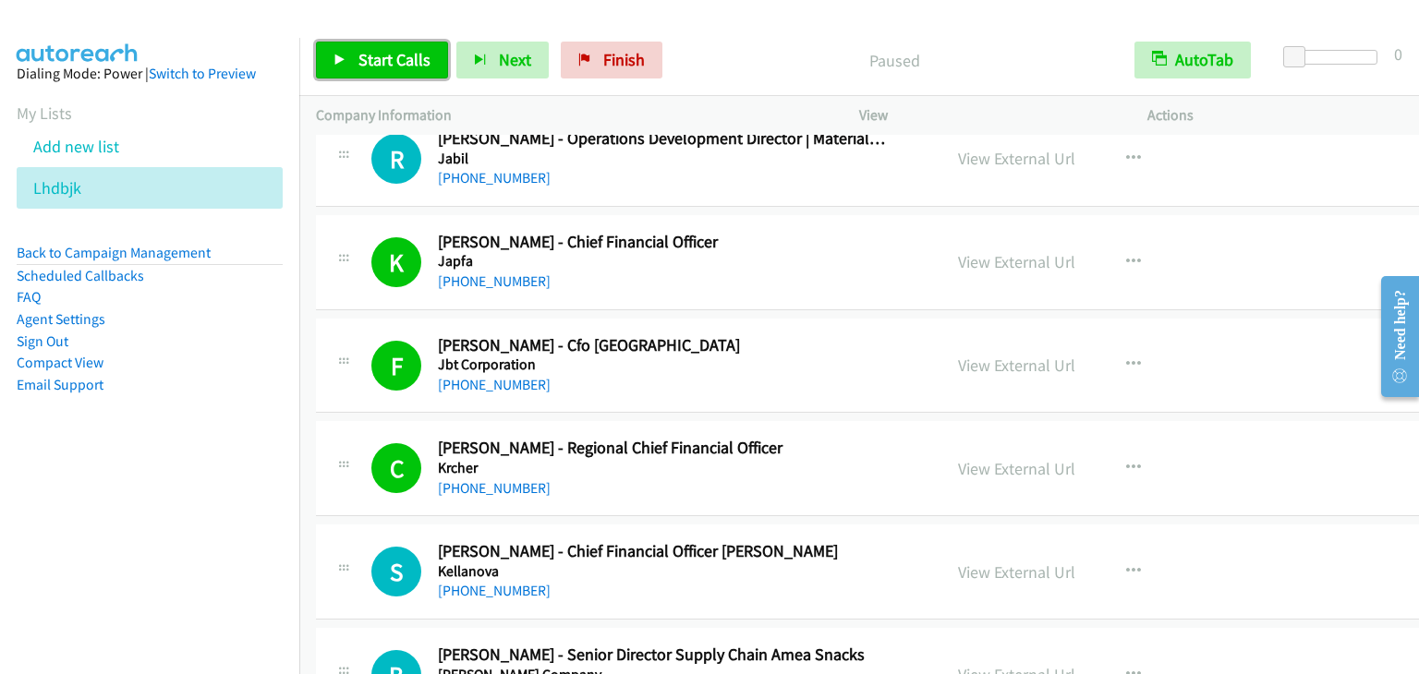
click at [391, 57] on span "Start Calls" at bounding box center [394, 59] width 72 height 21
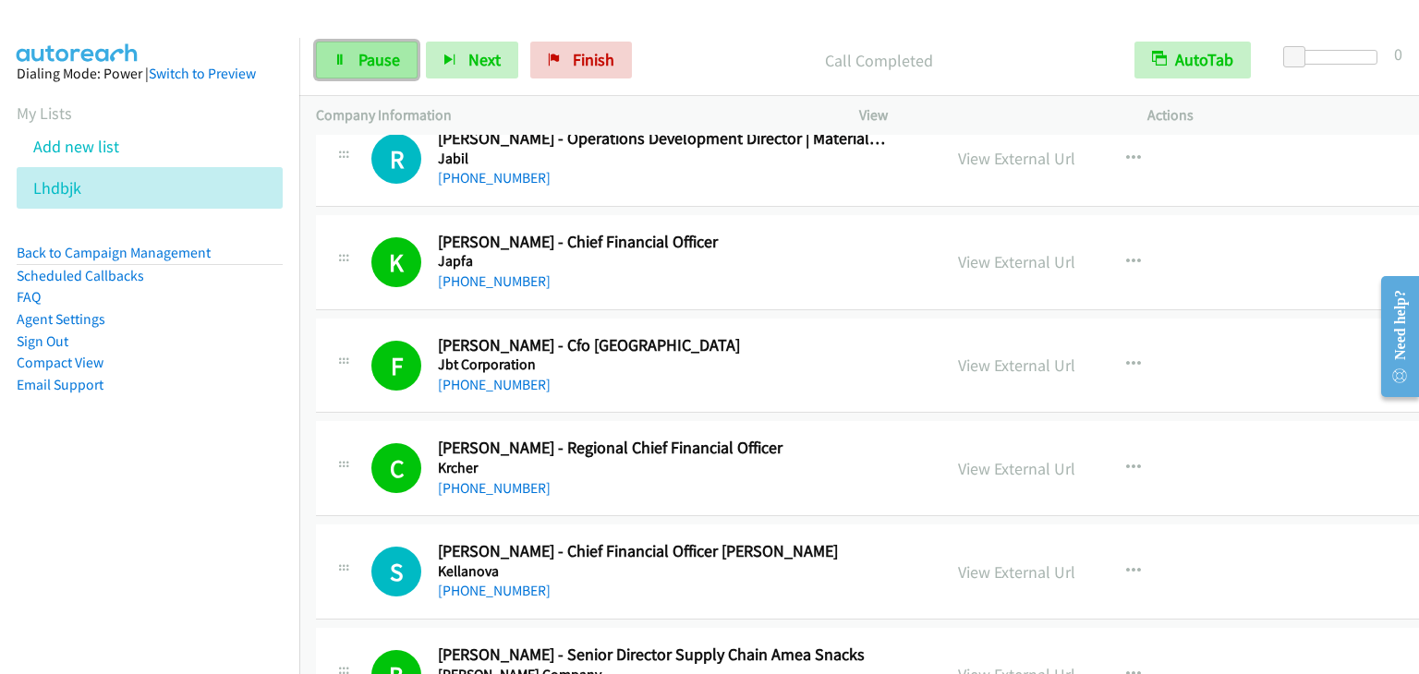
click at [381, 64] on span "Pause" at bounding box center [379, 59] width 42 height 21
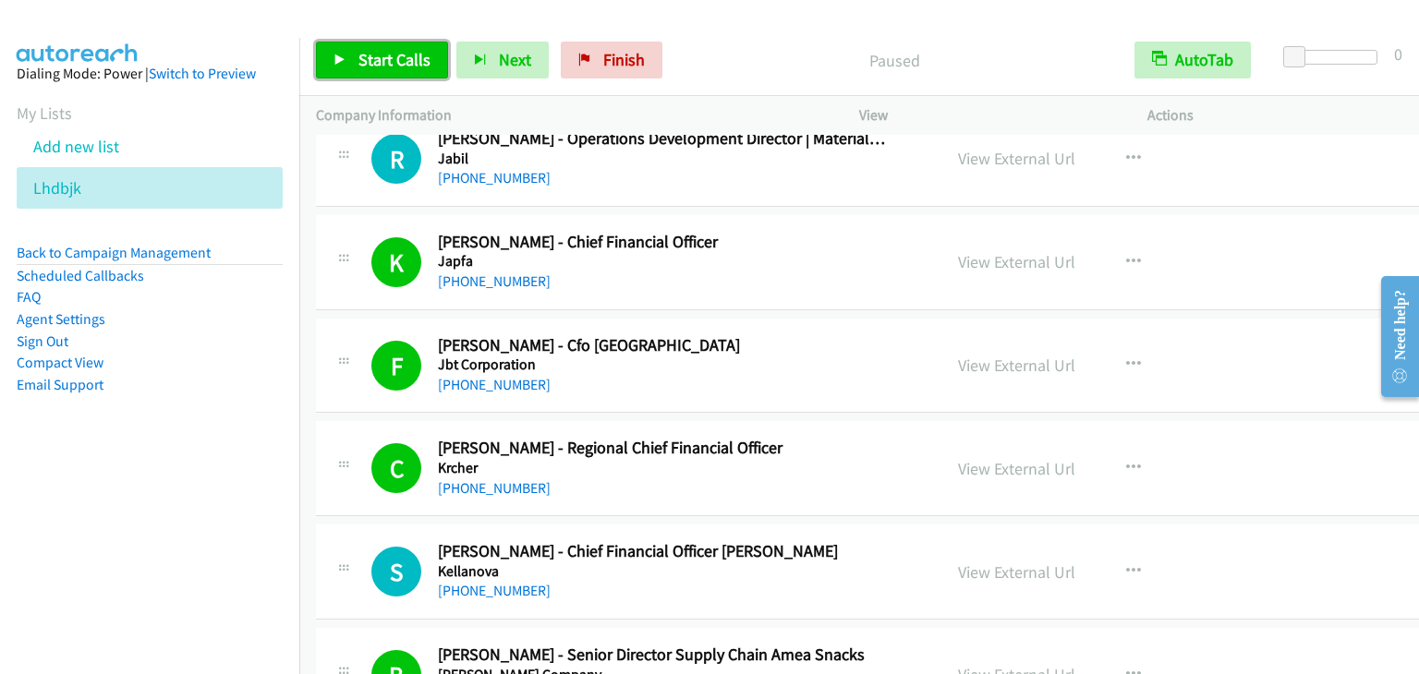
click at [381, 64] on span "Start Calls" at bounding box center [394, 59] width 72 height 21
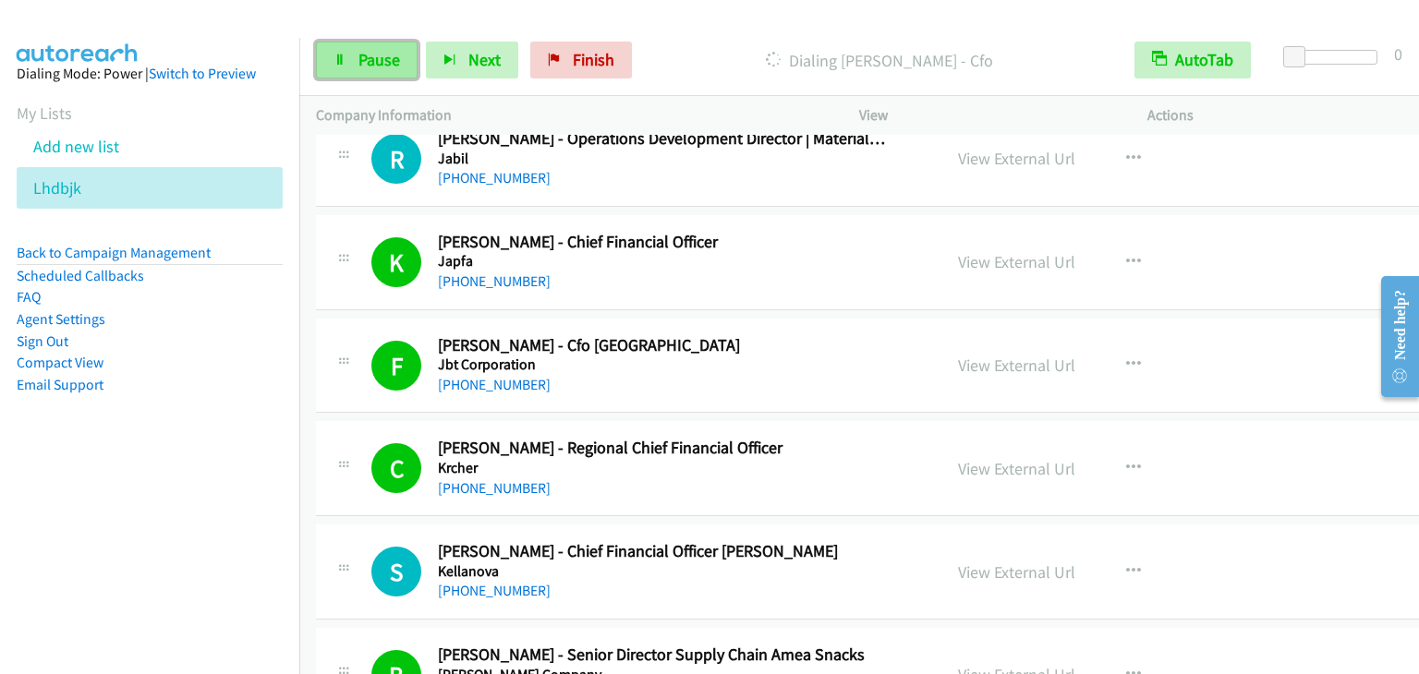
click at [375, 60] on span "Pause" at bounding box center [379, 59] width 42 height 21
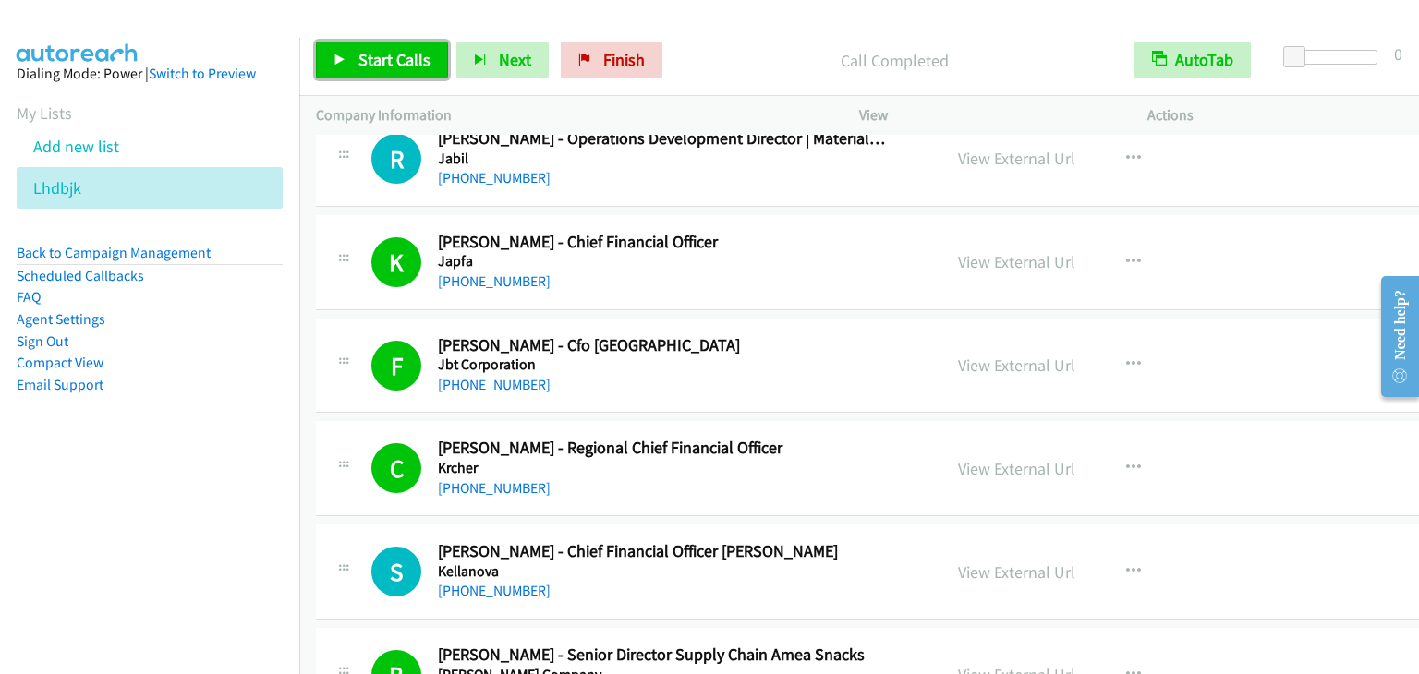
click at [370, 42] on link "Start Calls" at bounding box center [382, 60] width 132 height 37
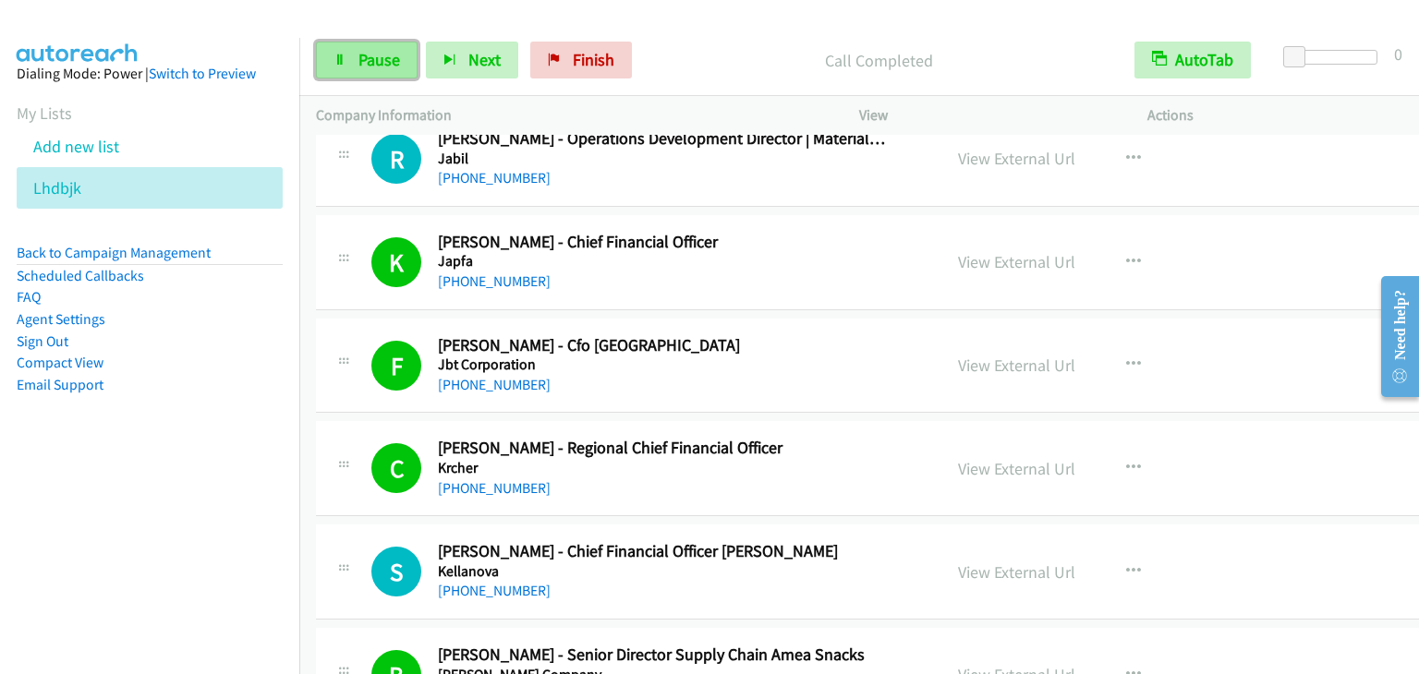
click at [365, 56] on span "Pause" at bounding box center [379, 59] width 42 height 21
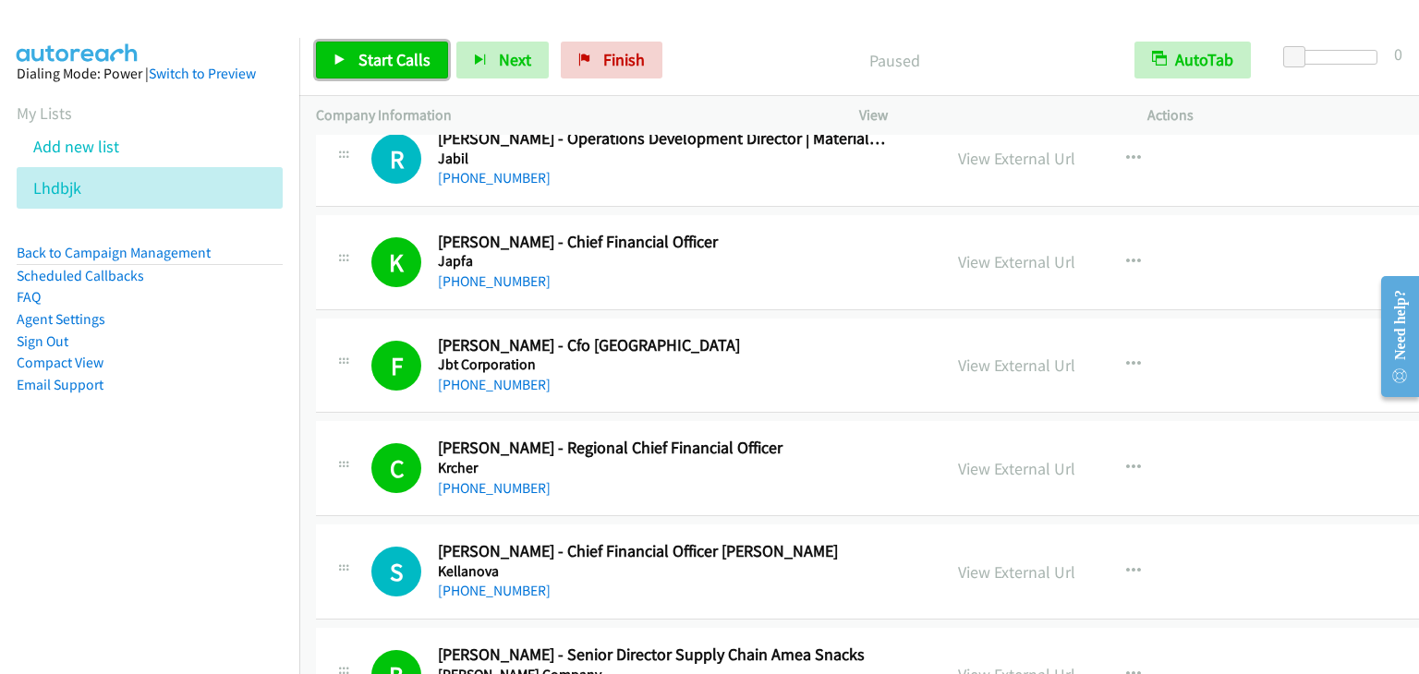
click at [365, 56] on span "Start Calls" at bounding box center [394, 59] width 72 height 21
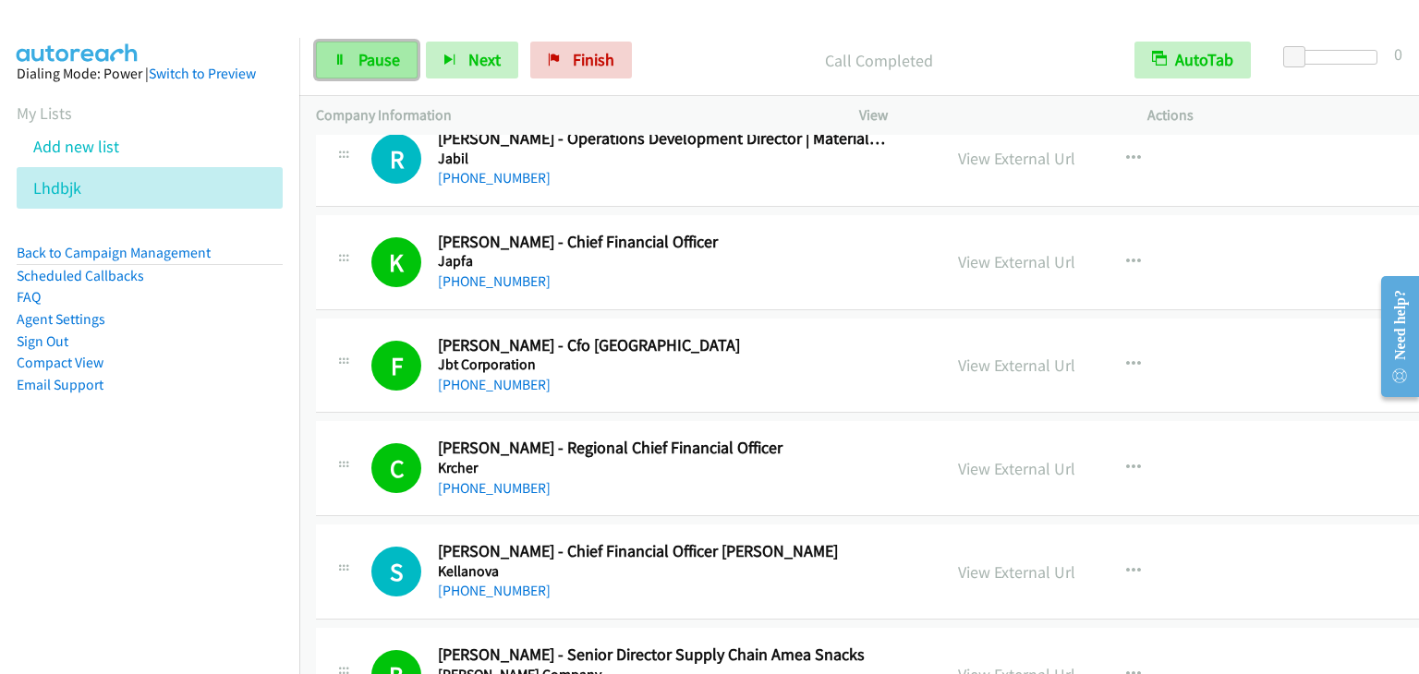
click at [365, 65] on span "Pause" at bounding box center [379, 59] width 42 height 21
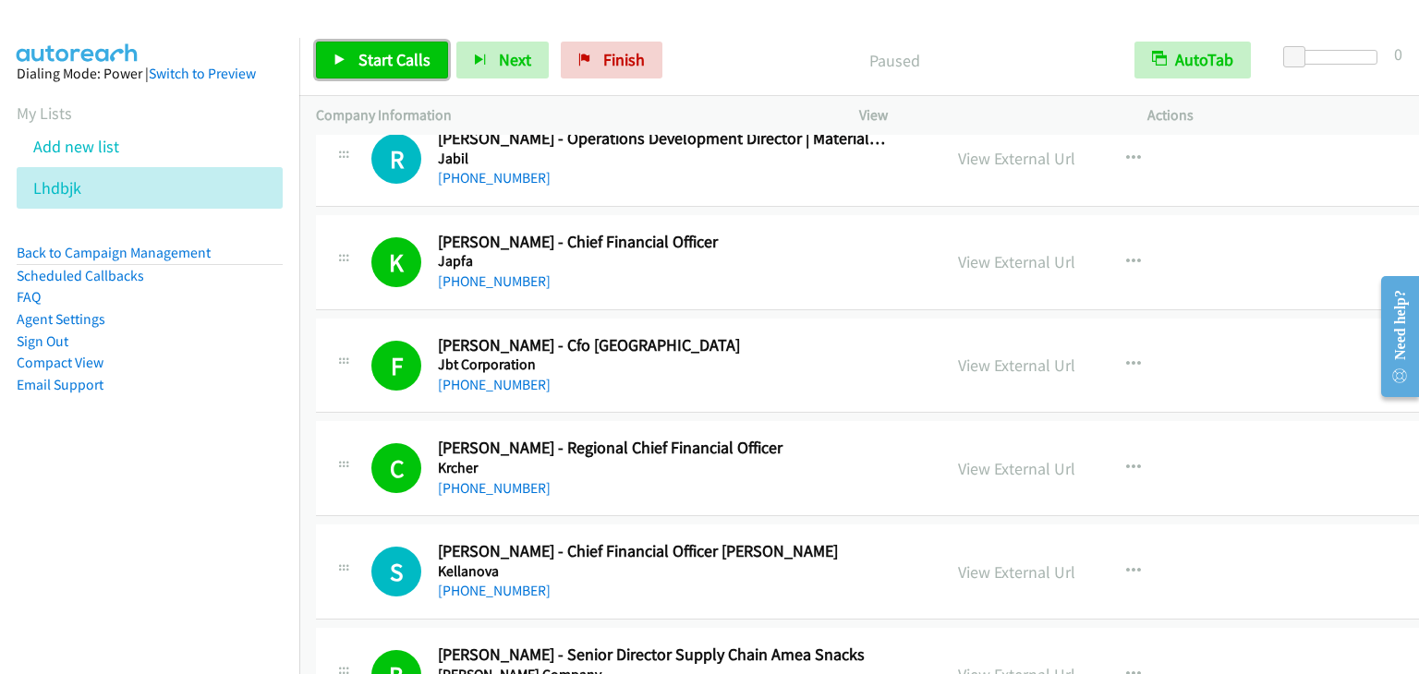
click at [365, 65] on span "Start Calls" at bounding box center [394, 59] width 72 height 21
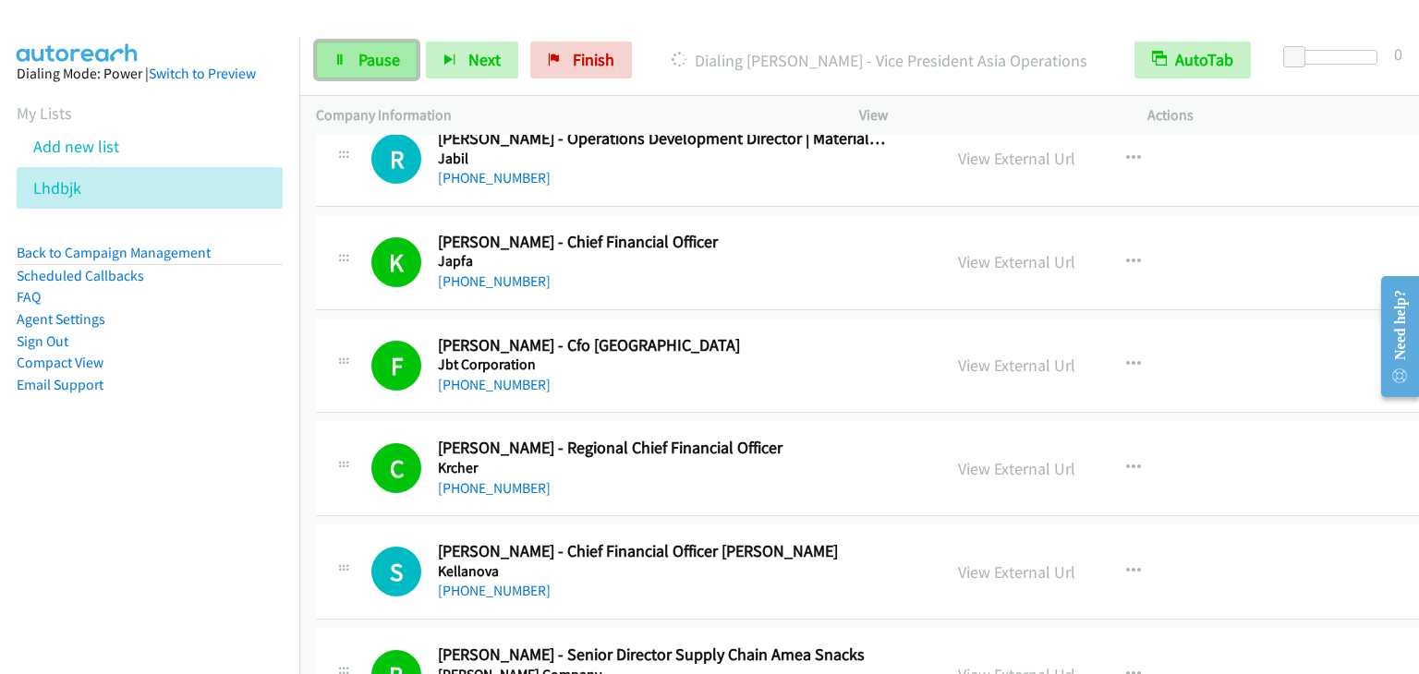
click at [395, 62] on span "Pause" at bounding box center [379, 59] width 42 height 21
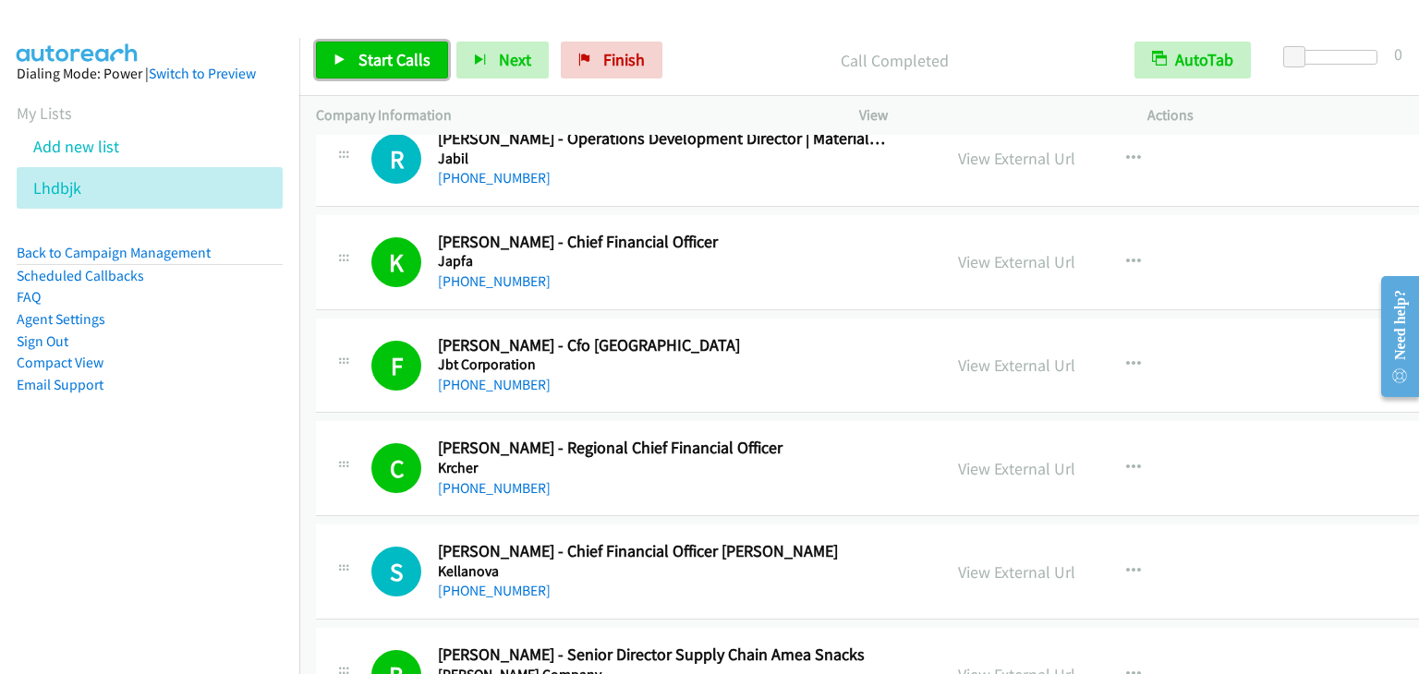
click at [402, 59] on span "Start Calls" at bounding box center [394, 59] width 72 height 21
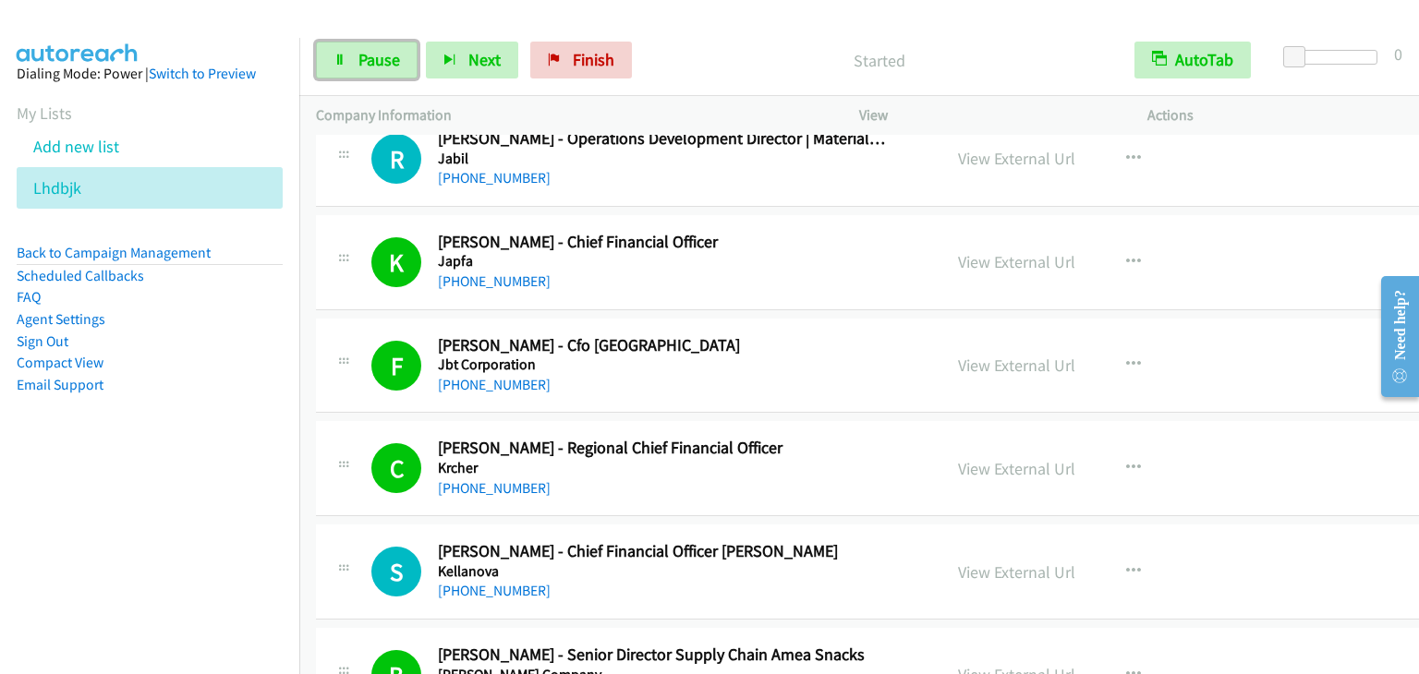
click at [402, 59] on link "Pause" at bounding box center [367, 60] width 102 height 37
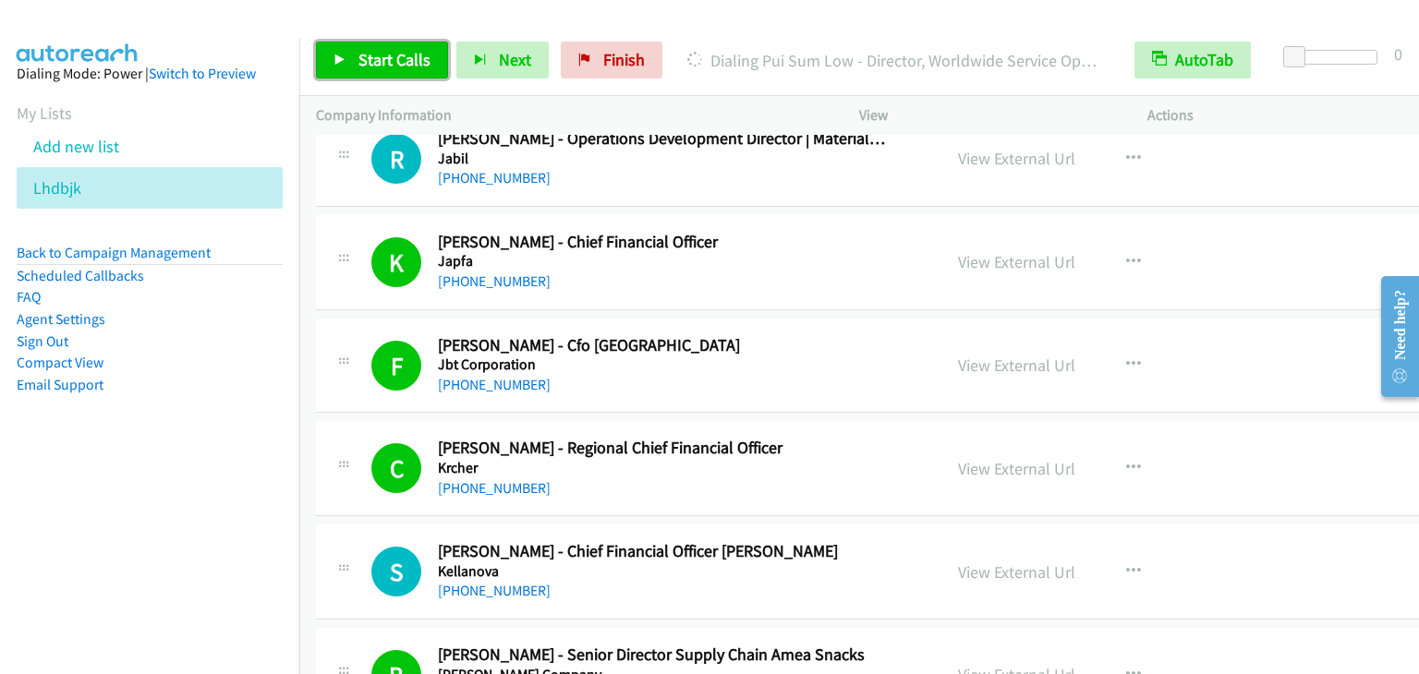
click at [407, 56] on span "Start Calls" at bounding box center [394, 59] width 72 height 21
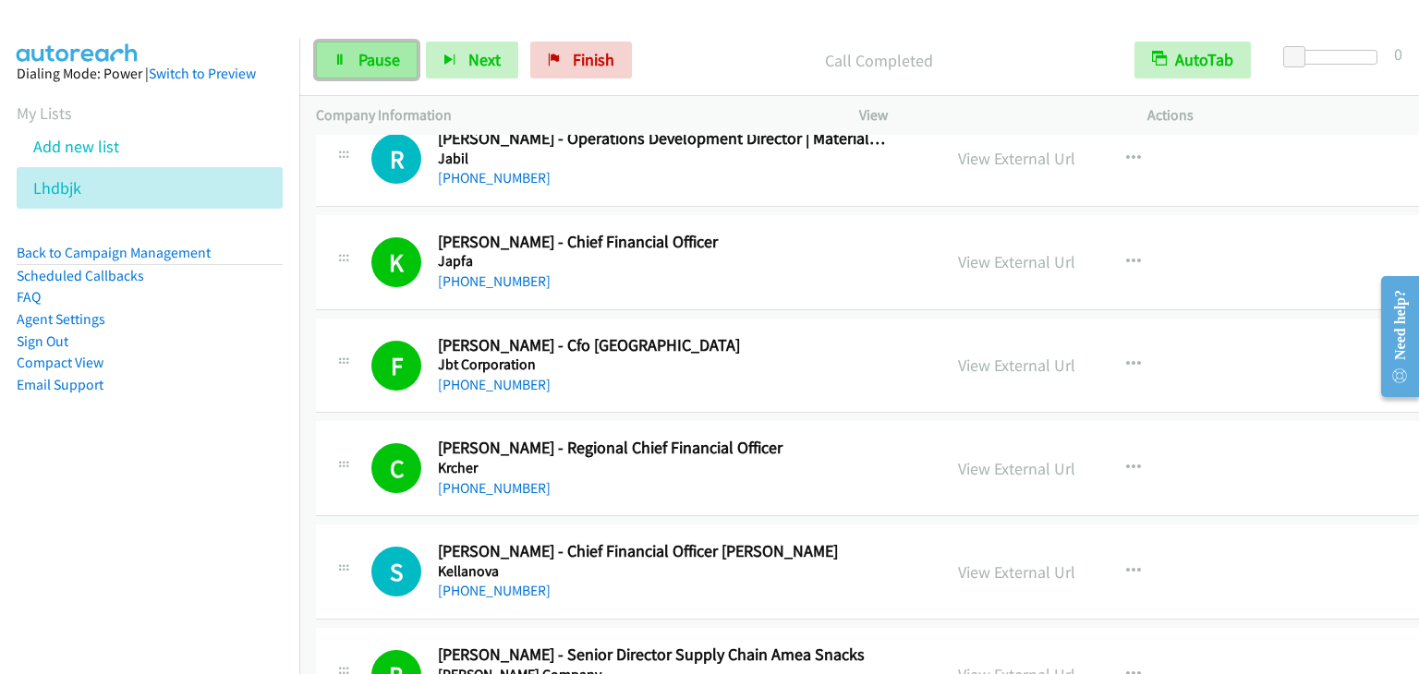
click at [403, 55] on link "Pause" at bounding box center [367, 60] width 102 height 37
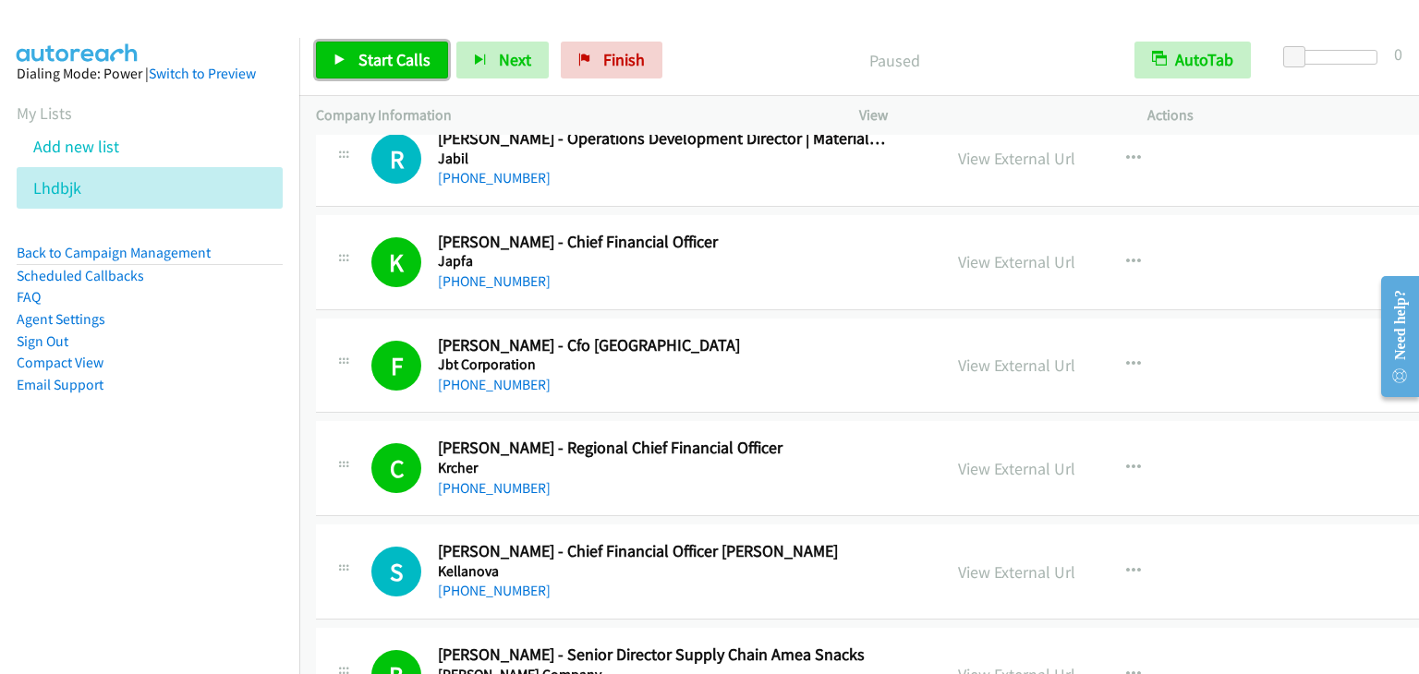
click at [402, 55] on span "Start Calls" at bounding box center [394, 59] width 72 height 21
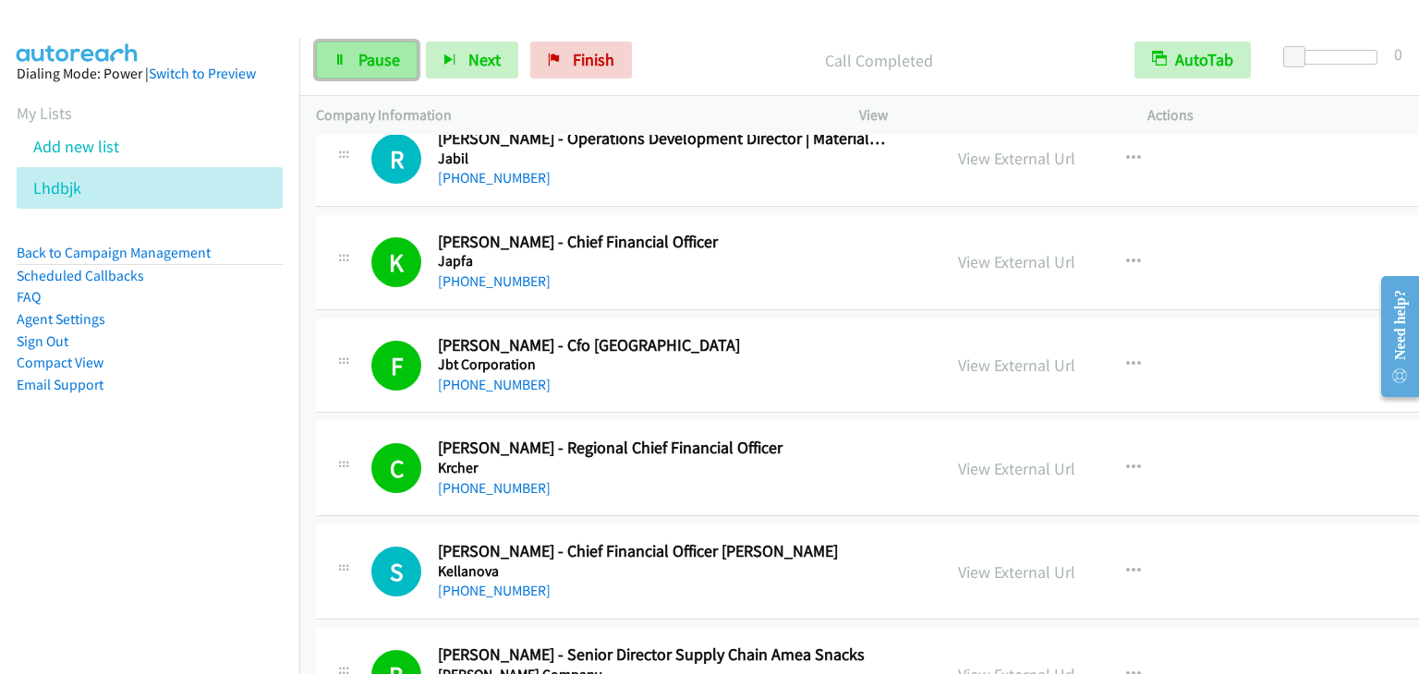
click at [407, 67] on link "Pause" at bounding box center [367, 60] width 102 height 37
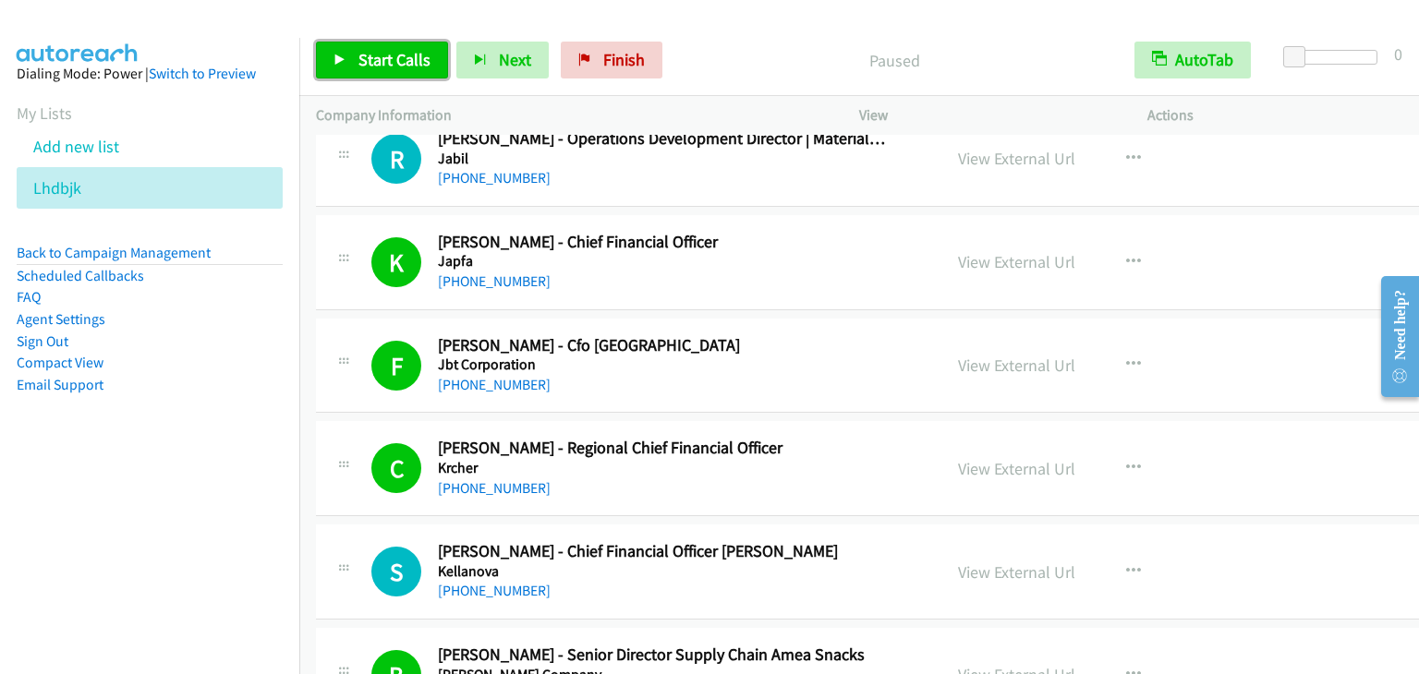
click at [407, 67] on span "Start Calls" at bounding box center [394, 59] width 72 height 21
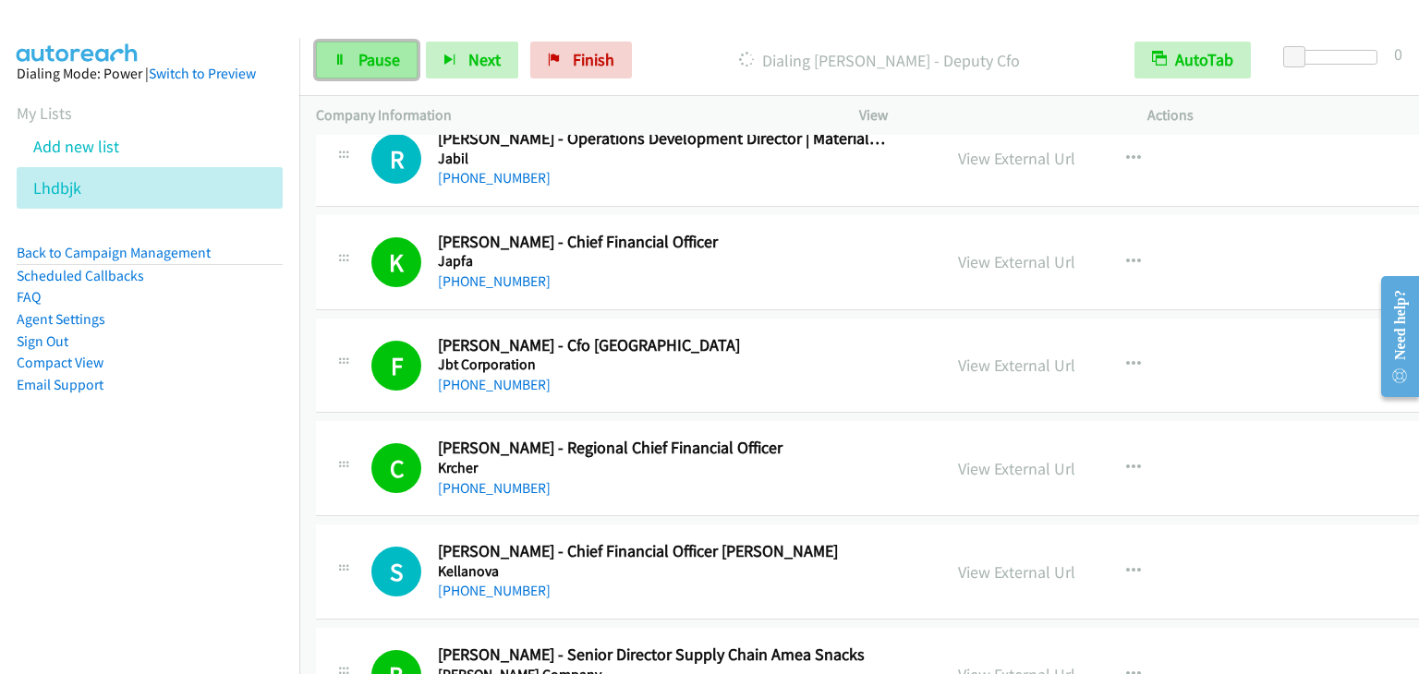
click at [393, 74] on link "Pause" at bounding box center [367, 60] width 102 height 37
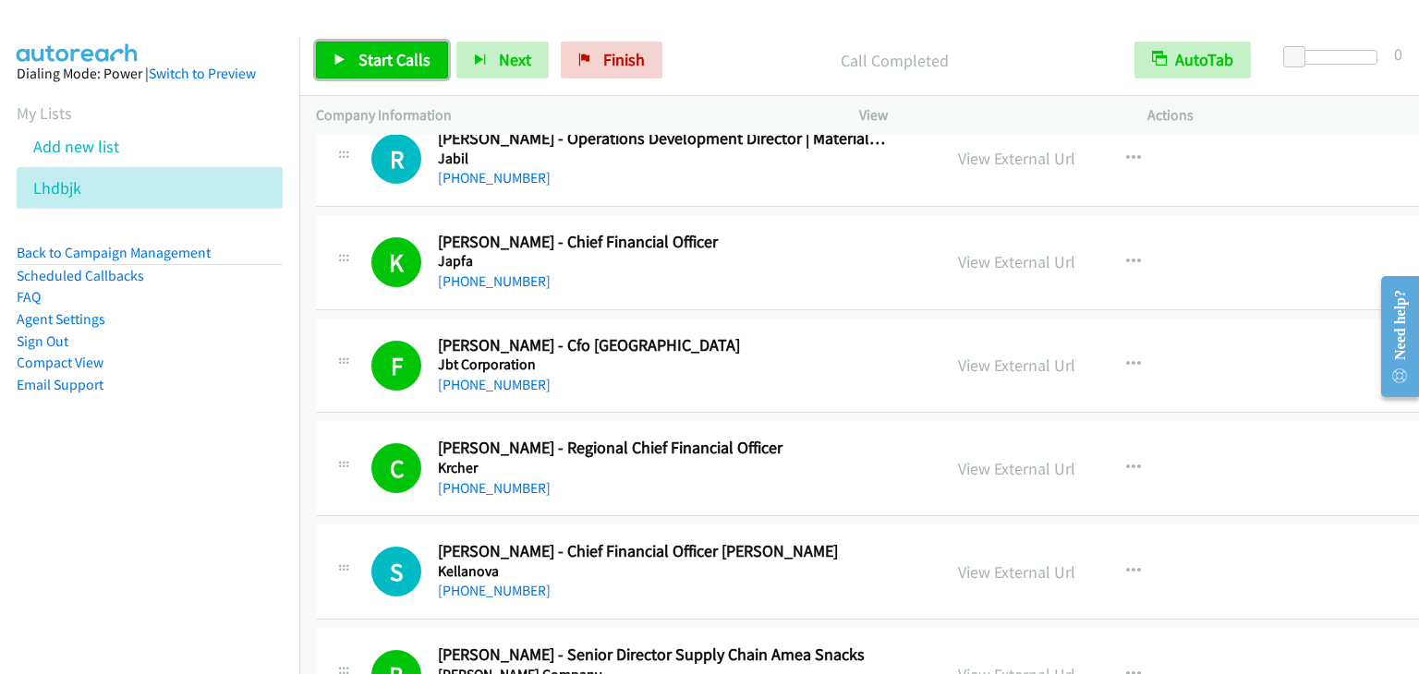
click at [382, 59] on span "Start Calls" at bounding box center [394, 59] width 72 height 21
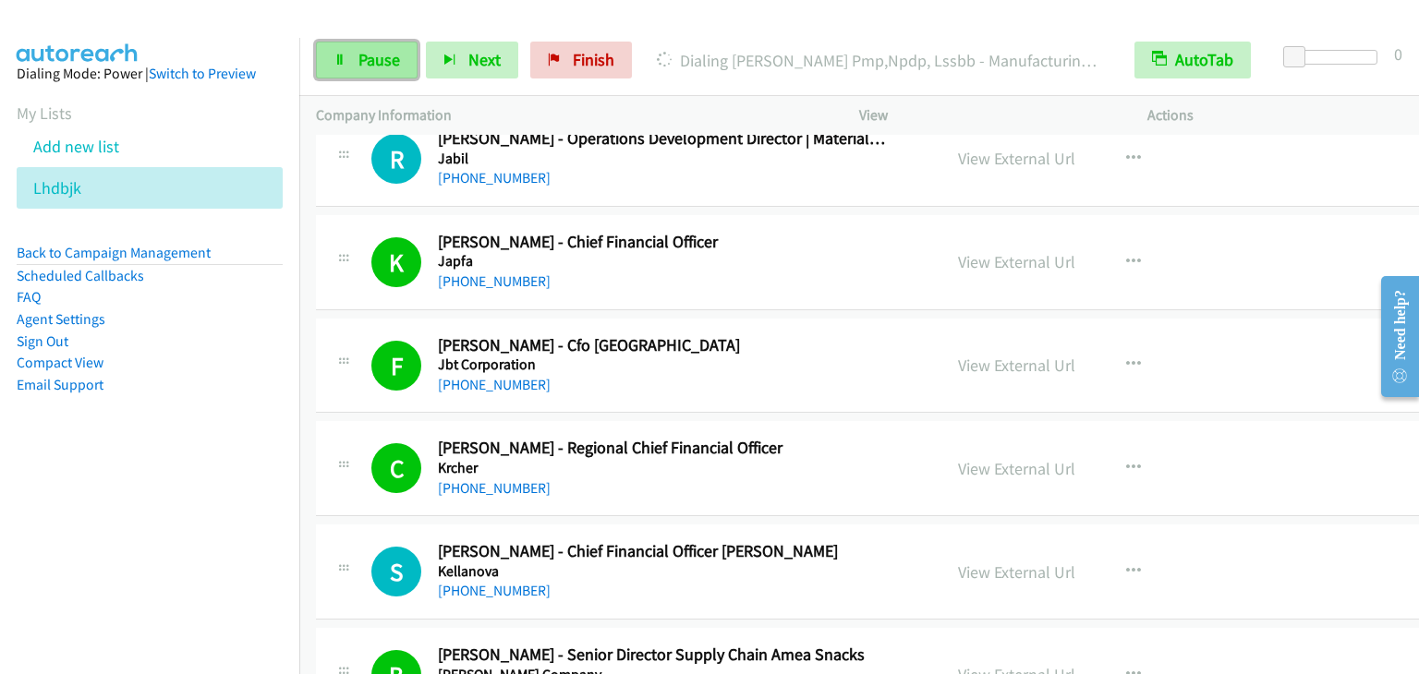
click at [363, 67] on span "Pause" at bounding box center [379, 59] width 42 height 21
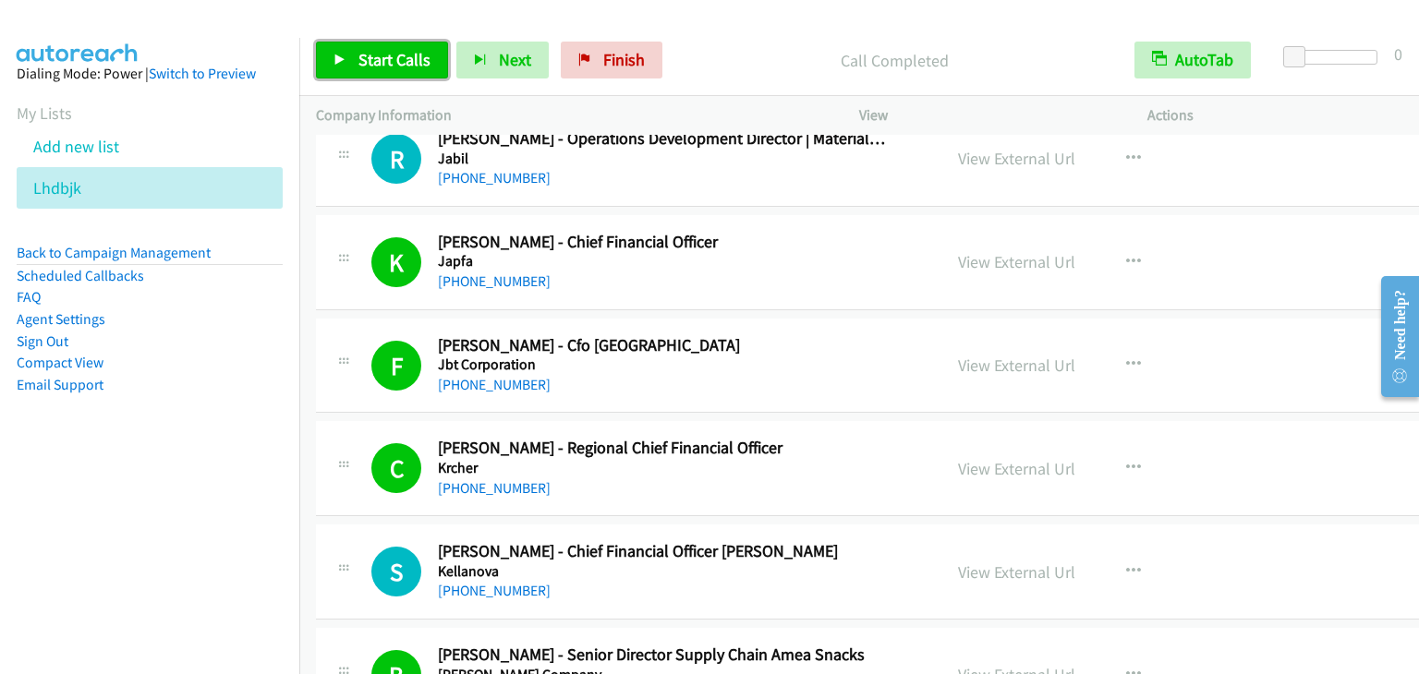
click at [377, 45] on link "Start Calls" at bounding box center [382, 60] width 132 height 37
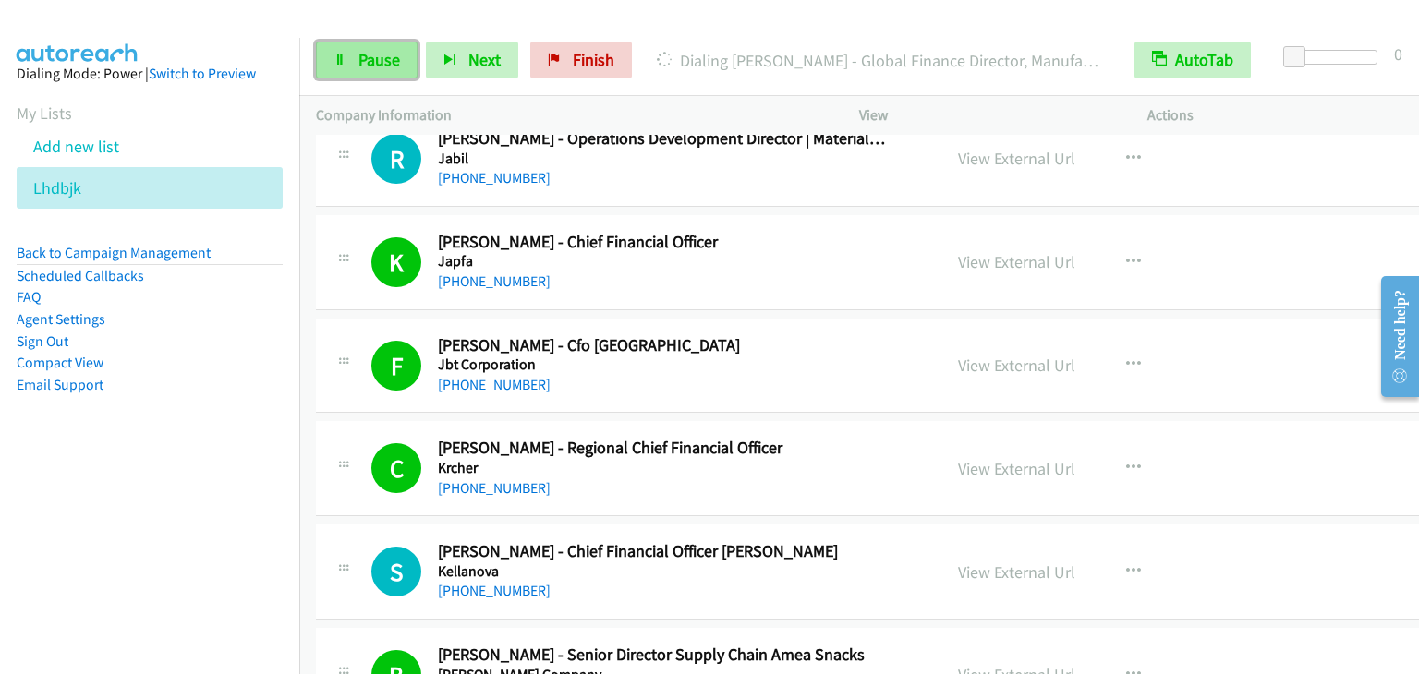
click at [361, 62] on span "Pause" at bounding box center [379, 59] width 42 height 21
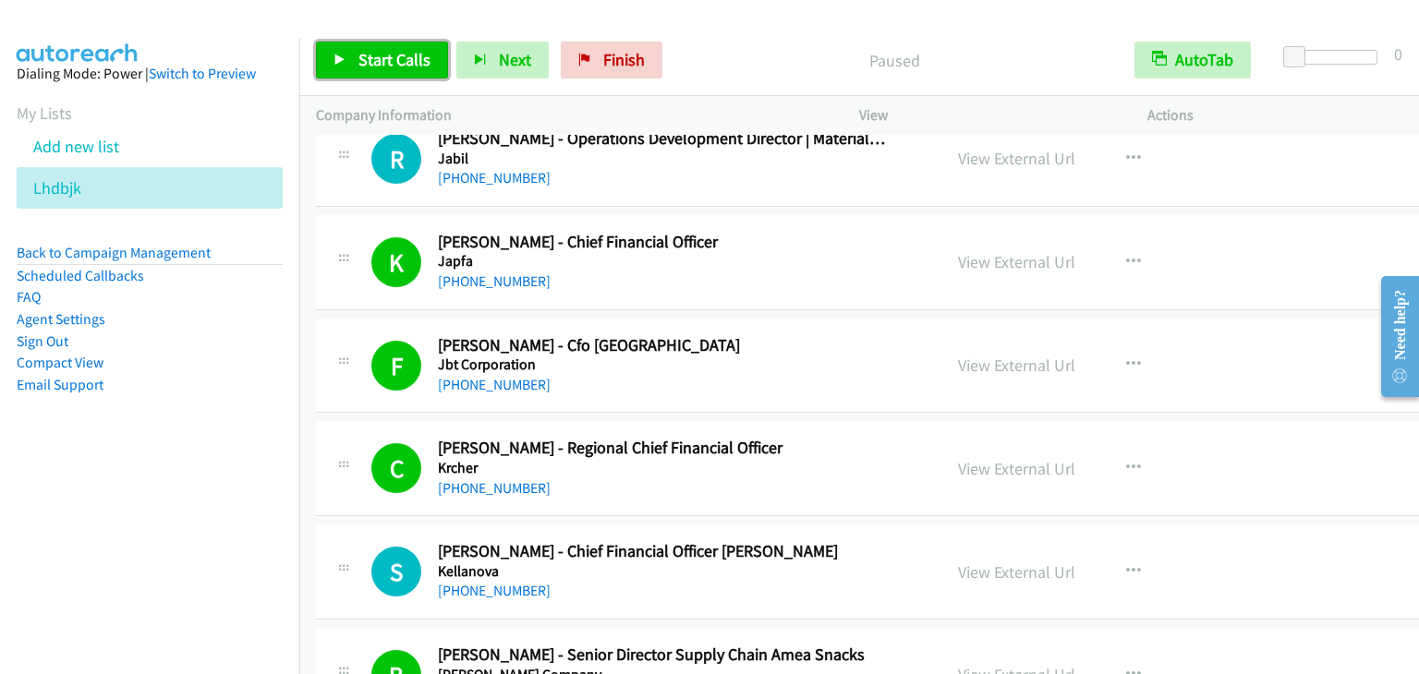
click at [361, 64] on span "Start Calls" at bounding box center [394, 59] width 72 height 21
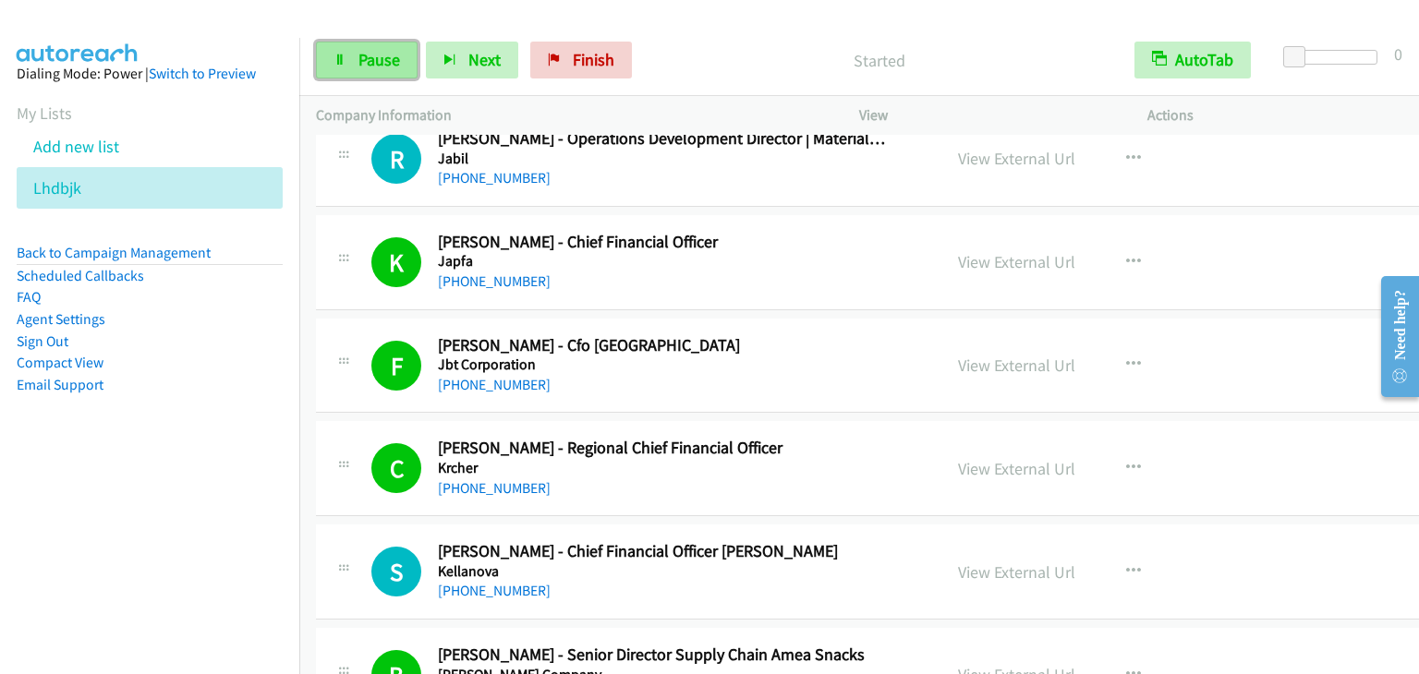
click at [373, 53] on span "Pause" at bounding box center [379, 59] width 42 height 21
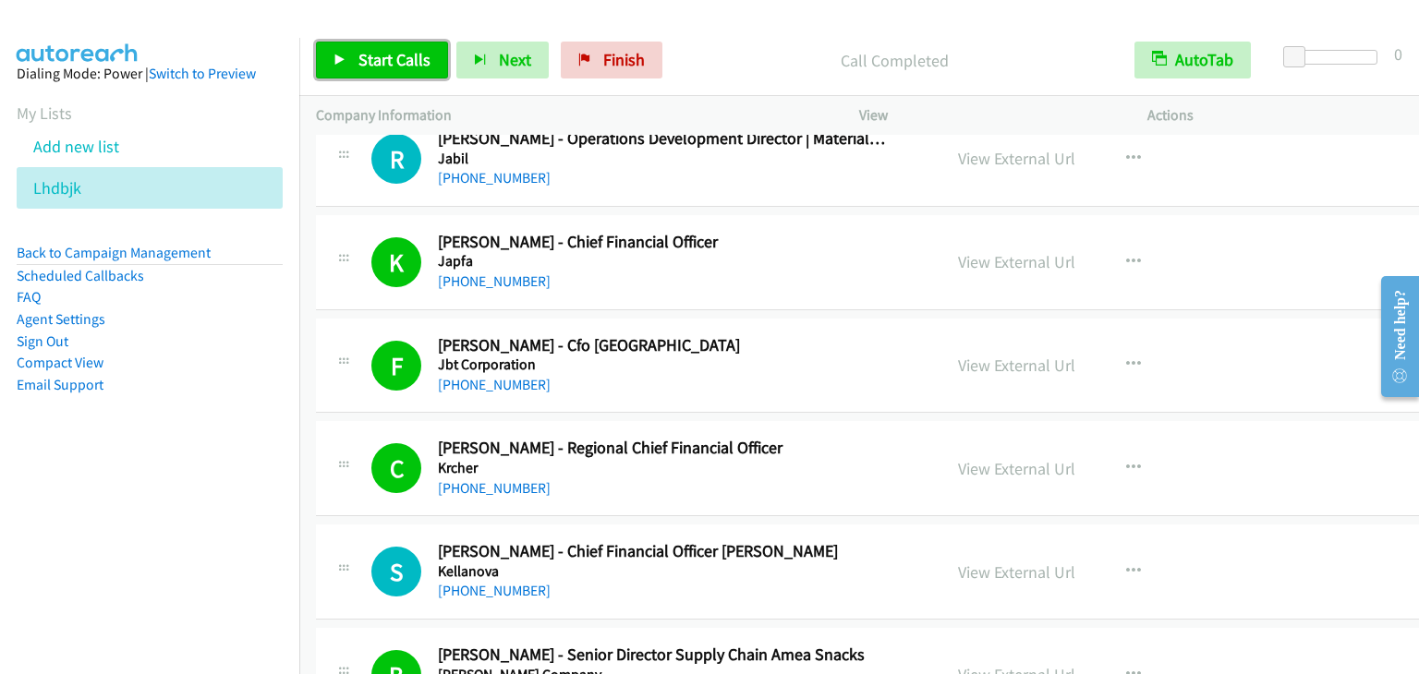
click at [380, 59] on span "Start Calls" at bounding box center [394, 59] width 72 height 21
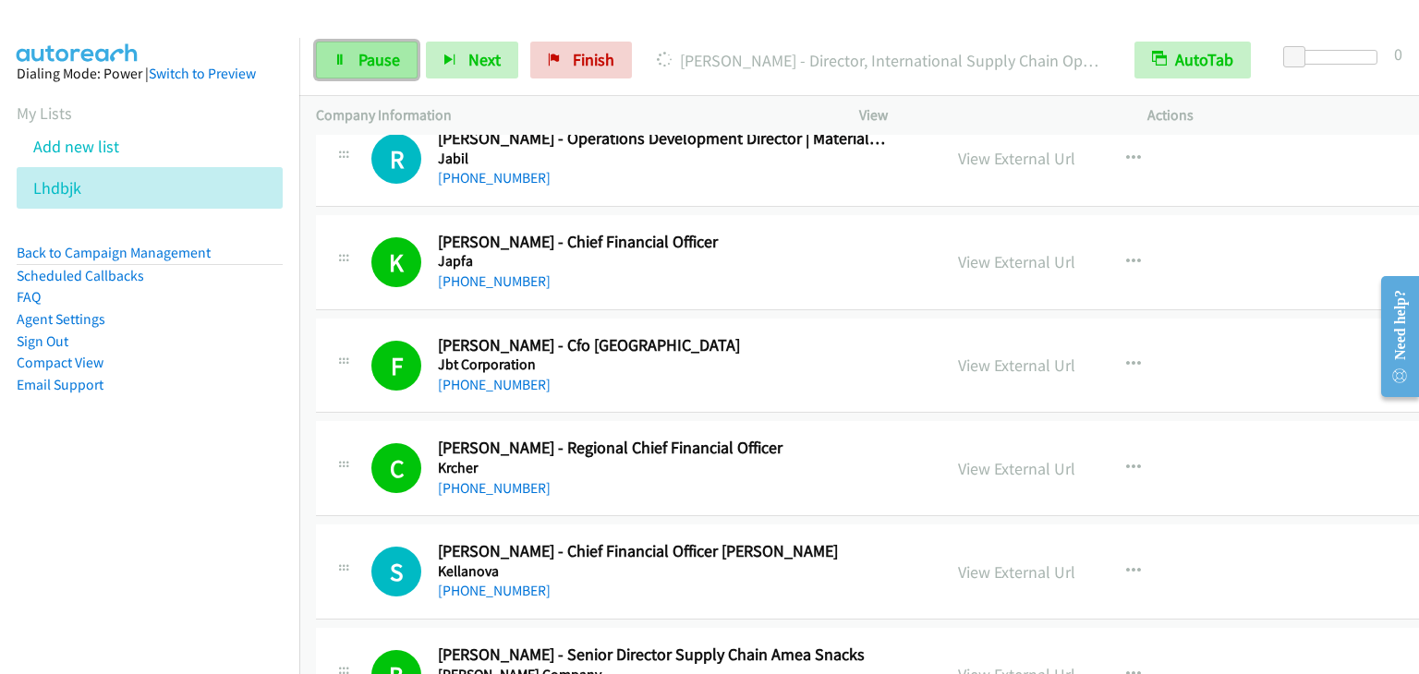
click at [372, 56] on span "Pause" at bounding box center [379, 59] width 42 height 21
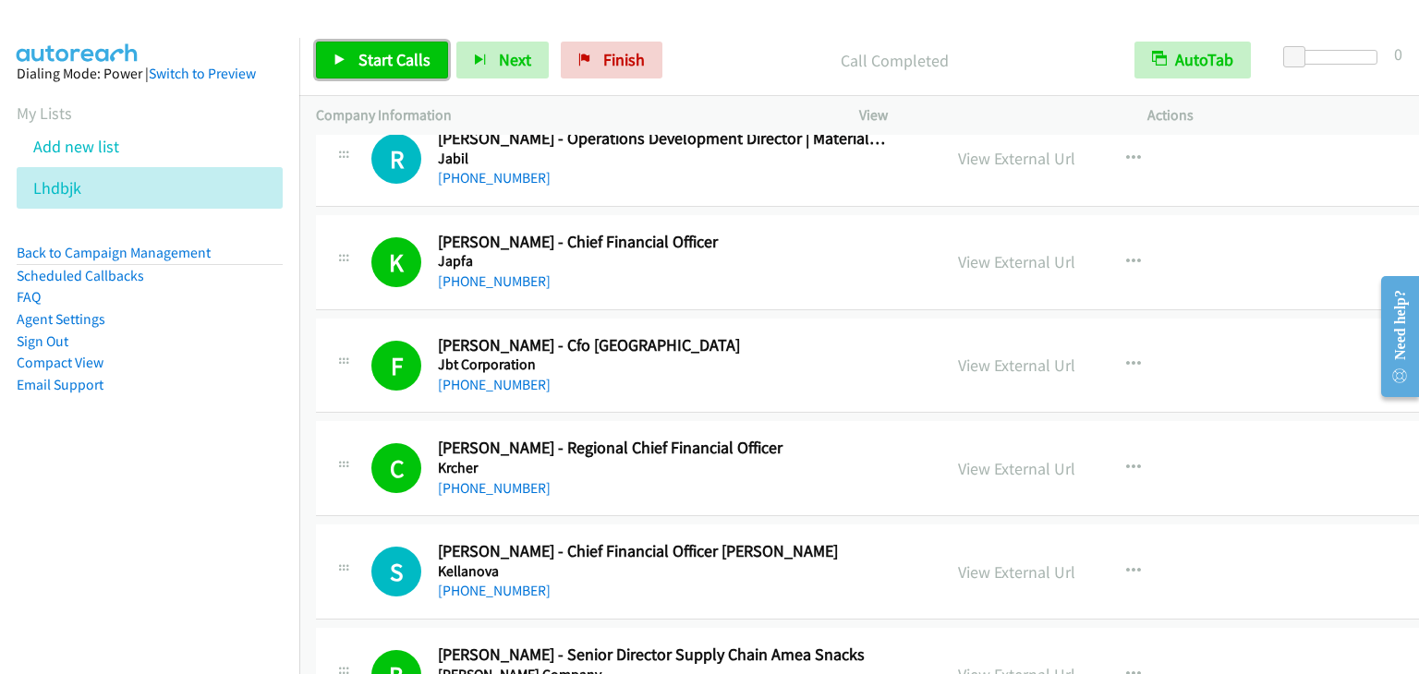
click at [419, 76] on link "Start Calls" at bounding box center [382, 60] width 132 height 37
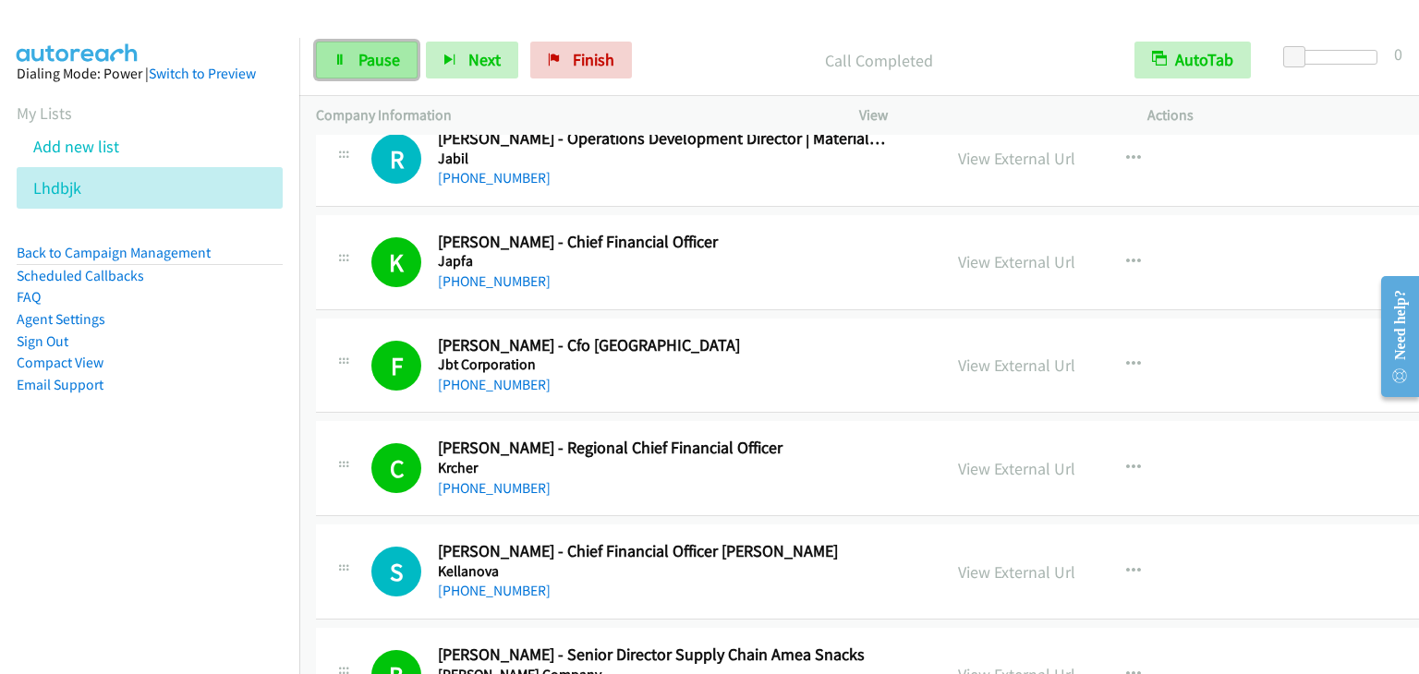
click at [372, 55] on span "Pause" at bounding box center [379, 59] width 42 height 21
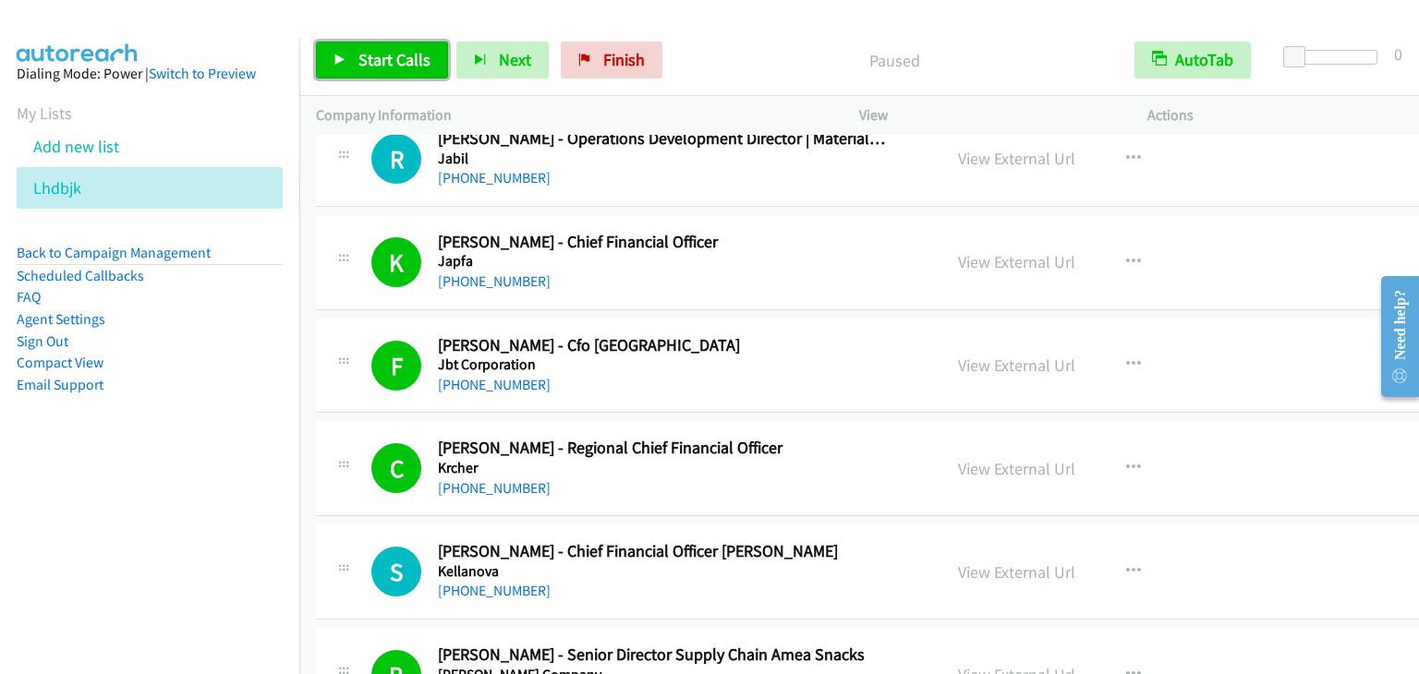
click at [396, 59] on span "Start Calls" at bounding box center [394, 59] width 72 height 21
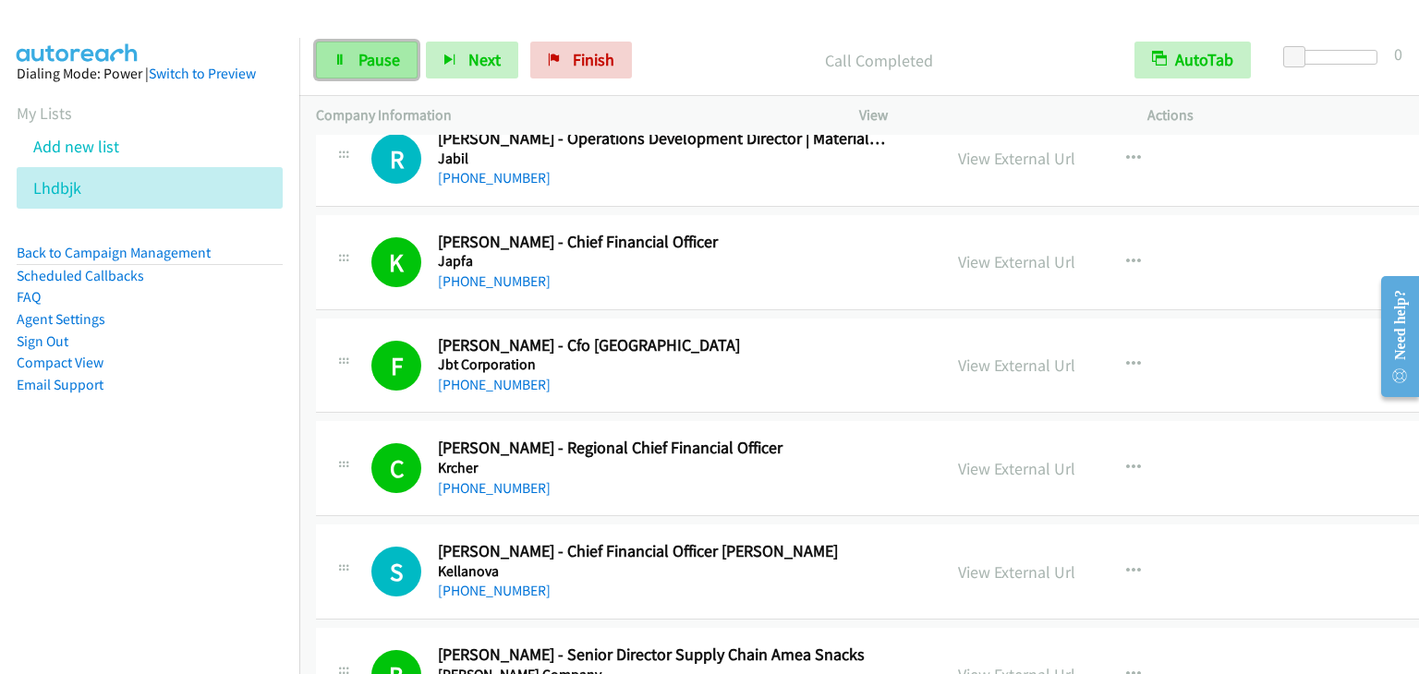
click at [362, 60] on span "Pause" at bounding box center [379, 59] width 42 height 21
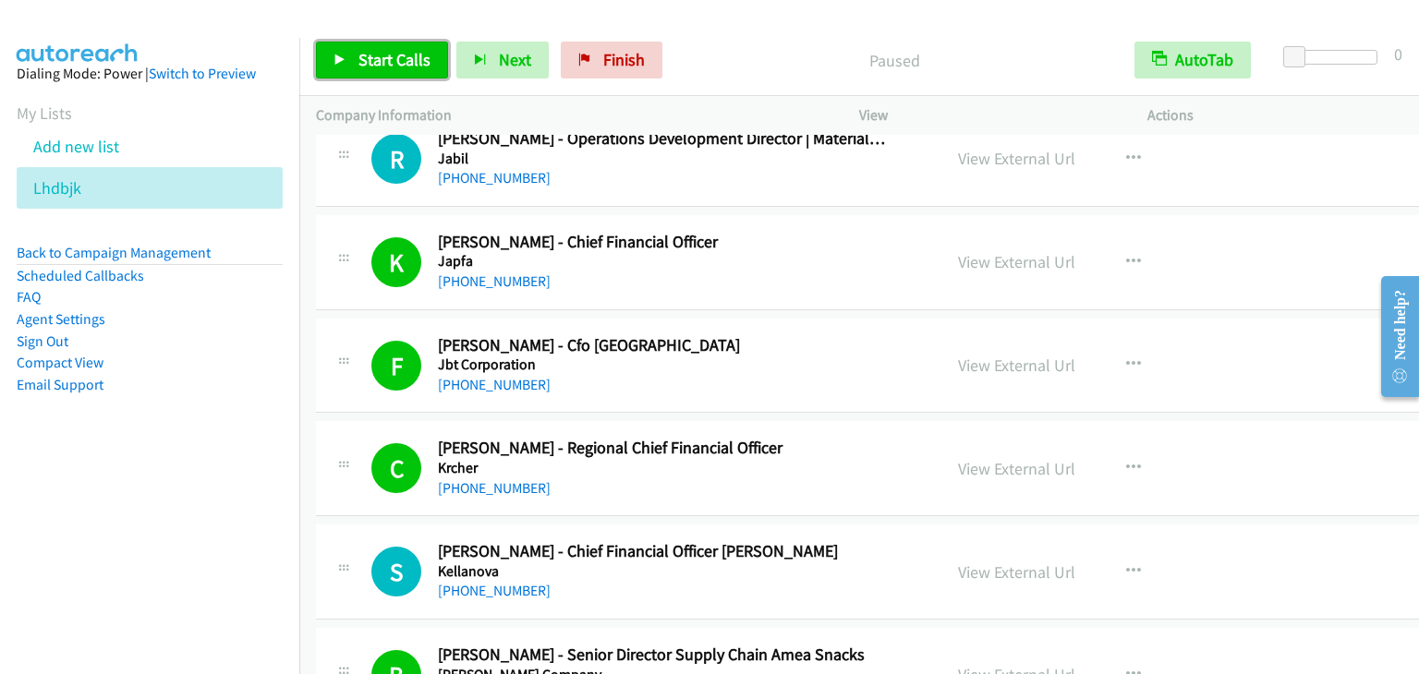
click at [362, 60] on span "Start Calls" at bounding box center [394, 59] width 72 height 21
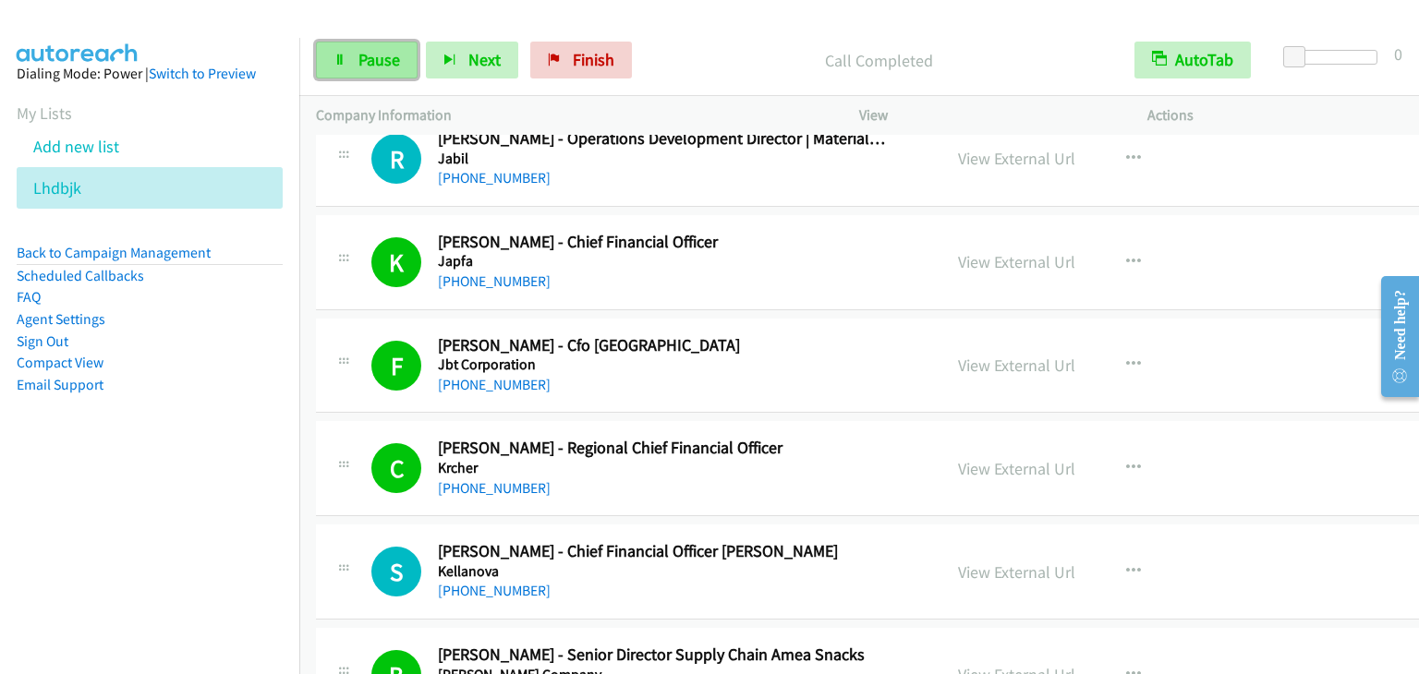
click at [393, 60] on span "Pause" at bounding box center [379, 59] width 42 height 21
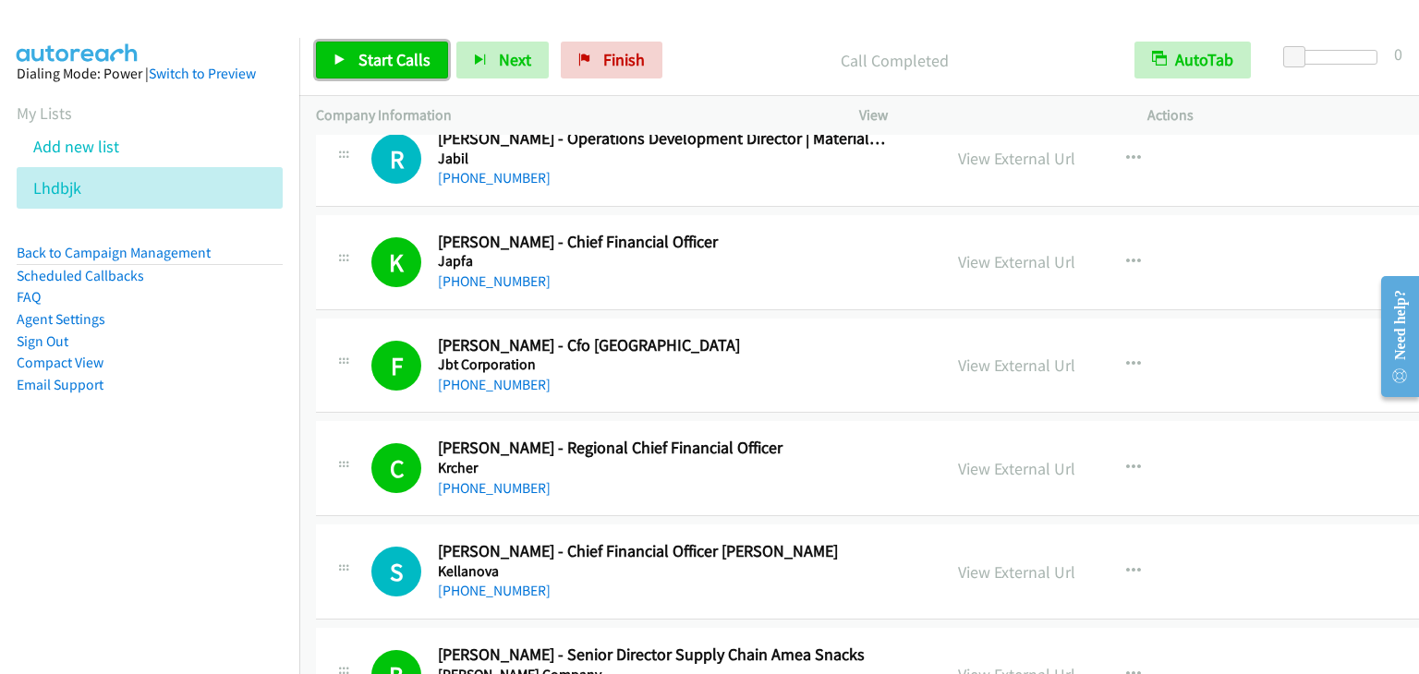
click at [358, 62] on span "Start Calls" at bounding box center [394, 59] width 72 height 21
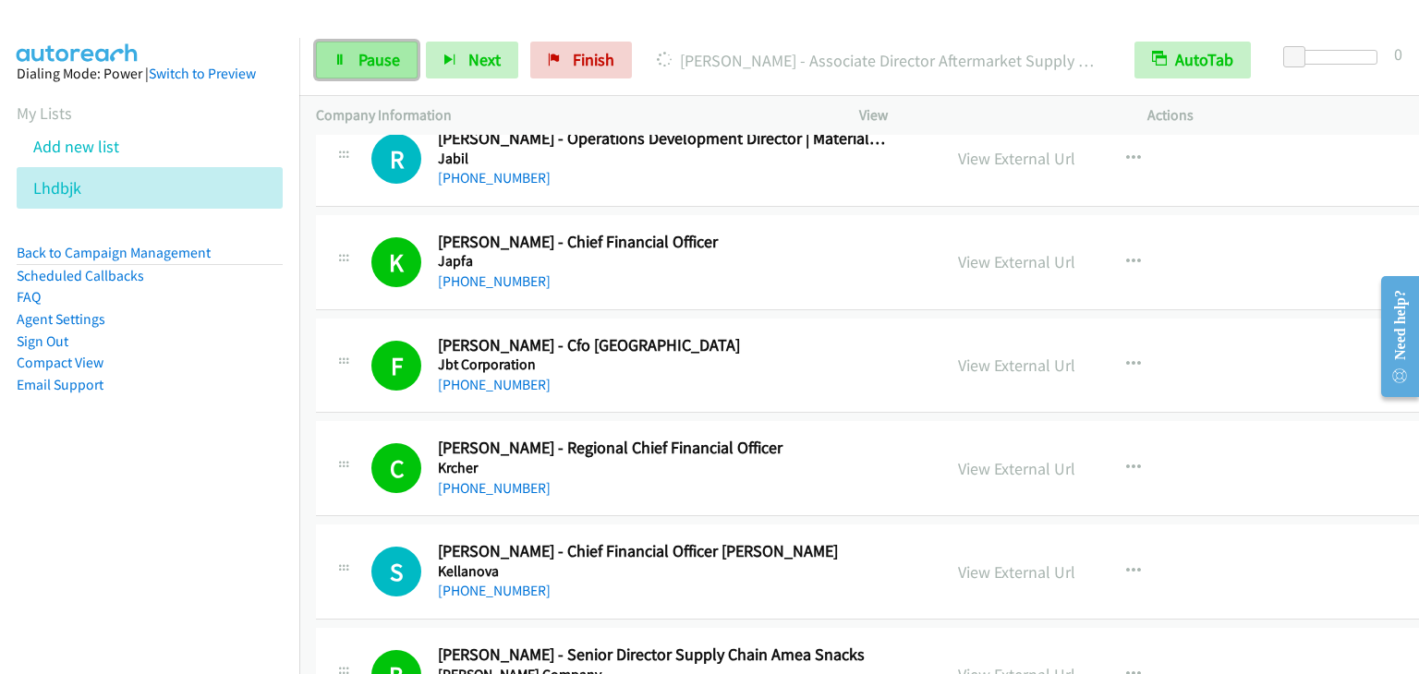
click at [346, 59] on link "Pause" at bounding box center [367, 60] width 102 height 37
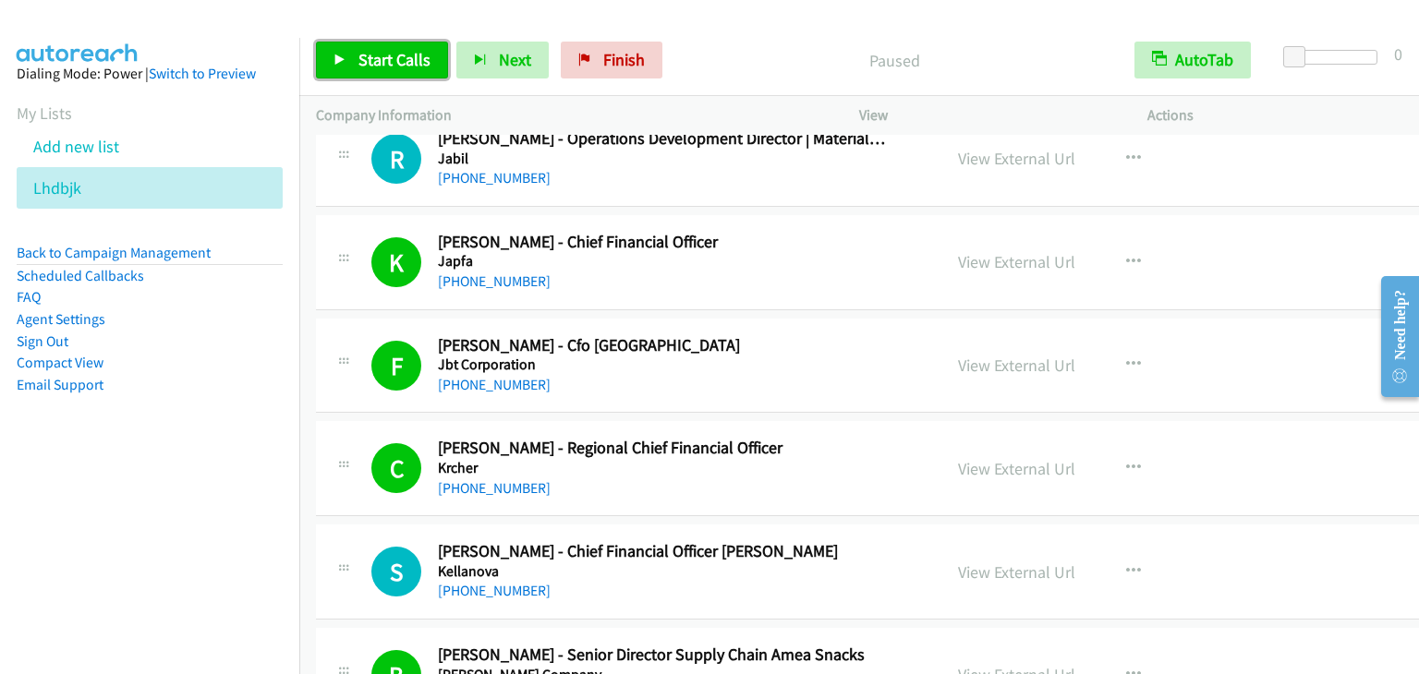
click at [346, 59] on link "Start Calls" at bounding box center [382, 60] width 132 height 37
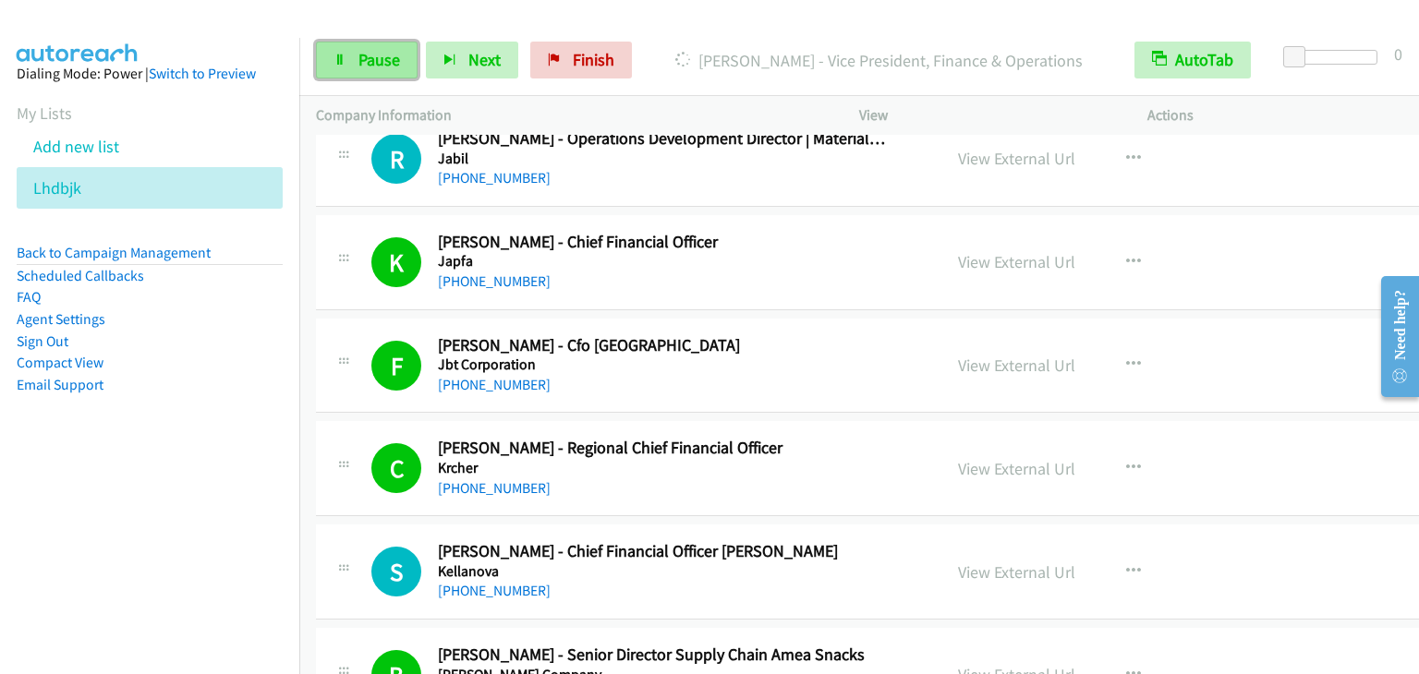
click at [369, 67] on span "Pause" at bounding box center [379, 59] width 42 height 21
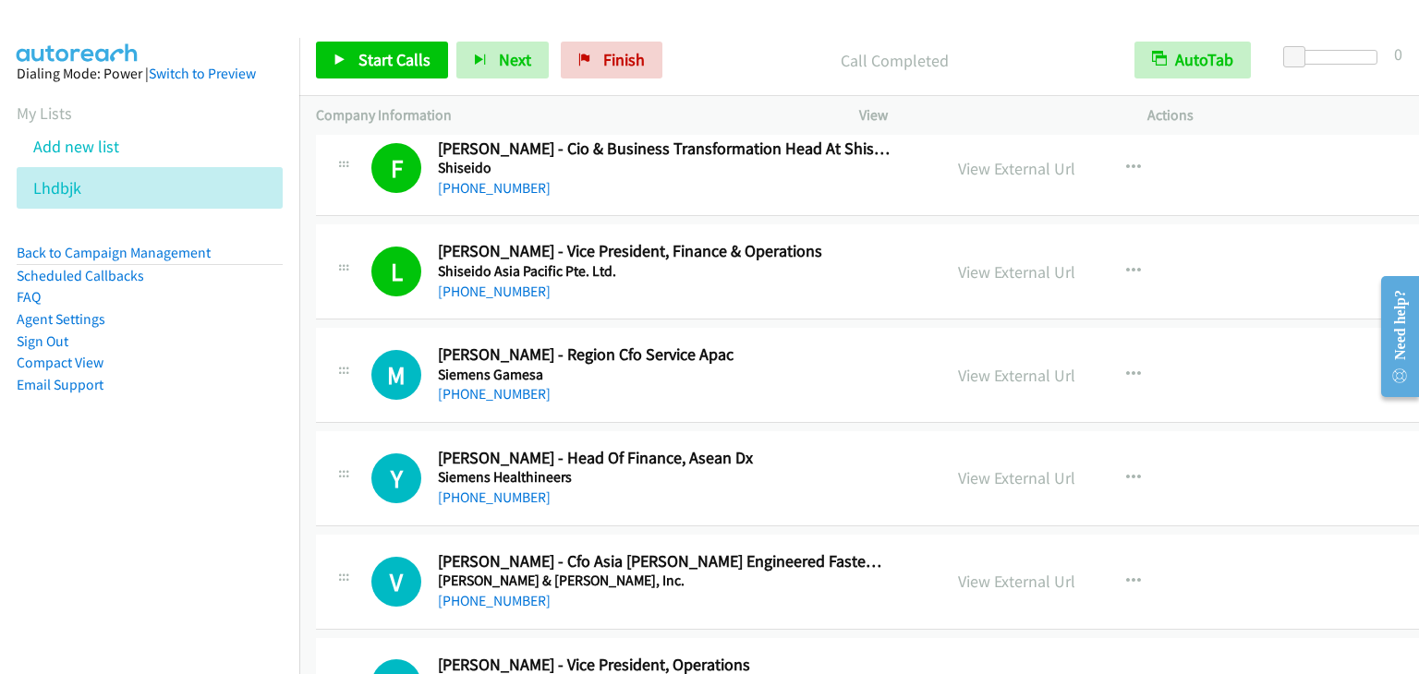
scroll to position [21528, 0]
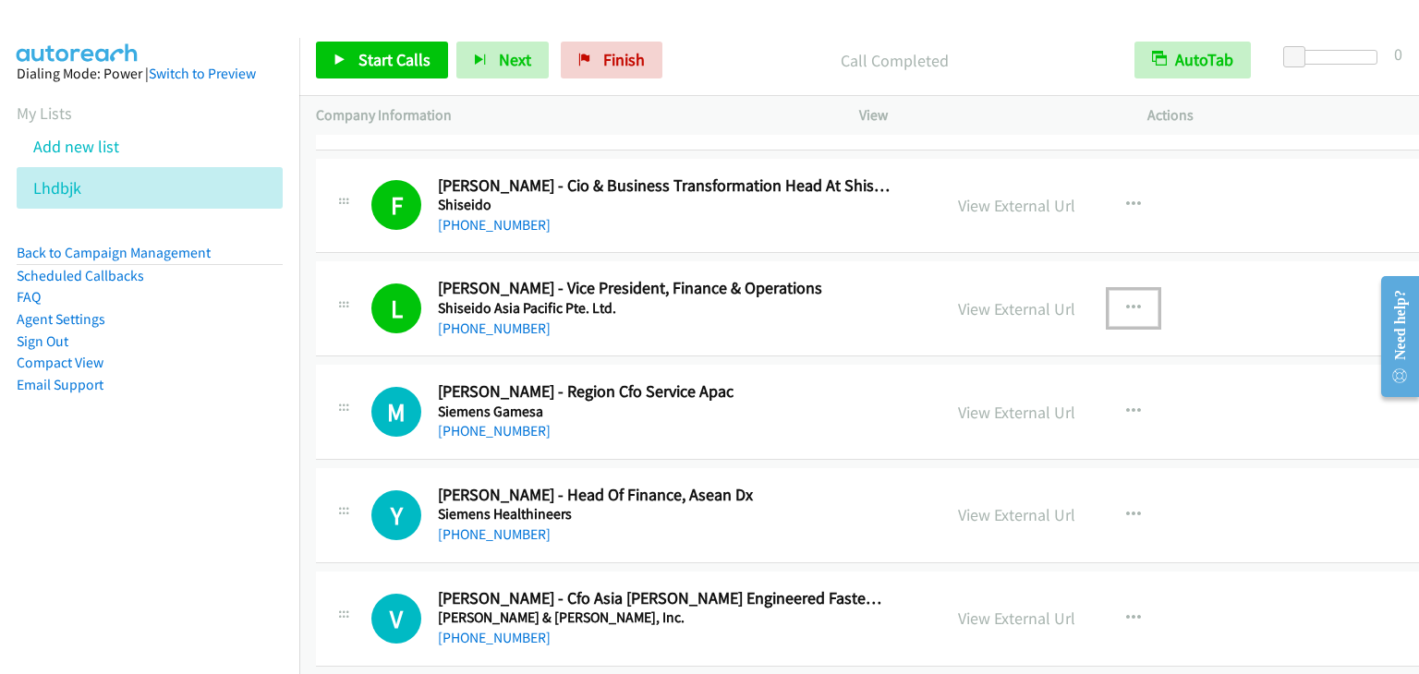
click at [1126, 301] on icon "button" at bounding box center [1133, 308] width 15 height 15
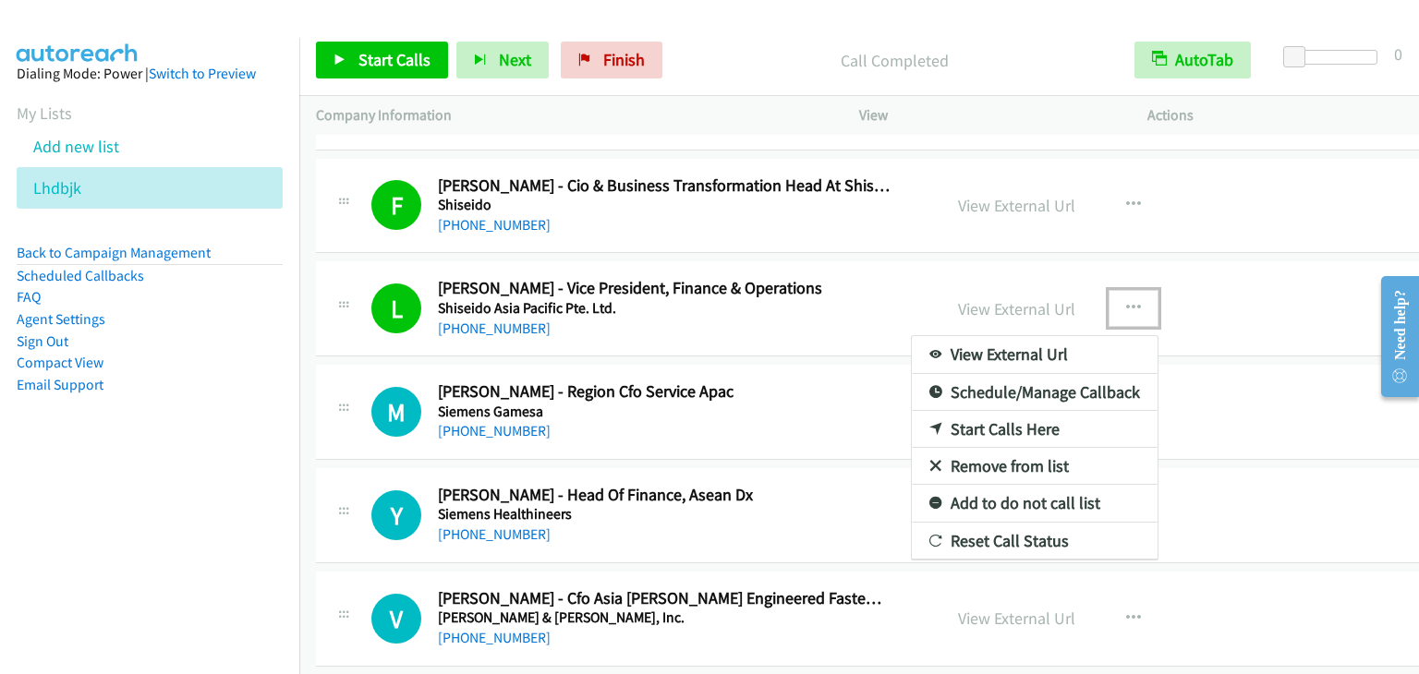
click at [973, 448] on link "Remove from list" at bounding box center [1035, 466] width 246 height 37
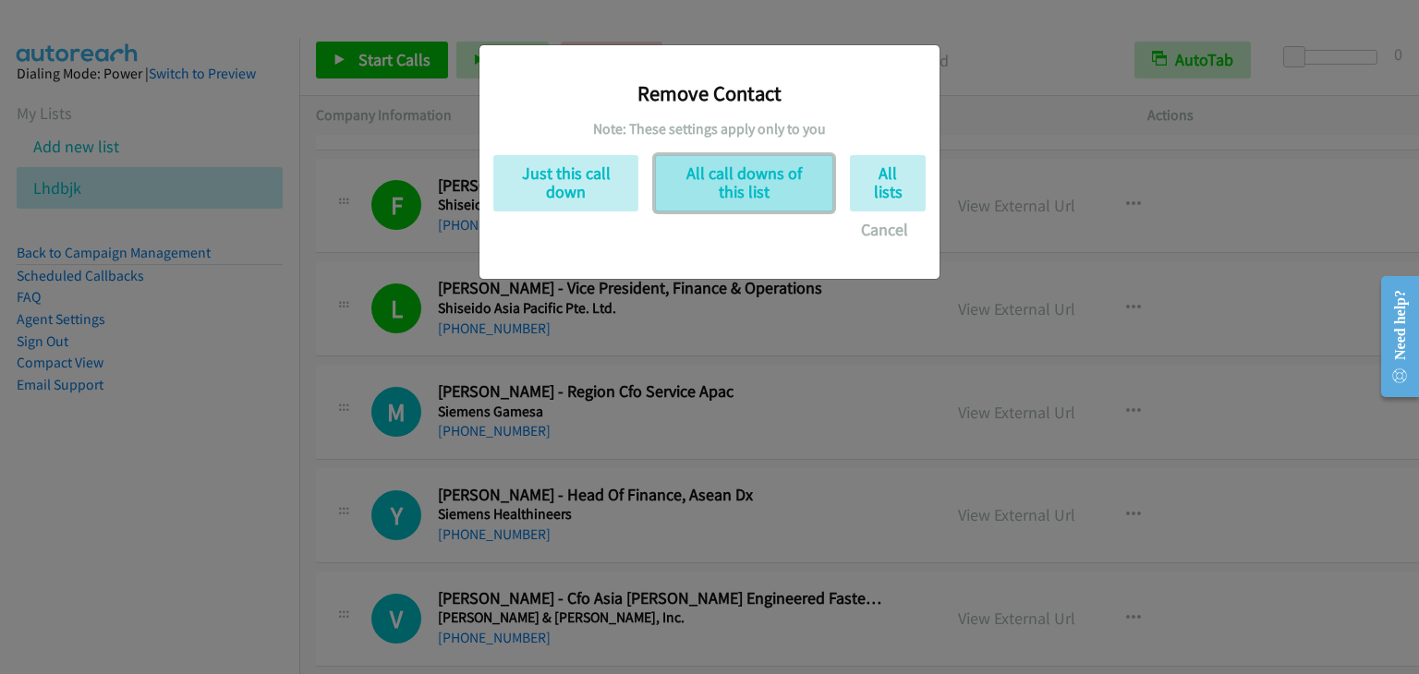
click at [722, 188] on button "All call downs of this list" at bounding box center [744, 183] width 178 height 56
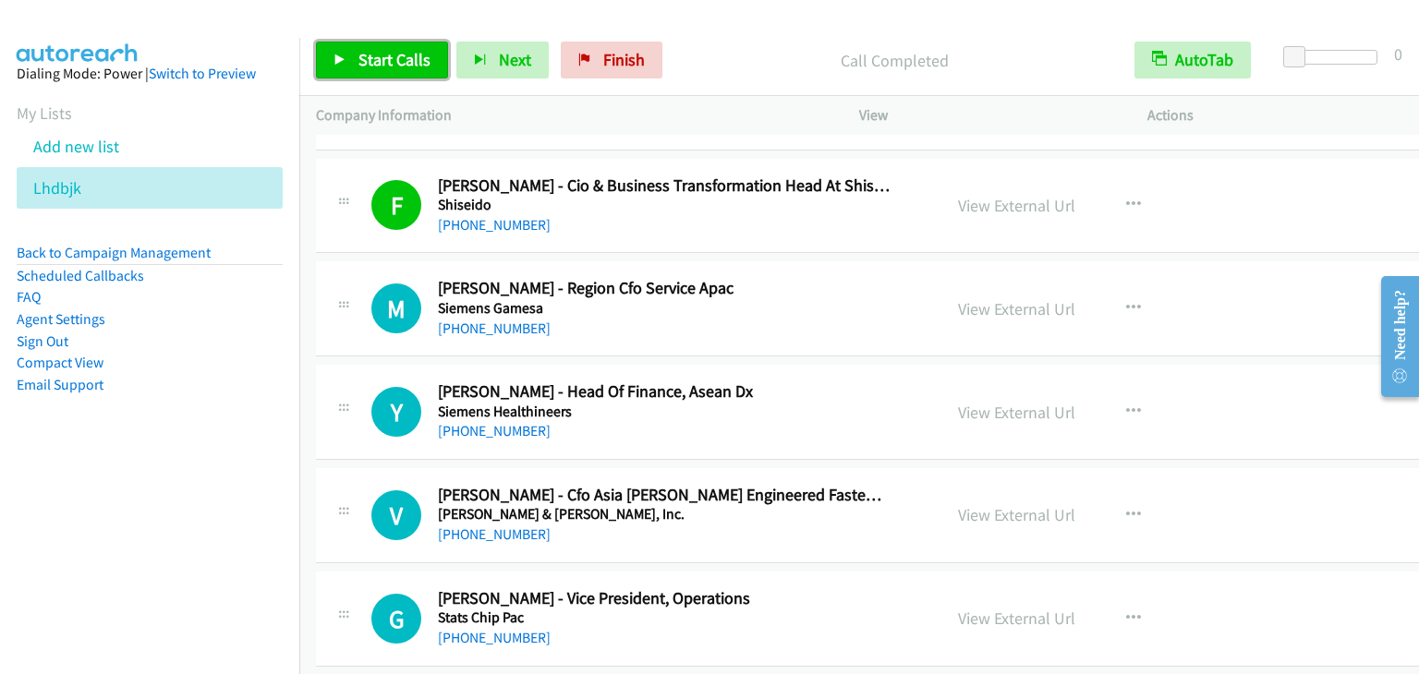
click at [396, 58] on span "Start Calls" at bounding box center [394, 59] width 72 height 21
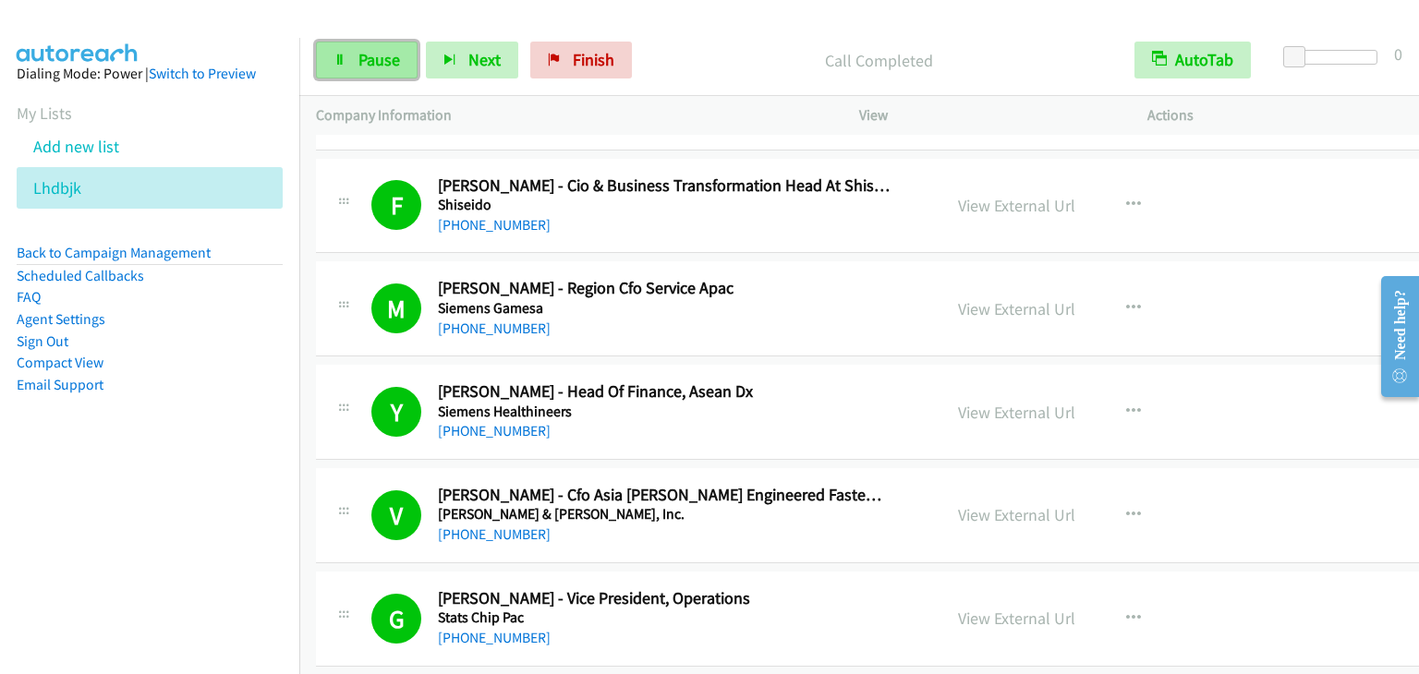
click at [368, 67] on span "Pause" at bounding box center [379, 59] width 42 height 21
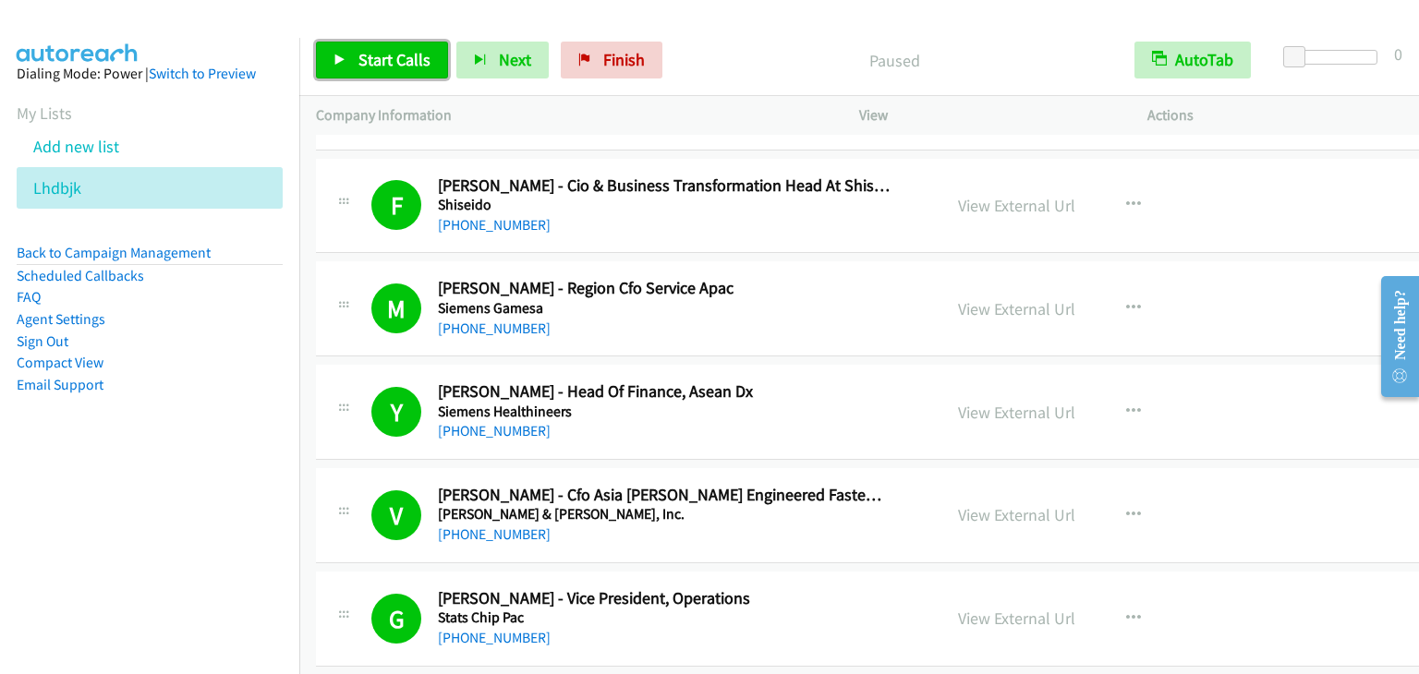
click at [368, 67] on span "Start Calls" at bounding box center [394, 59] width 72 height 21
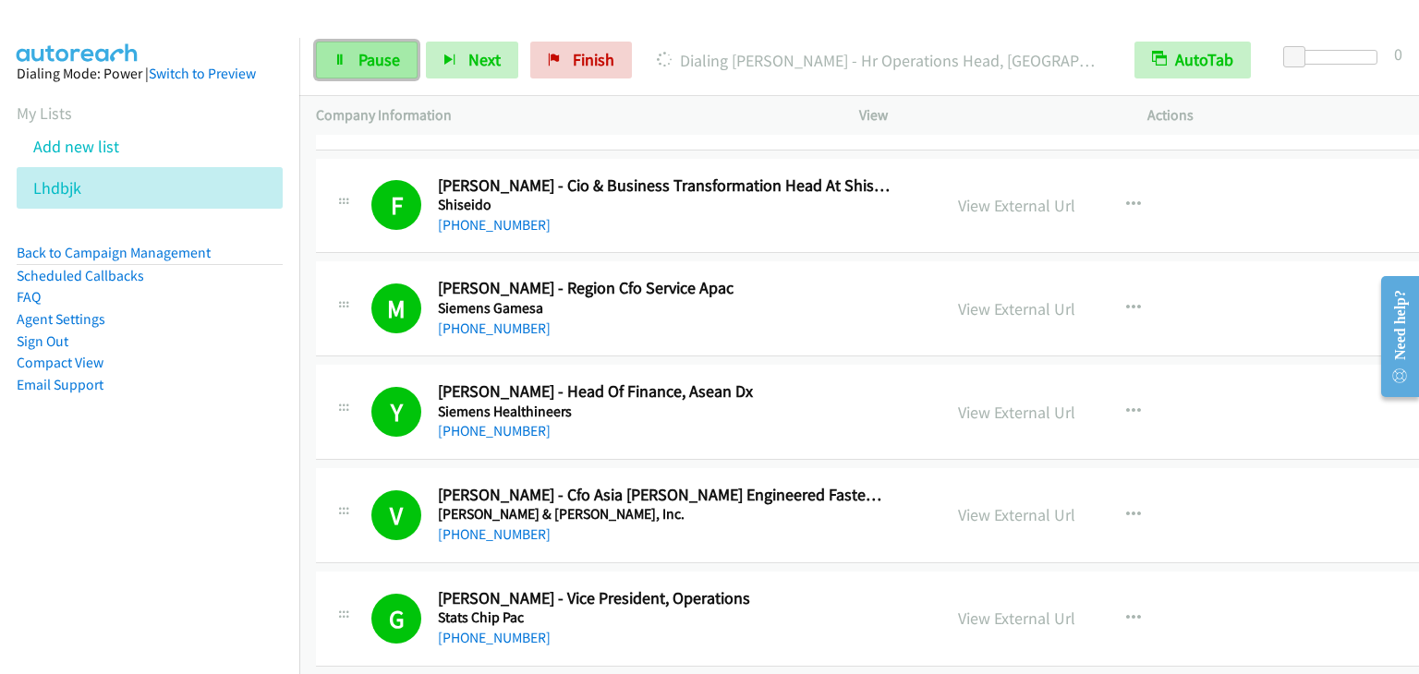
click at [368, 57] on span "Pause" at bounding box center [379, 59] width 42 height 21
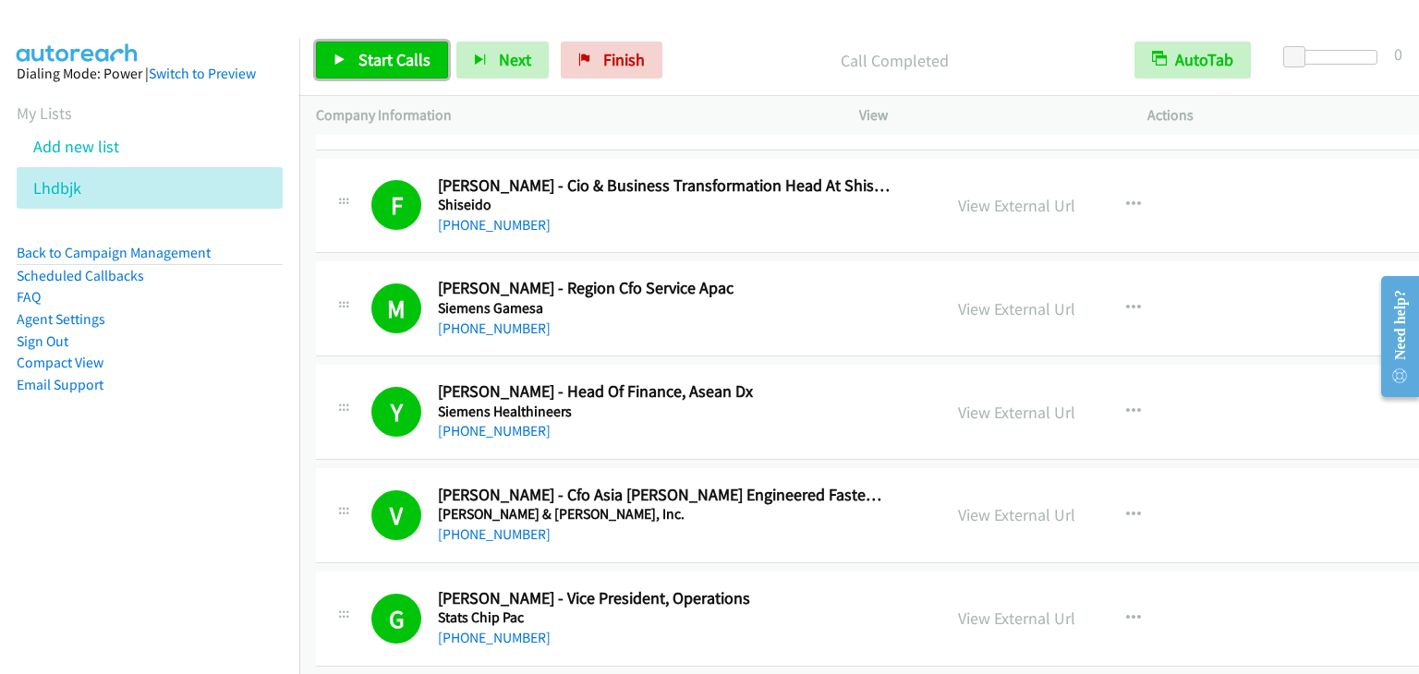
click at [371, 64] on span "Start Calls" at bounding box center [394, 59] width 72 height 21
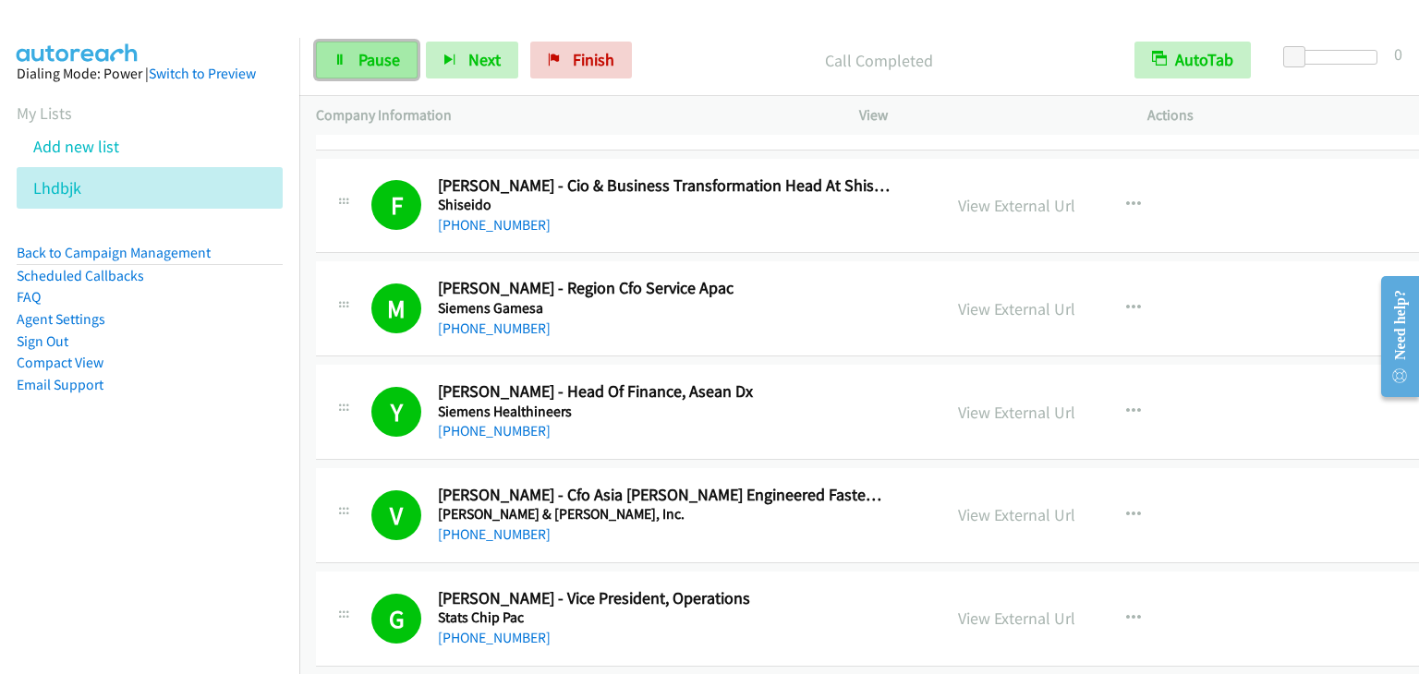
click at [364, 61] on span "Pause" at bounding box center [379, 59] width 42 height 21
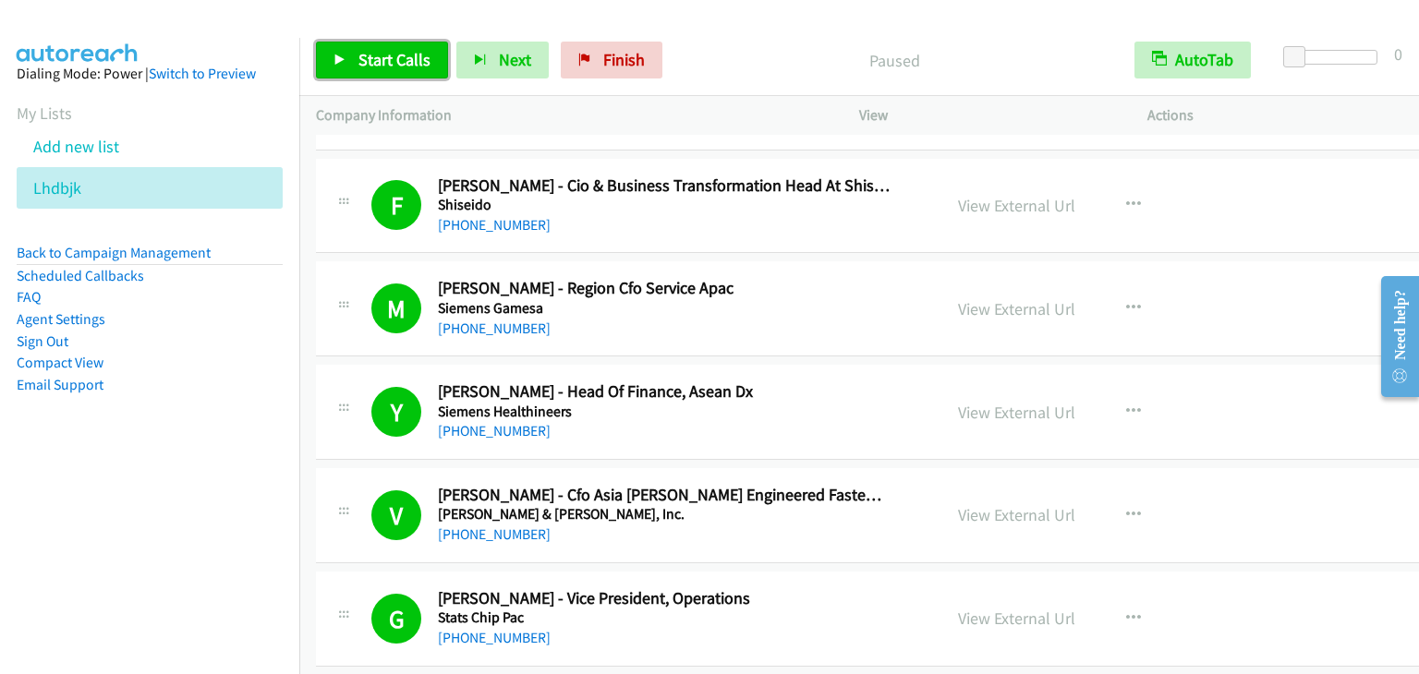
click at [364, 61] on span "Start Calls" at bounding box center [394, 59] width 72 height 21
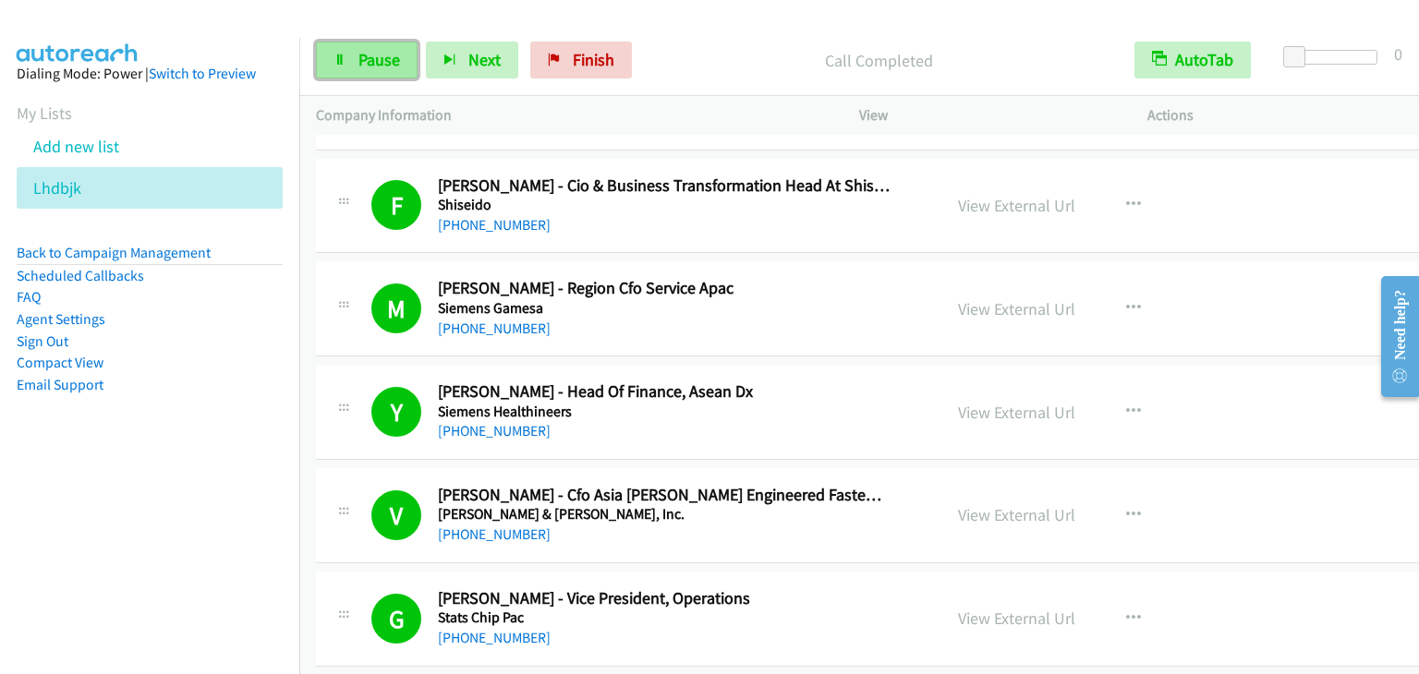
click at [382, 64] on span "Pause" at bounding box center [379, 59] width 42 height 21
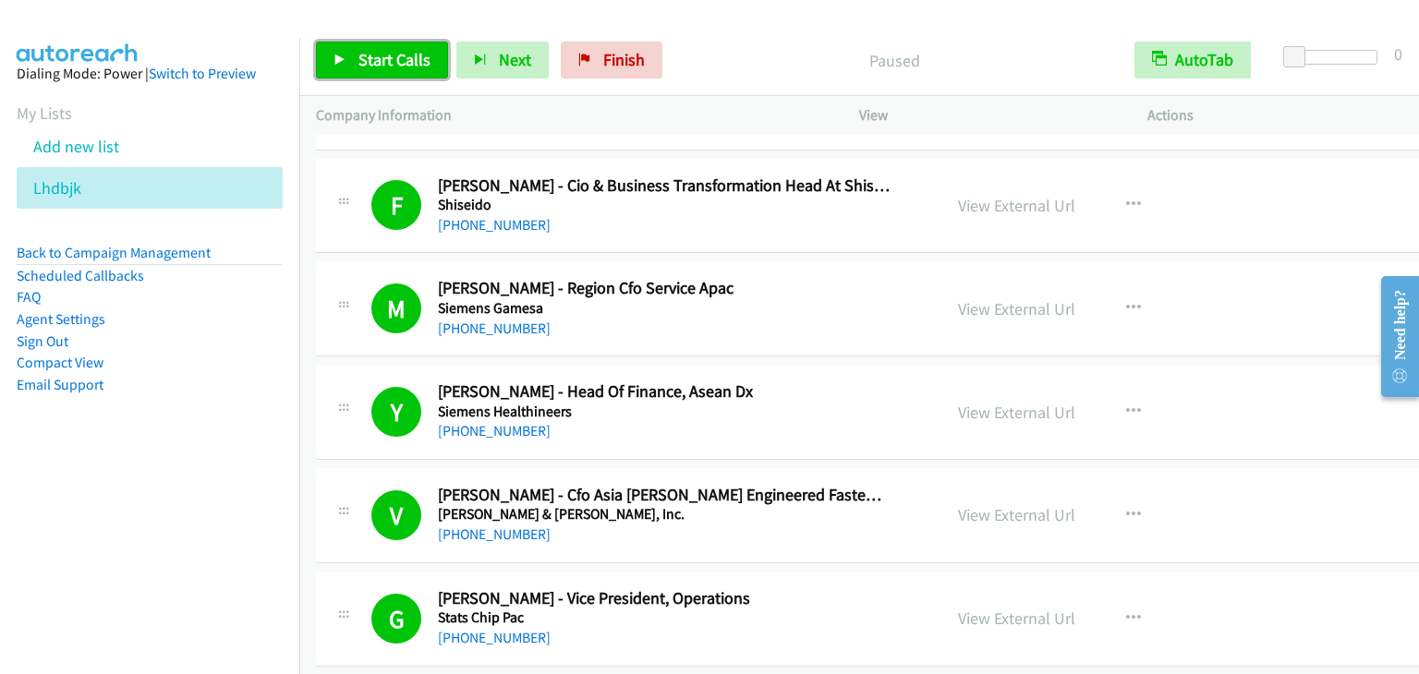
click at [382, 64] on span "Start Calls" at bounding box center [394, 59] width 72 height 21
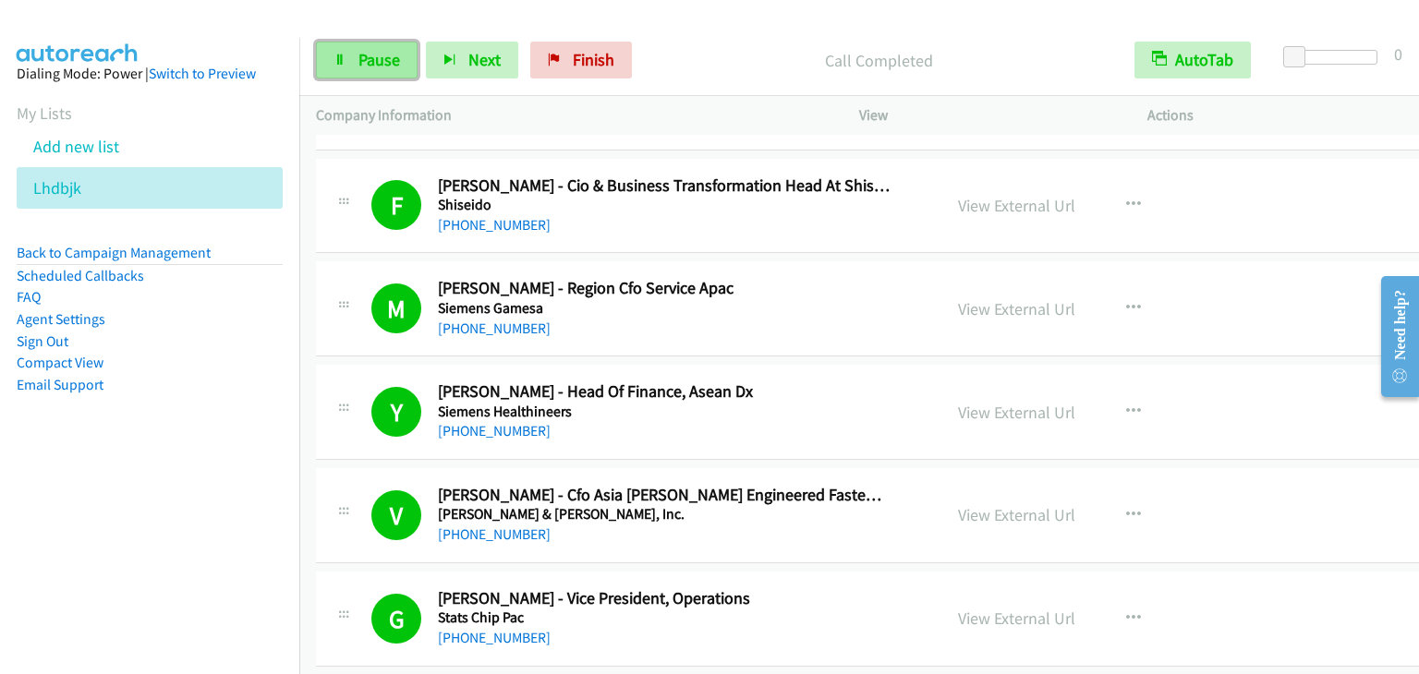
click at [397, 56] on span "Pause" at bounding box center [379, 59] width 42 height 21
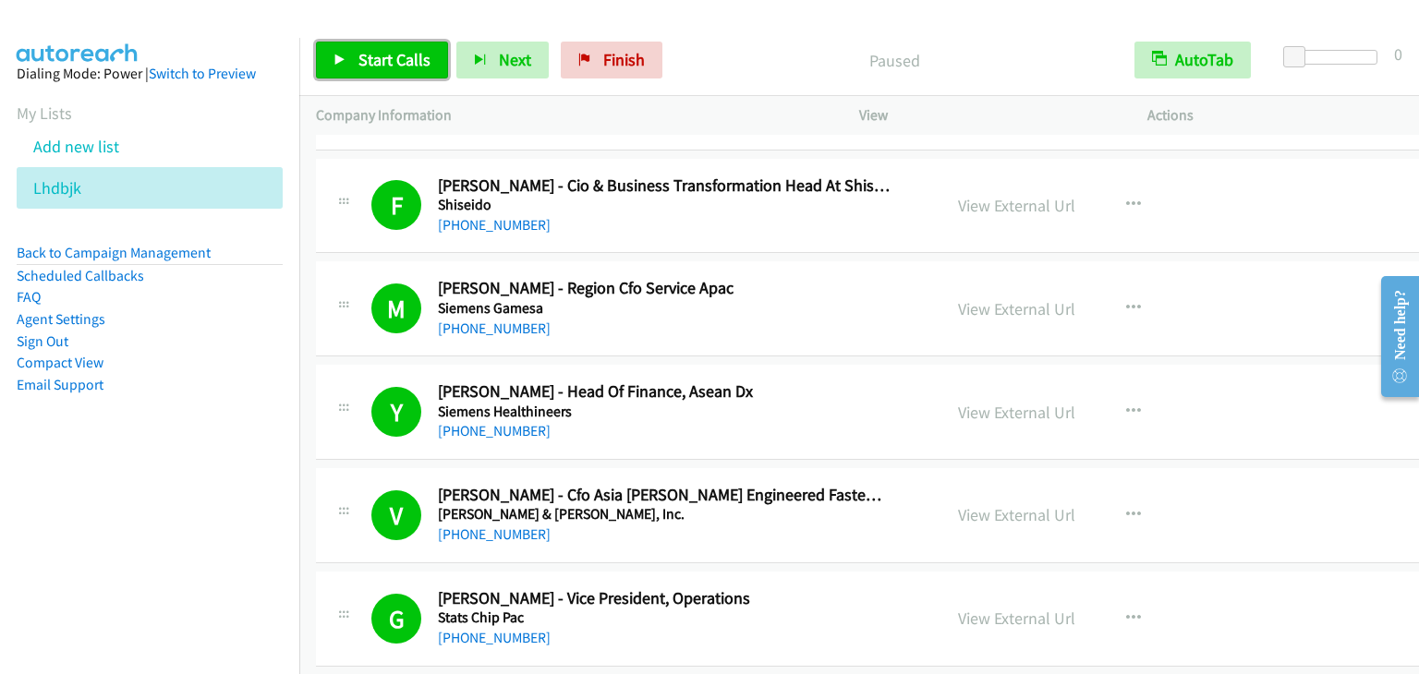
click at [397, 56] on span "Start Calls" at bounding box center [394, 59] width 72 height 21
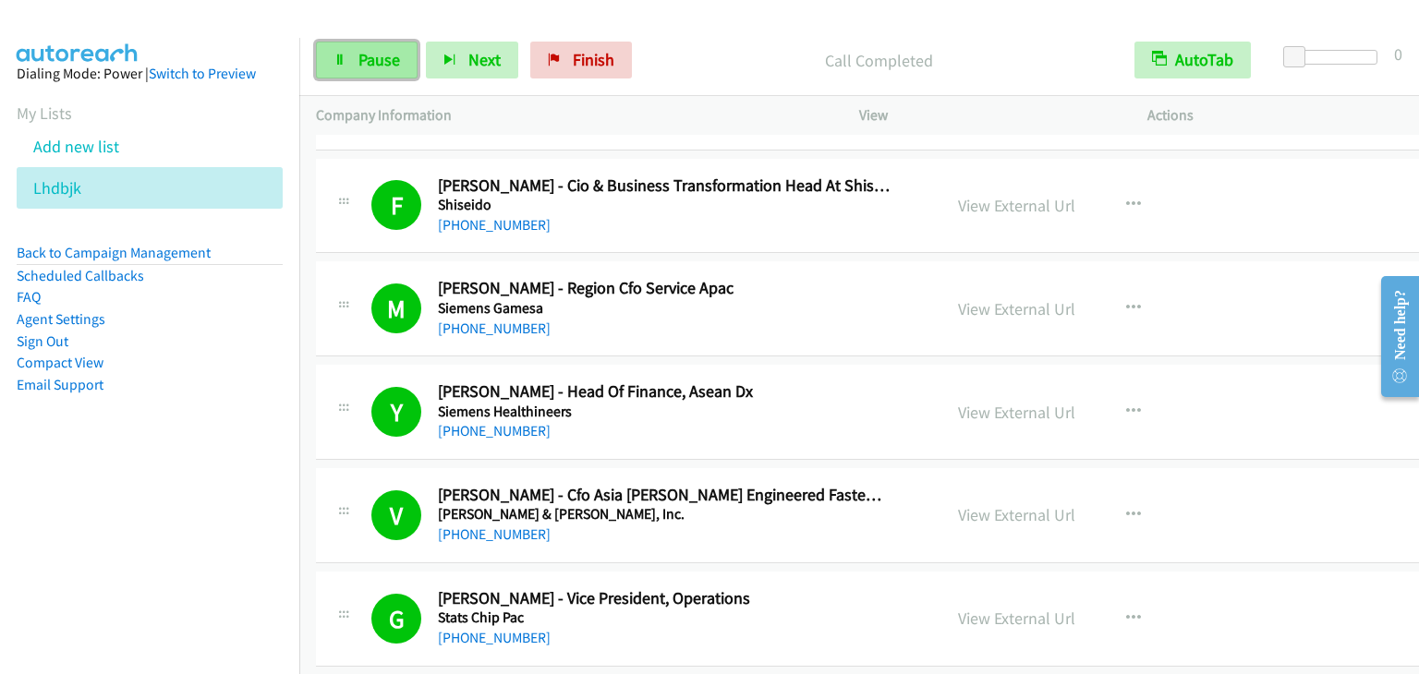
click at [367, 49] on span "Pause" at bounding box center [379, 59] width 42 height 21
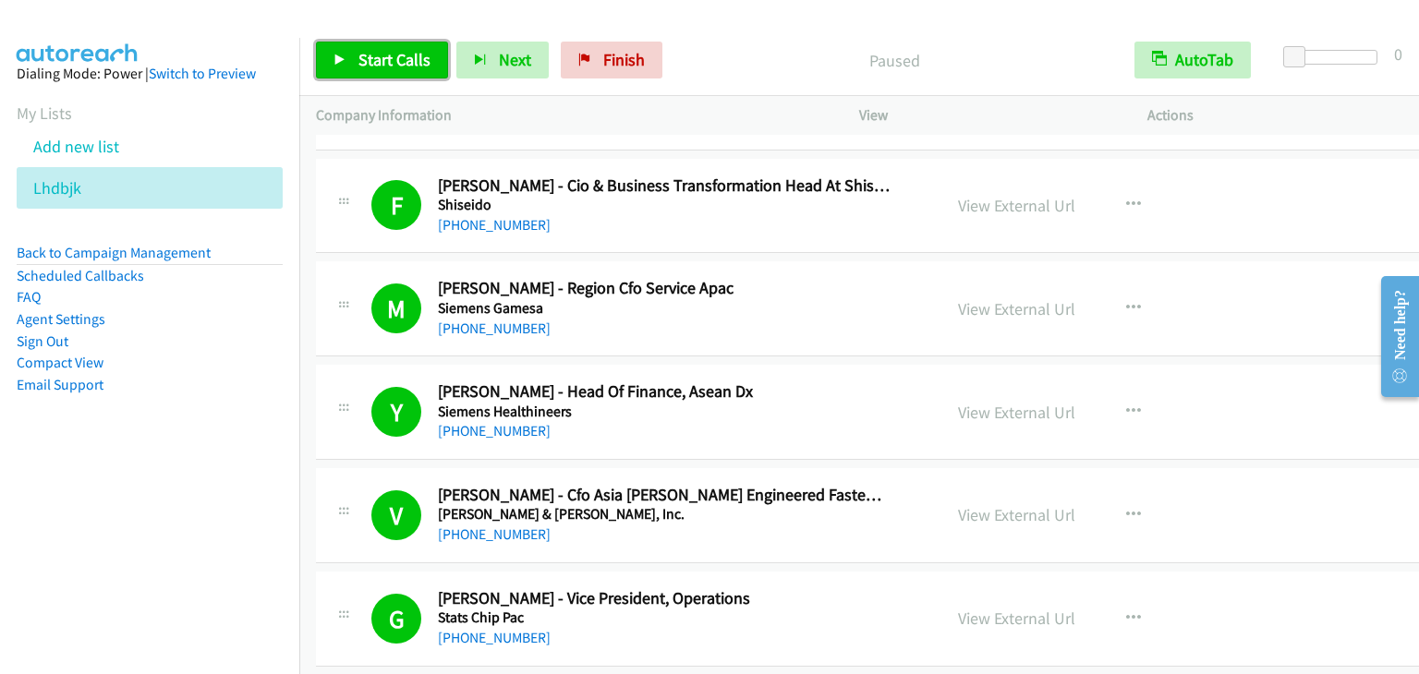
drag, startPoint x: 367, startPoint y: 49, endPoint x: 359, endPoint y: 3, distance: 46.8
click at [368, 49] on span "Start Calls" at bounding box center [394, 59] width 72 height 21
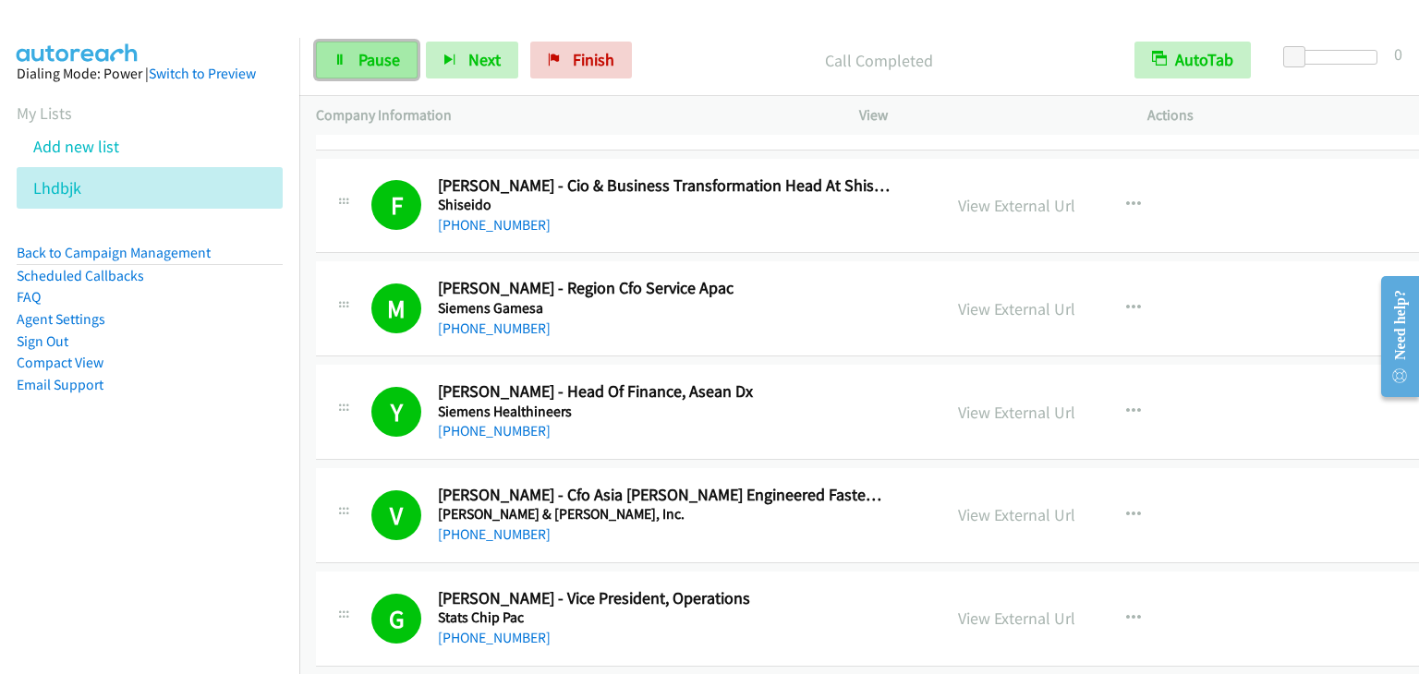
click at [353, 60] on link "Pause" at bounding box center [367, 60] width 102 height 37
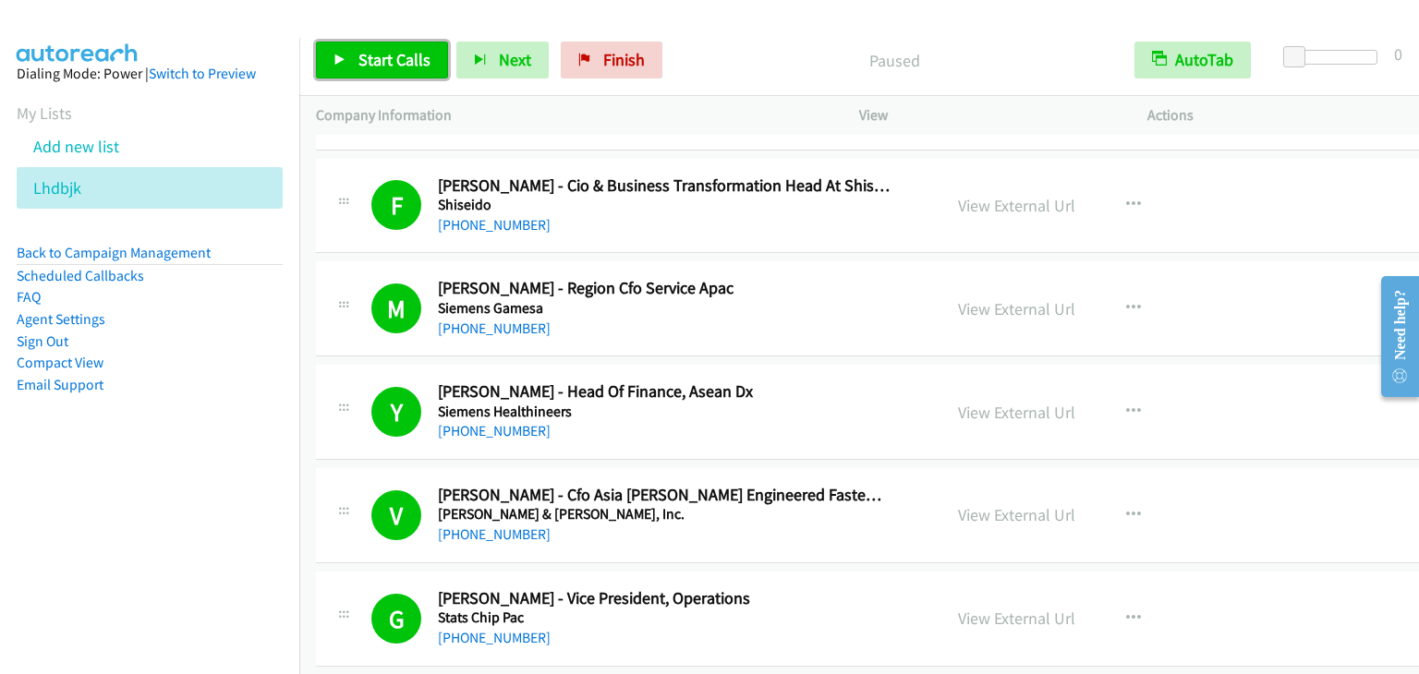
click at [353, 60] on link "Start Calls" at bounding box center [382, 60] width 132 height 37
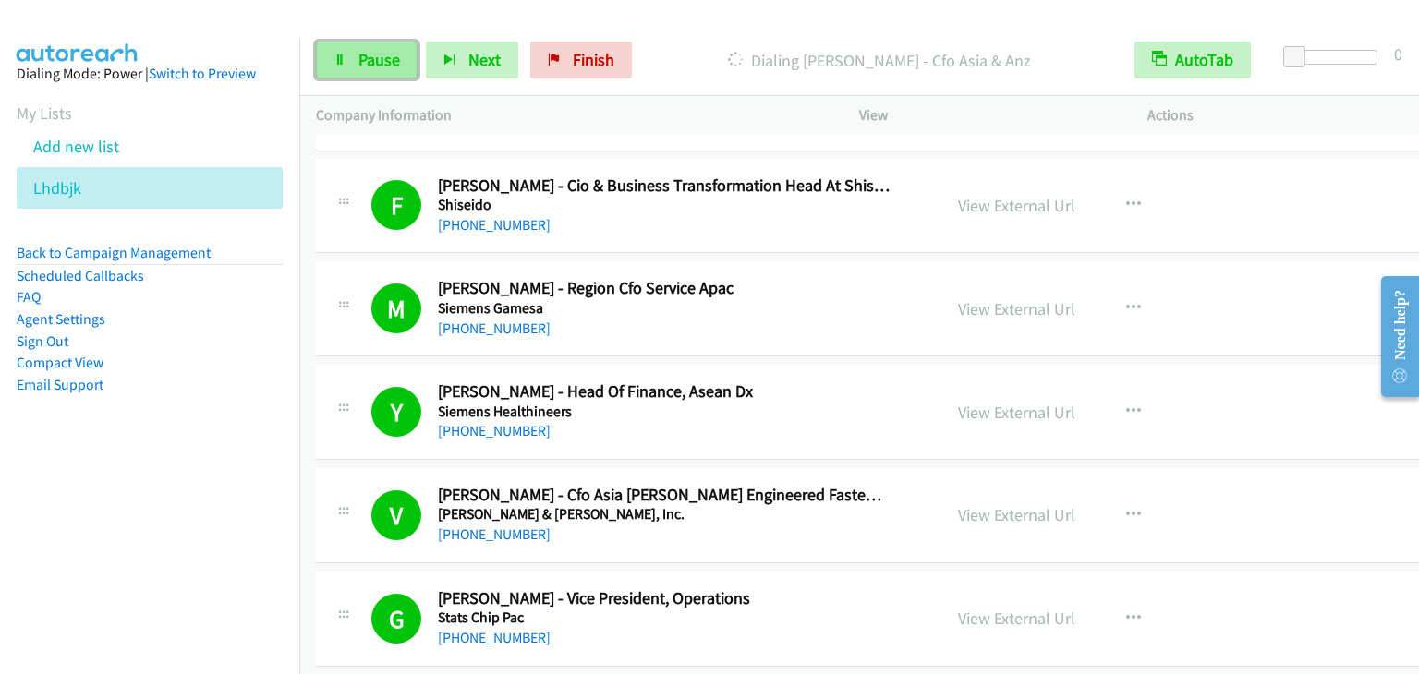
click at [346, 53] on link "Pause" at bounding box center [367, 60] width 102 height 37
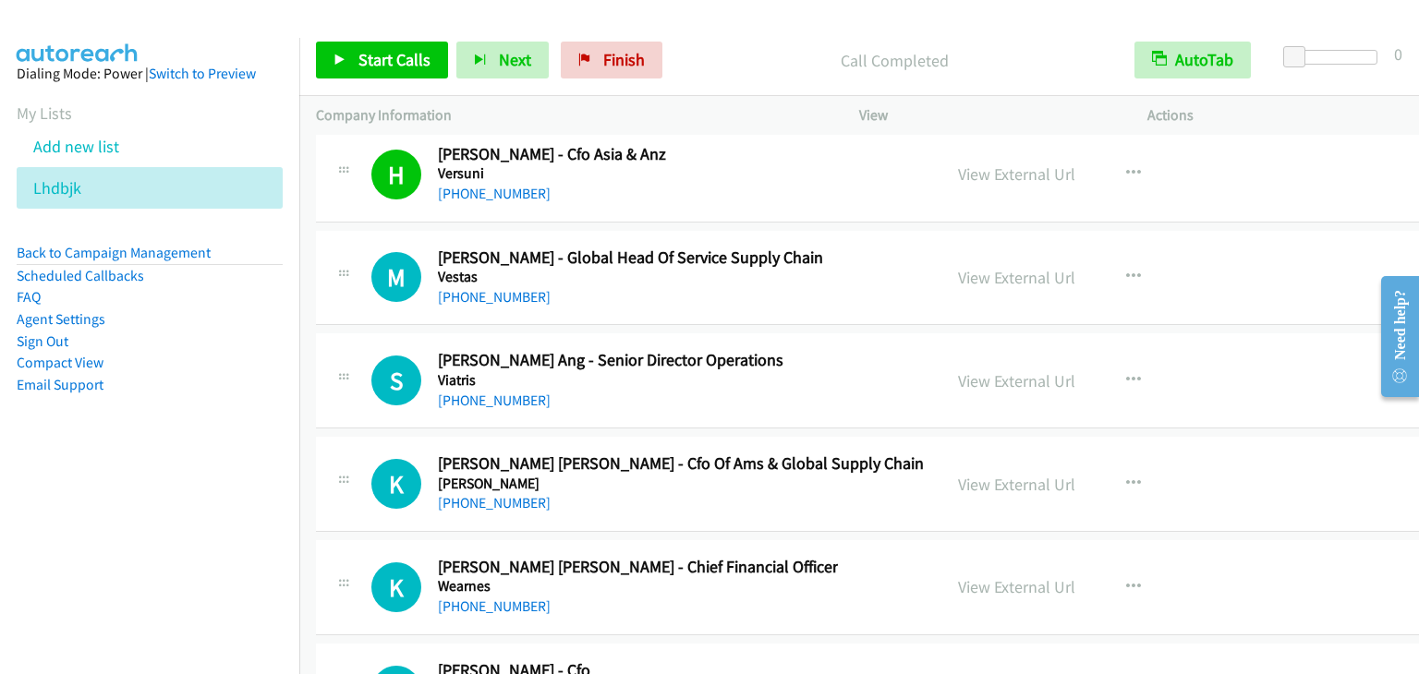
scroll to position [24392, 0]
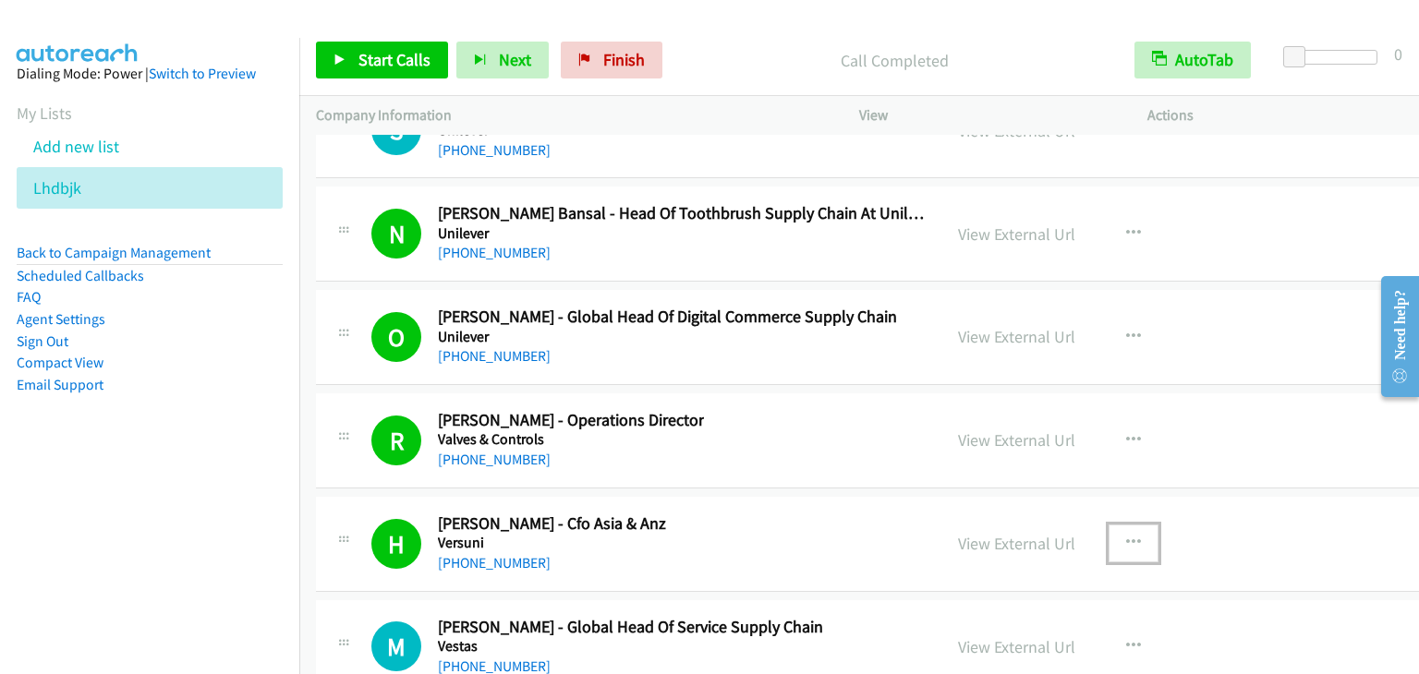
click at [1126, 536] on icon "button" at bounding box center [1133, 543] width 15 height 15
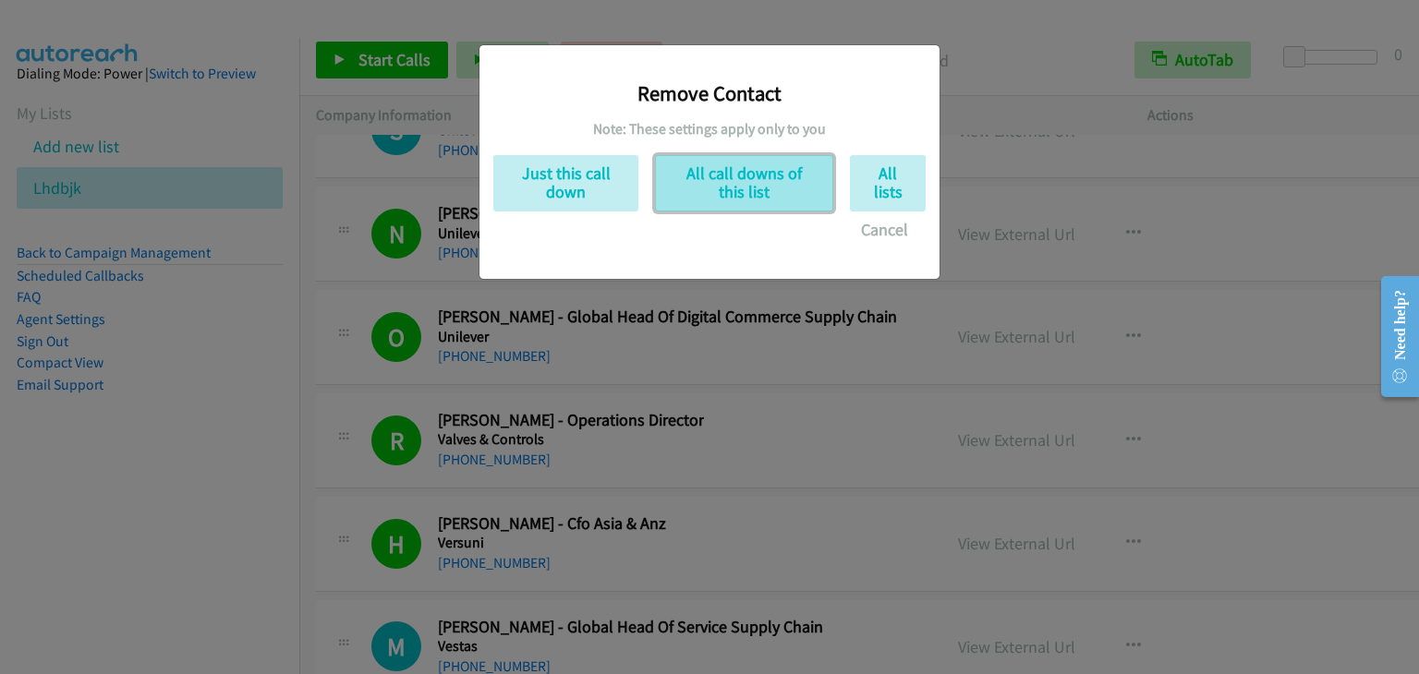
click at [723, 194] on button "All call downs of this list" at bounding box center [744, 183] width 178 height 56
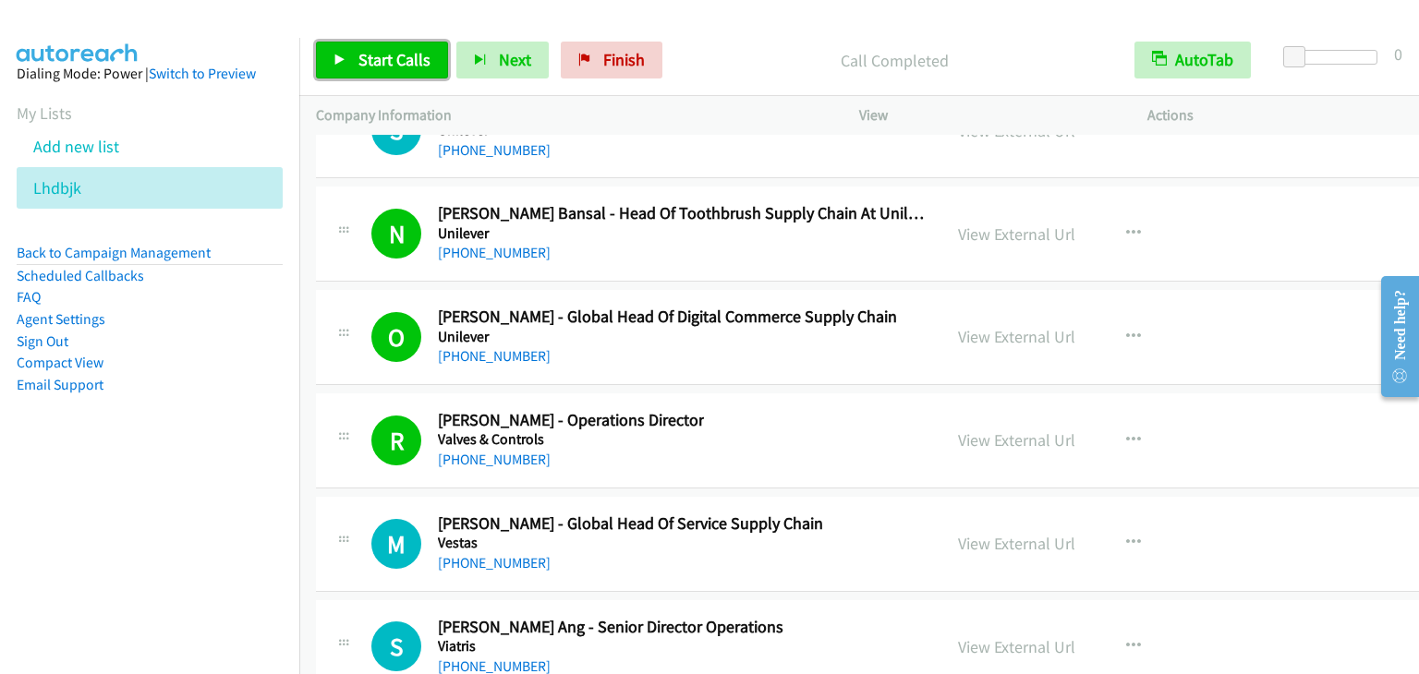
click at [375, 62] on span "Start Calls" at bounding box center [394, 59] width 72 height 21
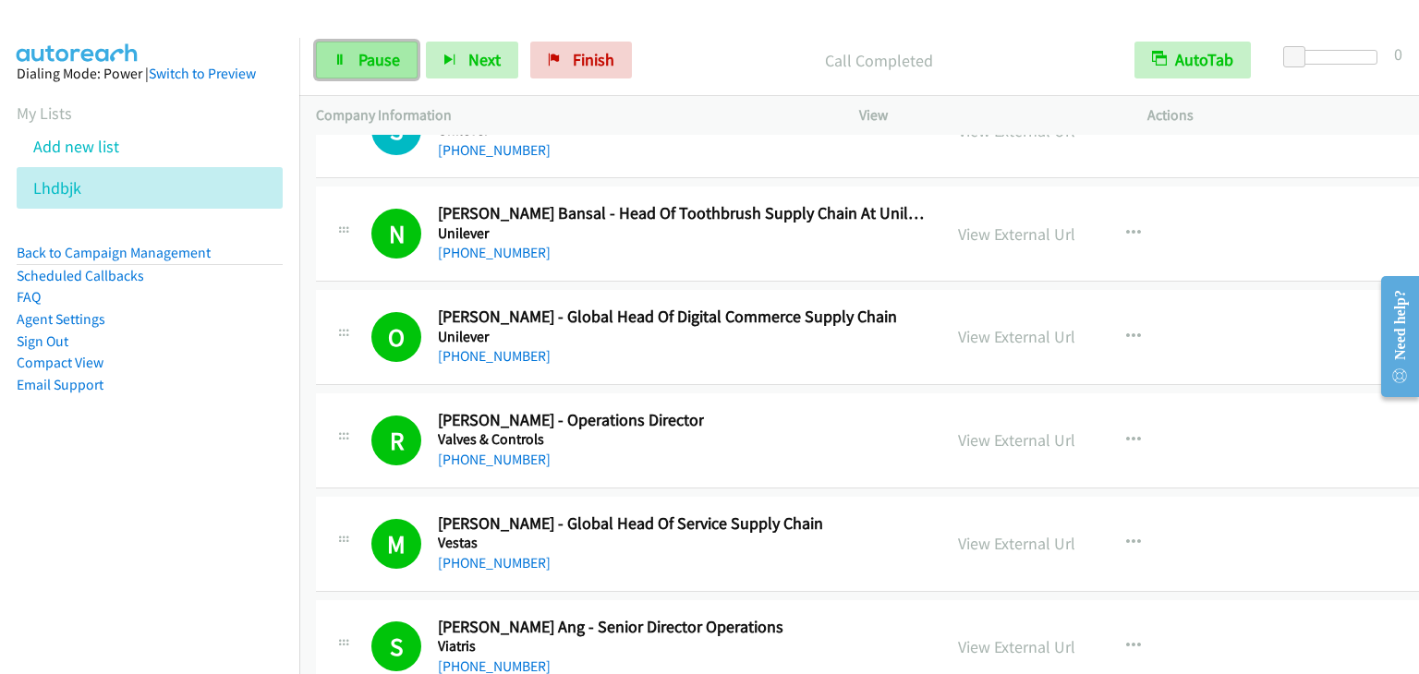
click at [370, 60] on span "Pause" at bounding box center [379, 59] width 42 height 21
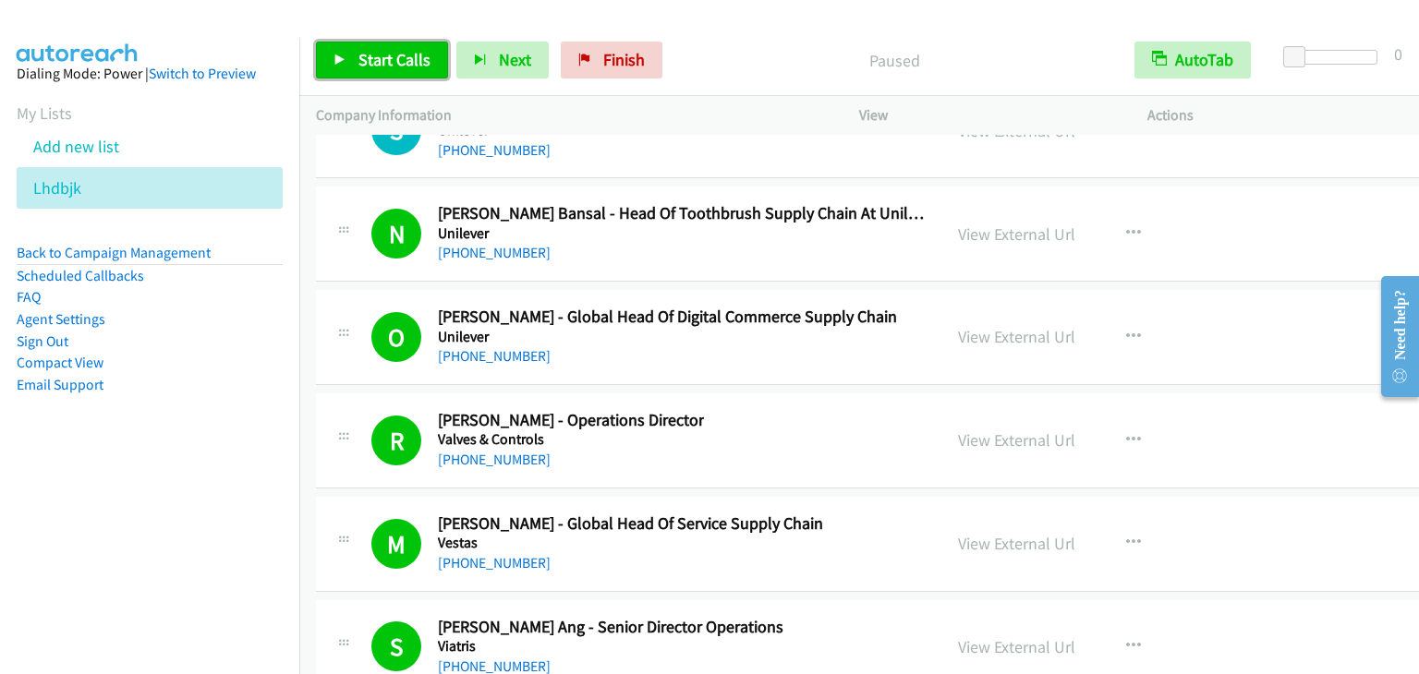
click at [370, 60] on span "Start Calls" at bounding box center [394, 59] width 72 height 21
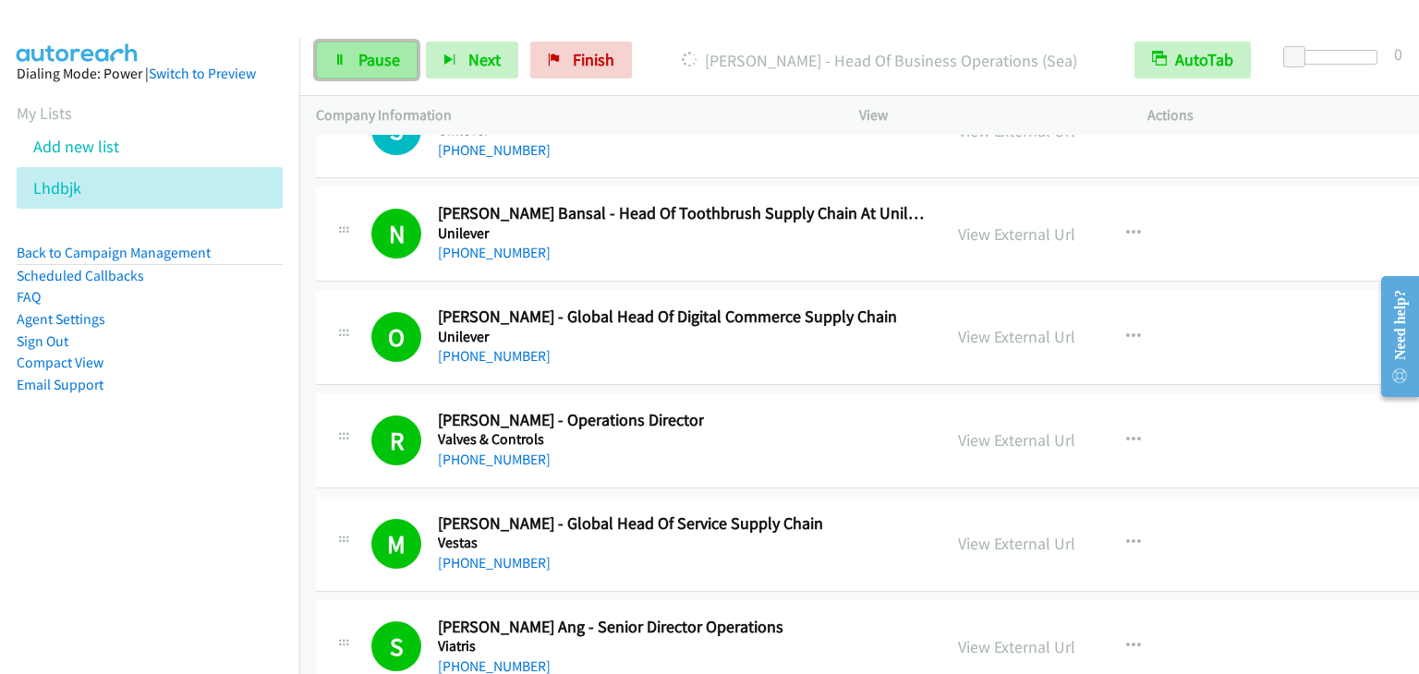
click at [402, 68] on link "Pause" at bounding box center [367, 60] width 102 height 37
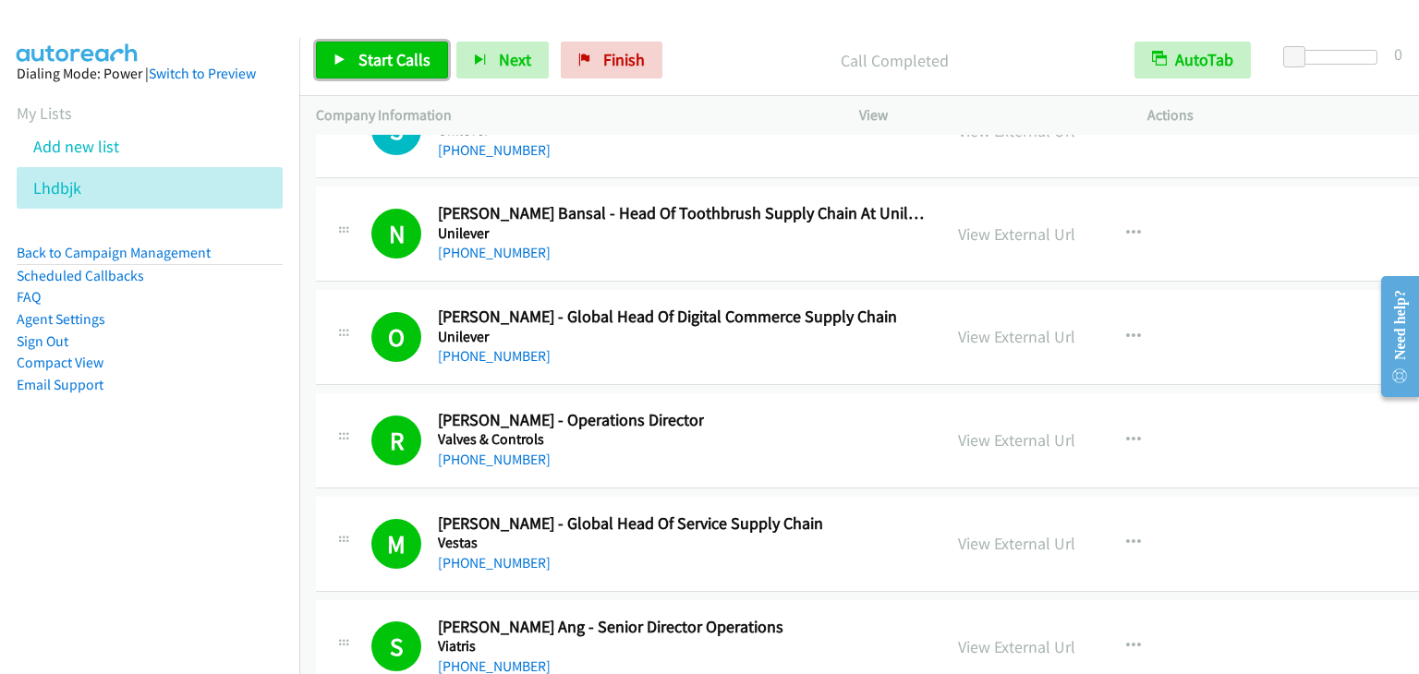
click at [372, 49] on span "Start Calls" at bounding box center [394, 59] width 72 height 21
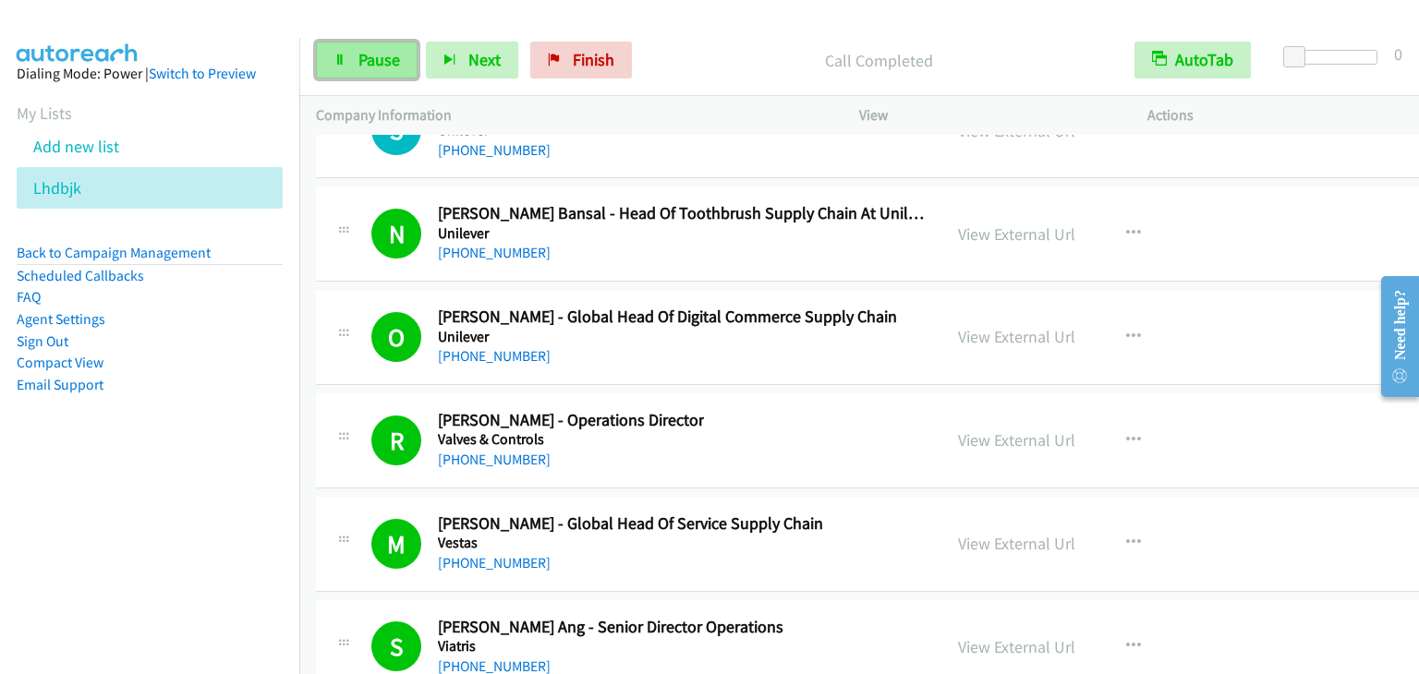
click at [390, 57] on span "Pause" at bounding box center [379, 59] width 42 height 21
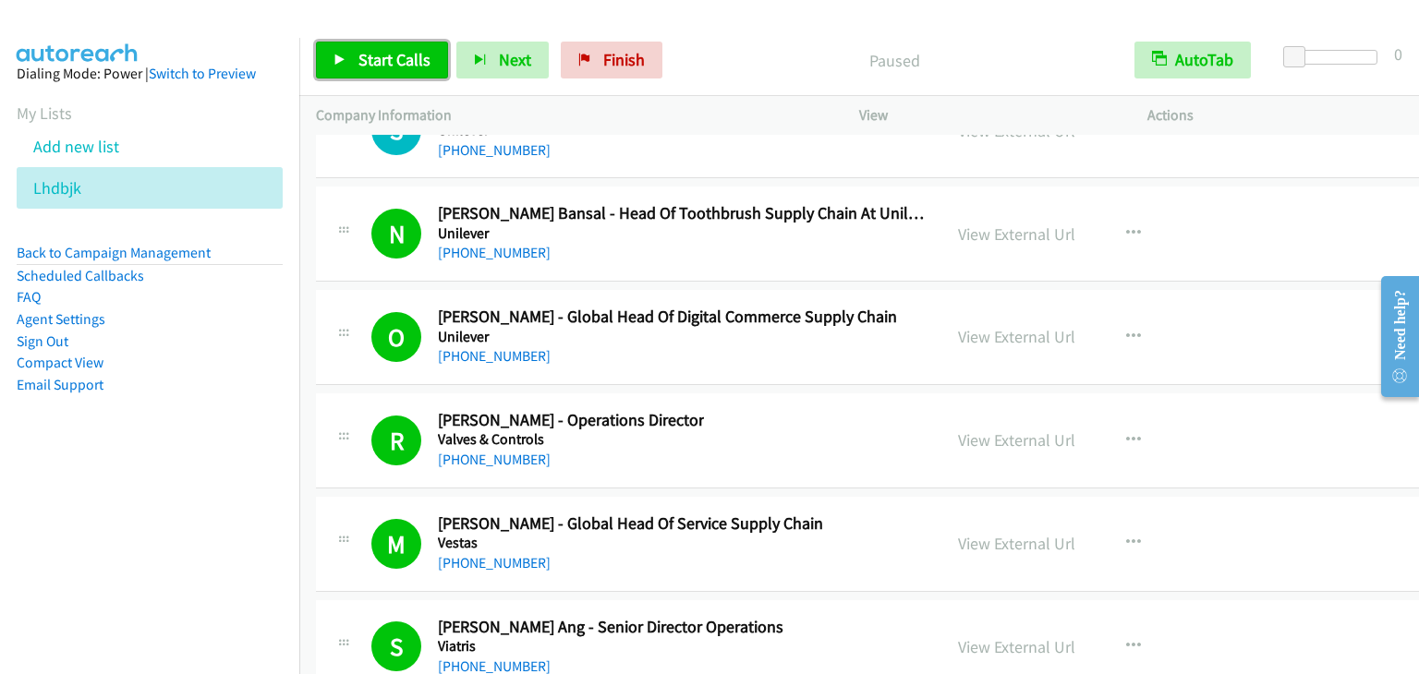
click at [390, 57] on span "Start Calls" at bounding box center [394, 59] width 72 height 21
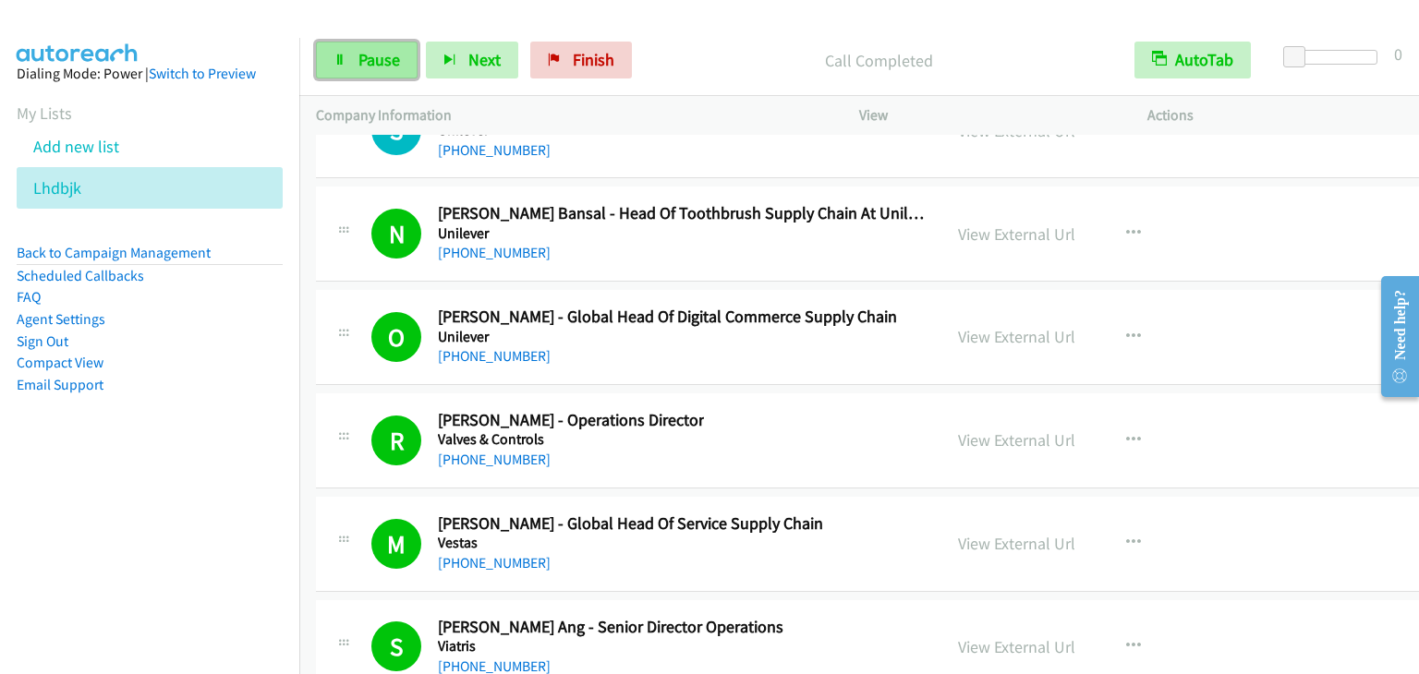
click at [409, 61] on link "Pause" at bounding box center [367, 60] width 102 height 37
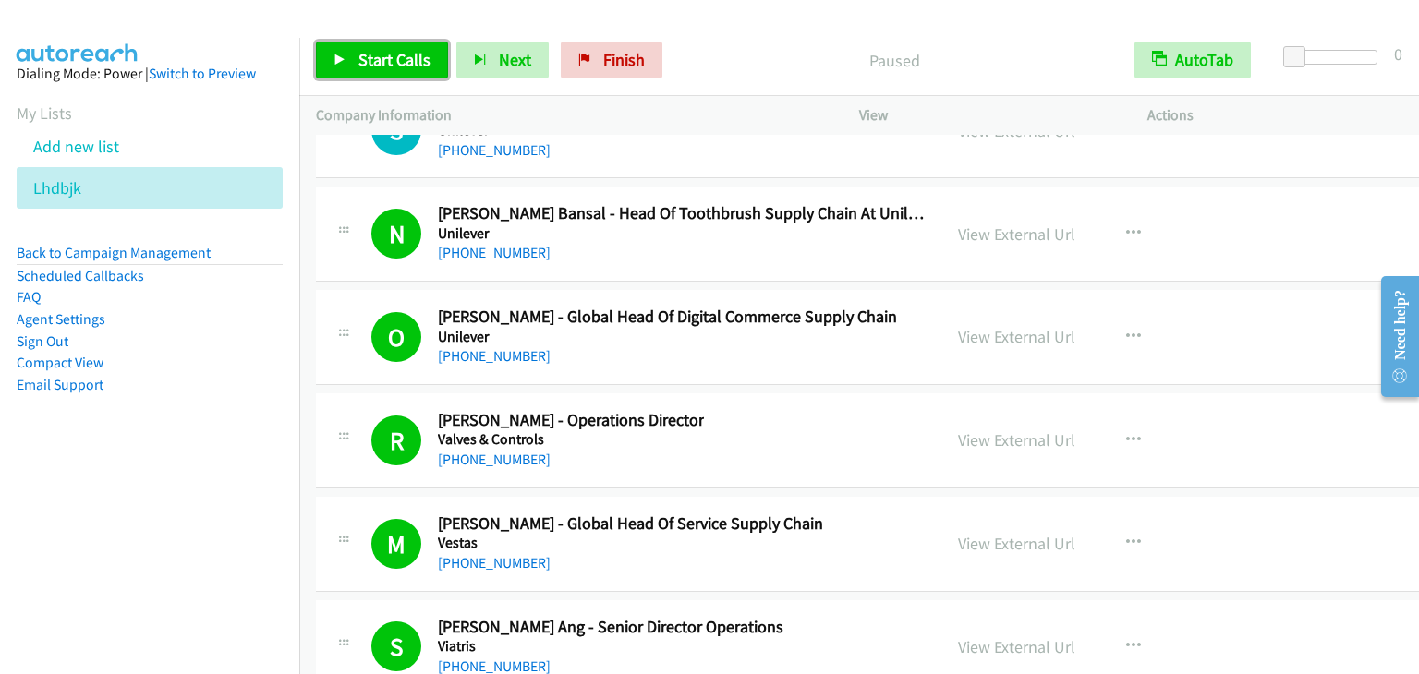
click at [409, 61] on span "Start Calls" at bounding box center [394, 59] width 72 height 21
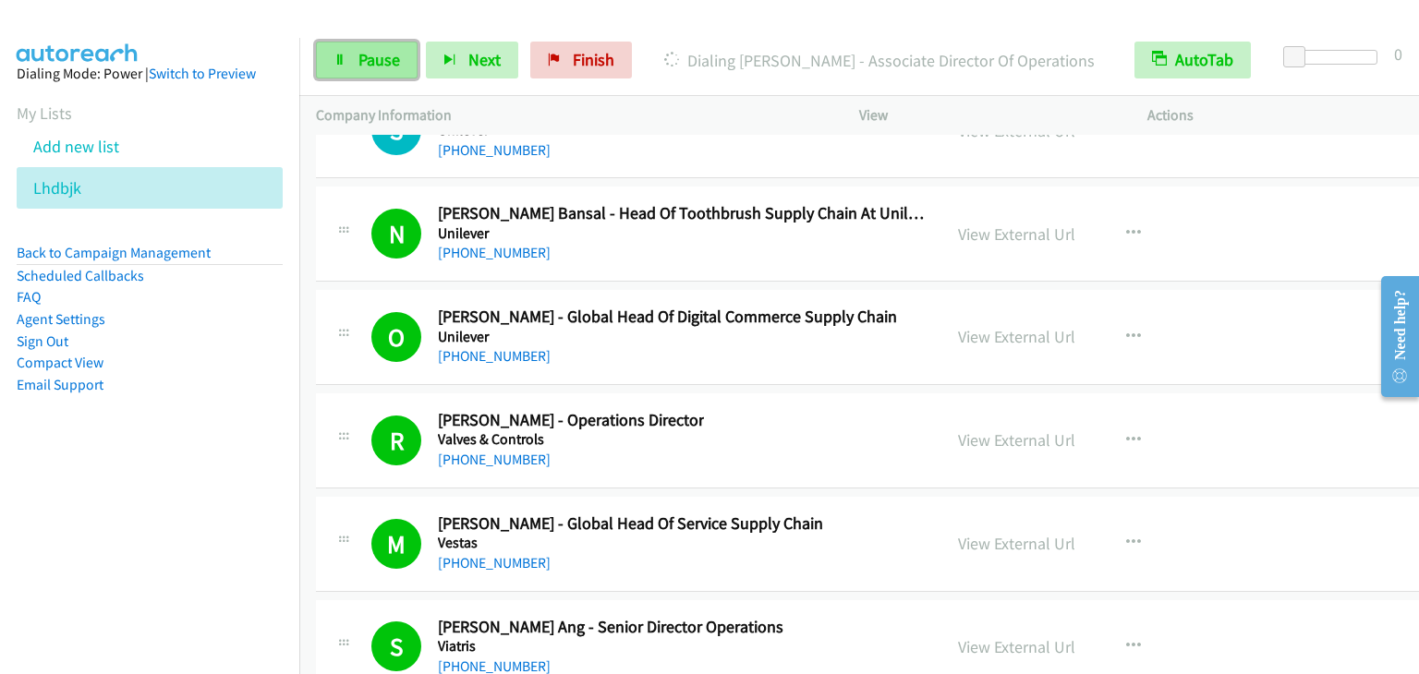
click at [381, 53] on span "Pause" at bounding box center [379, 59] width 42 height 21
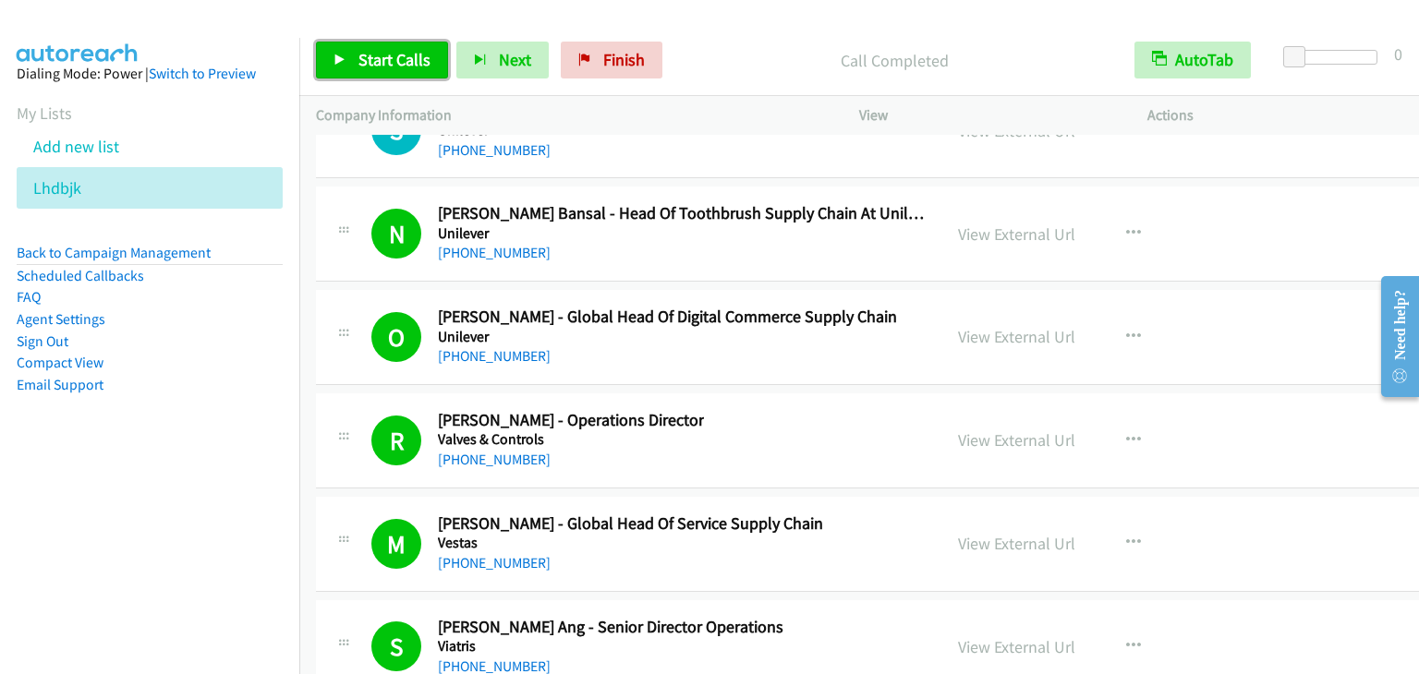
click at [381, 59] on span "Start Calls" at bounding box center [394, 59] width 72 height 21
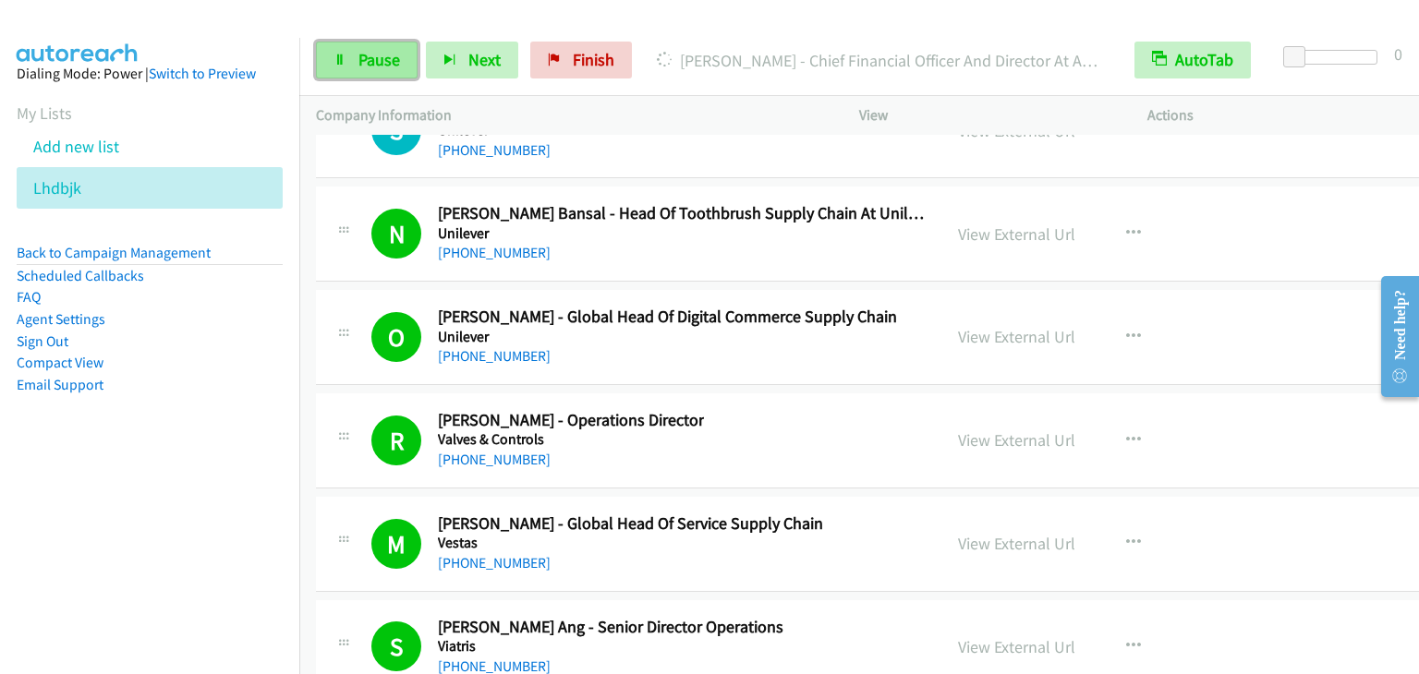
click at [362, 59] on span "Pause" at bounding box center [379, 59] width 42 height 21
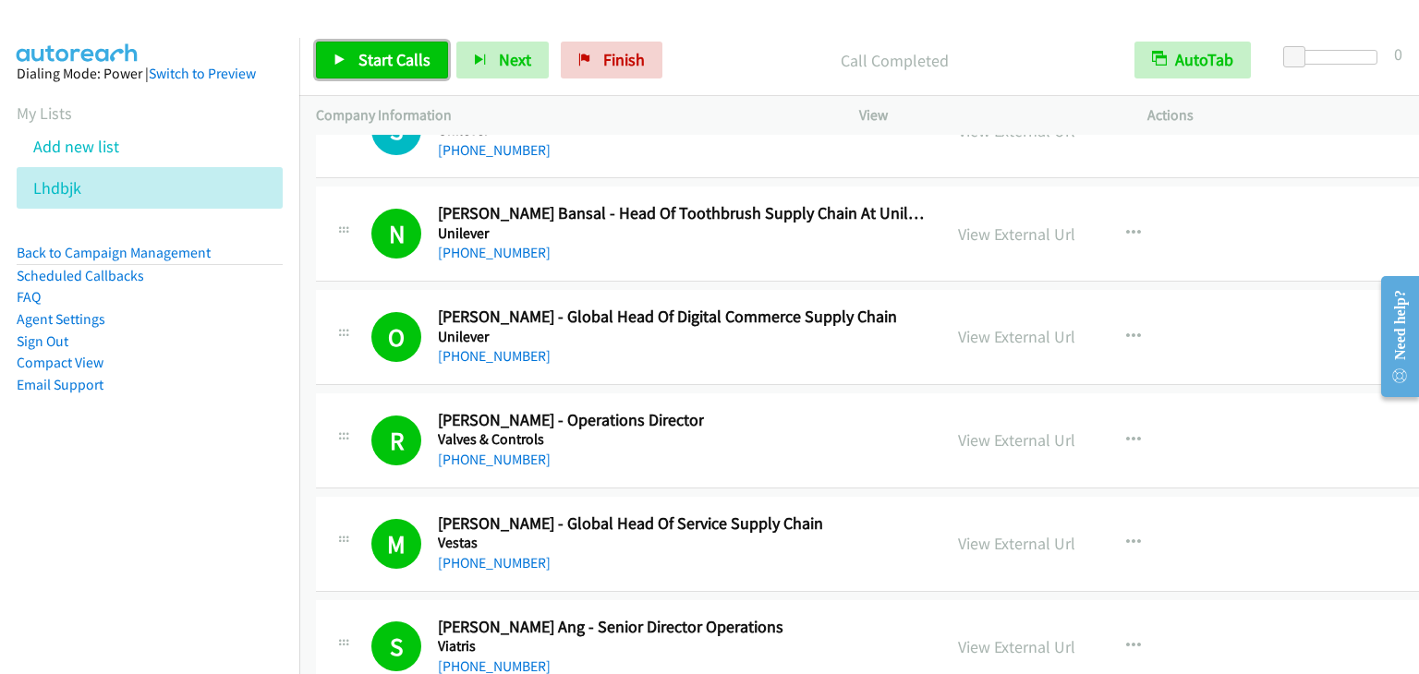
click at [394, 51] on span "Start Calls" at bounding box center [394, 59] width 72 height 21
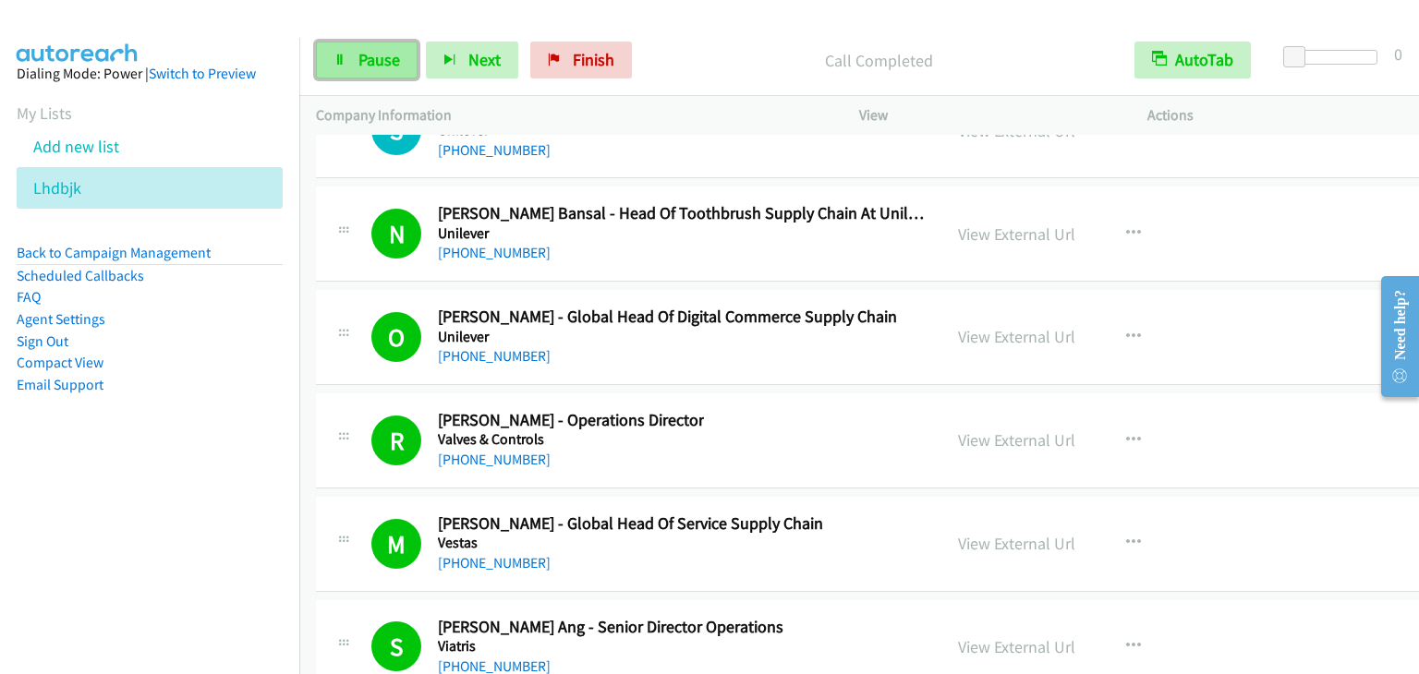
click at [381, 55] on span "Pause" at bounding box center [379, 59] width 42 height 21
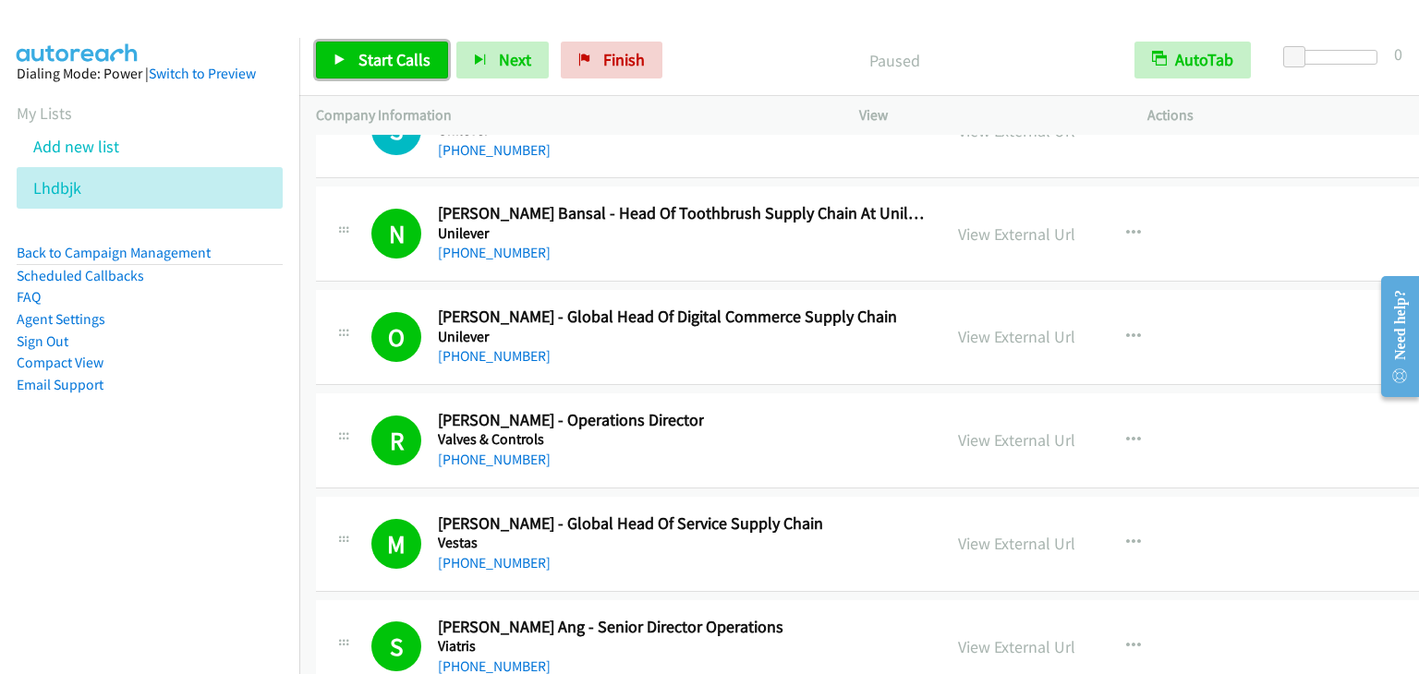
click at [381, 55] on span "Start Calls" at bounding box center [394, 59] width 72 height 21
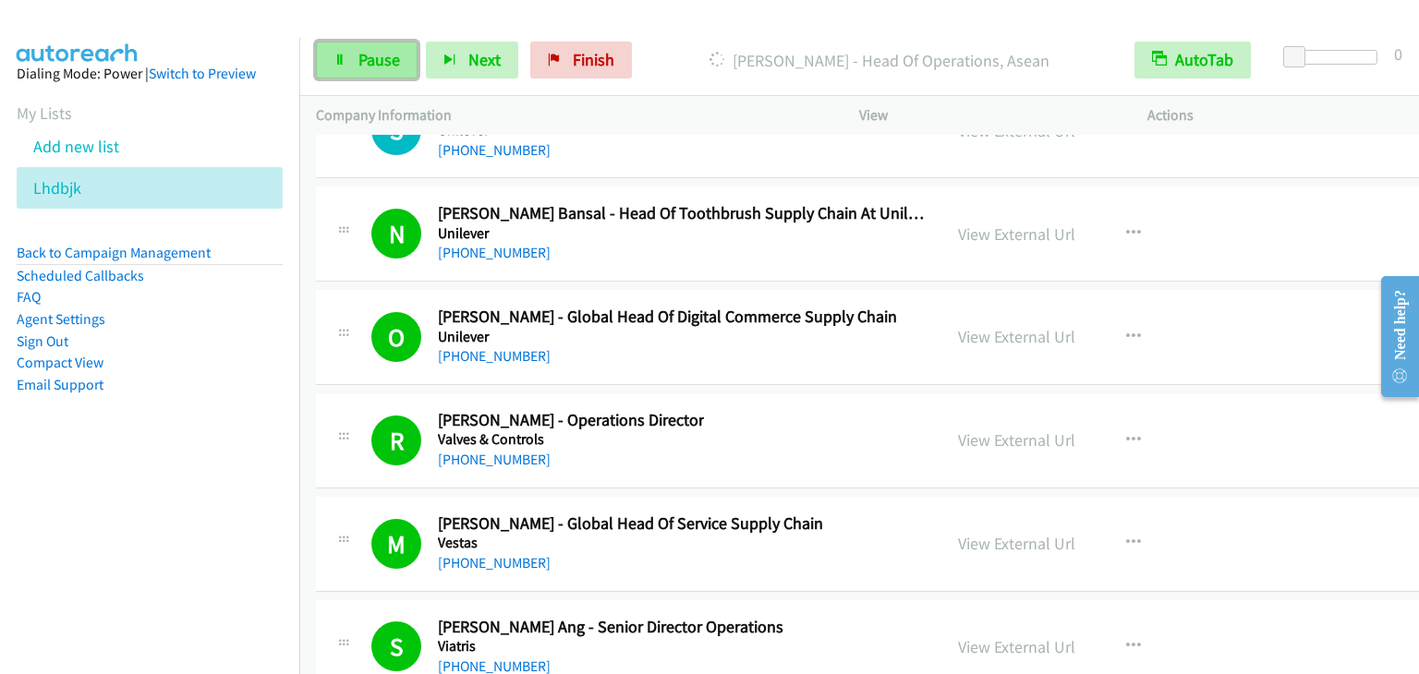
click at [346, 55] on link "Pause" at bounding box center [367, 60] width 102 height 37
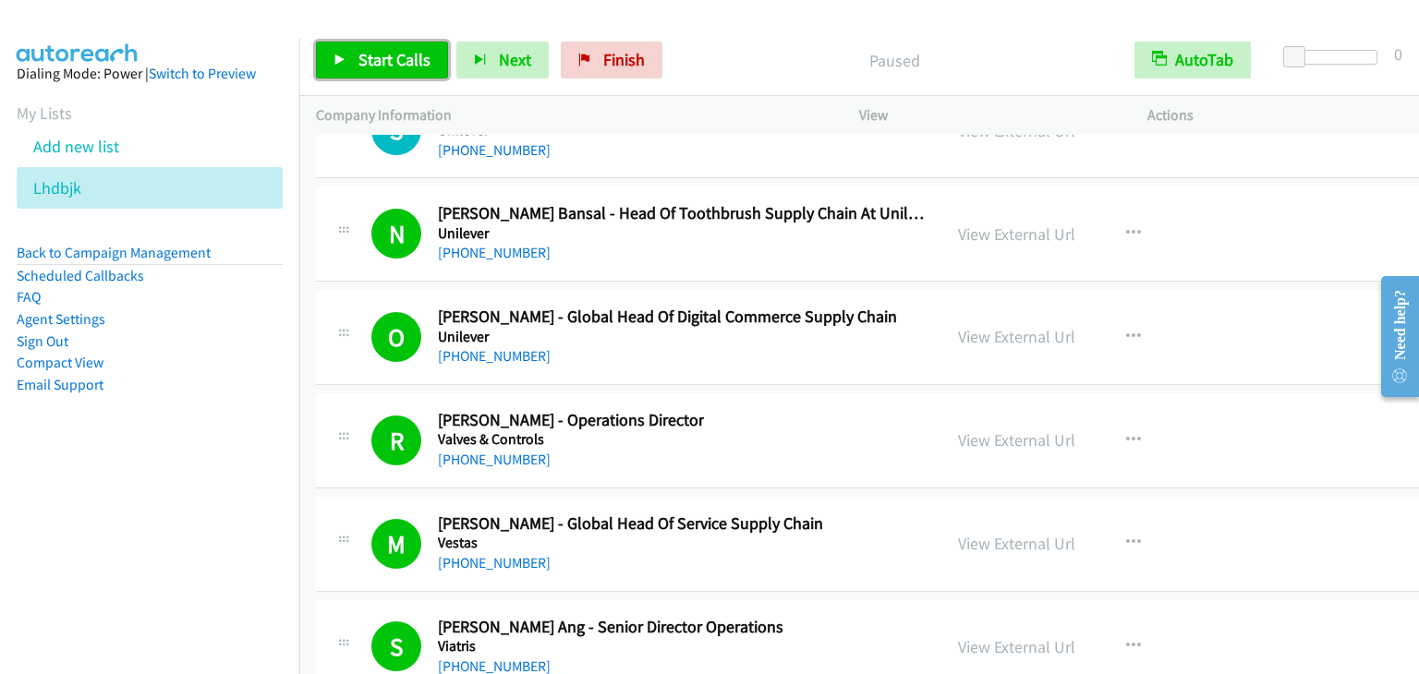
click at [391, 58] on span "Start Calls" at bounding box center [394, 59] width 72 height 21
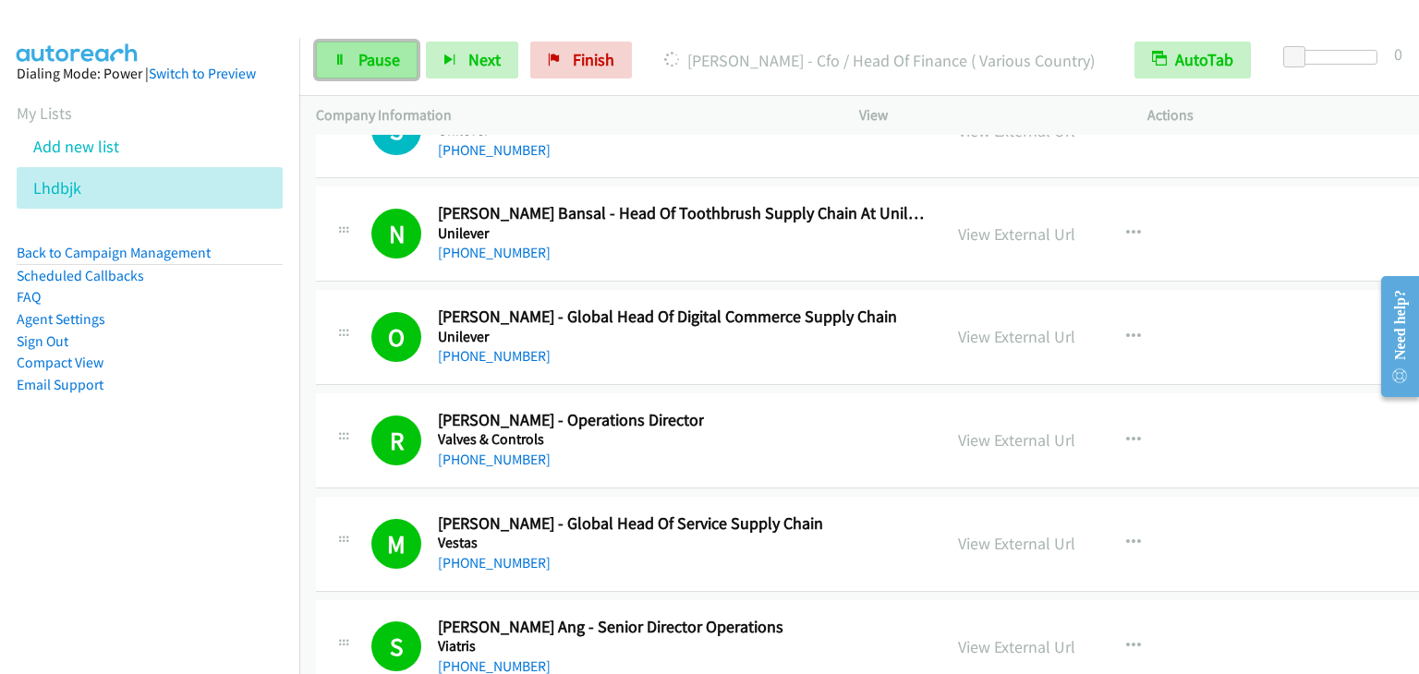
click at [381, 65] on span "Pause" at bounding box center [379, 59] width 42 height 21
